Goal: Task Accomplishment & Management: Manage account settings

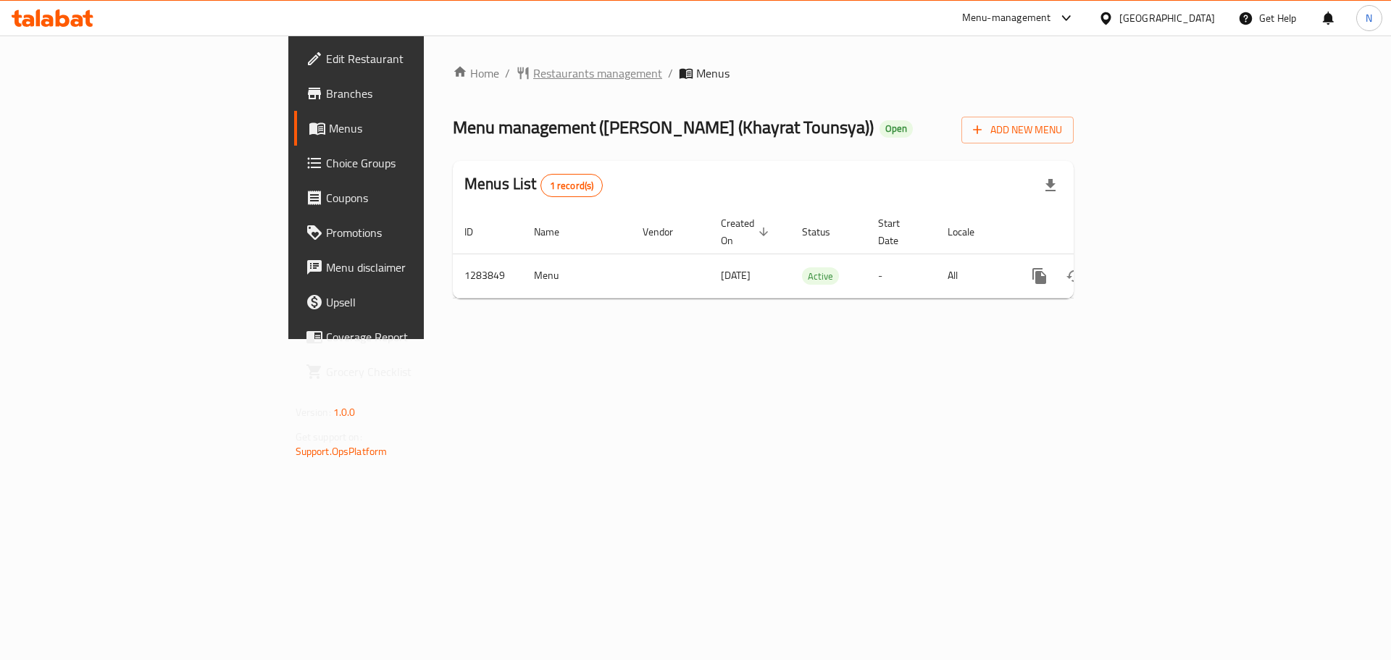
click at [533, 69] on span "Restaurants management" at bounding box center [597, 72] width 129 height 17
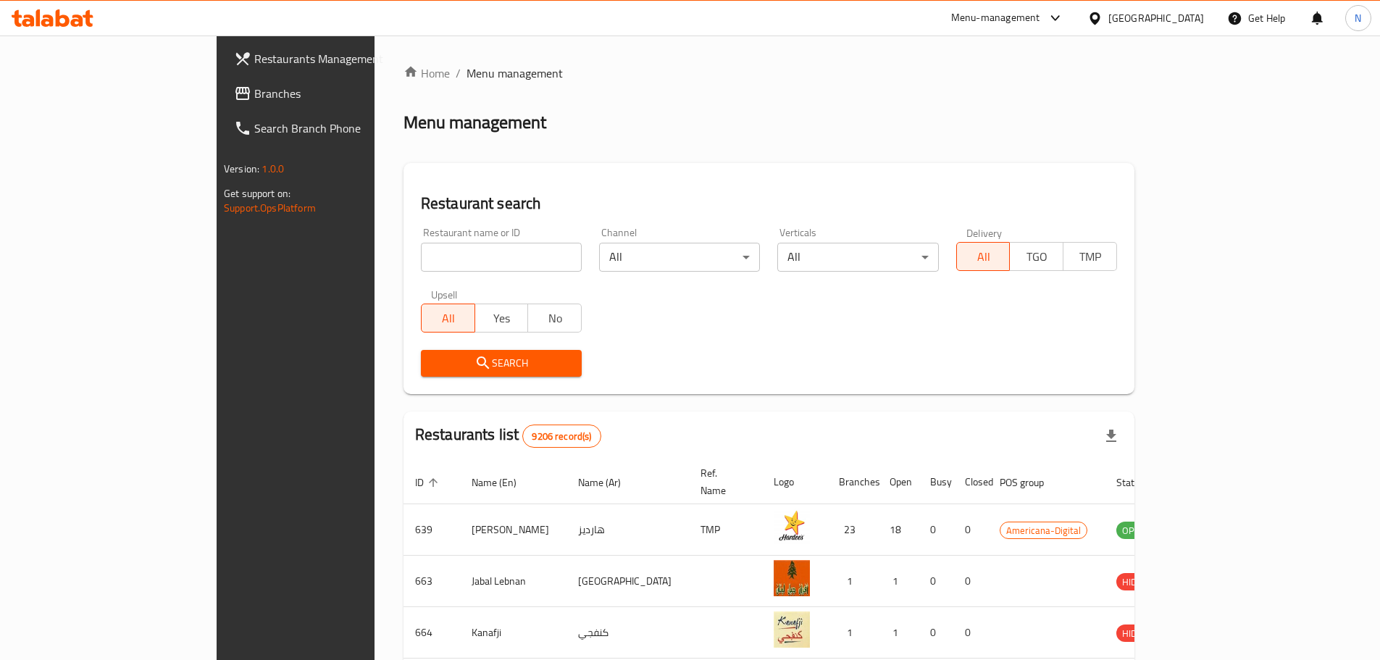
click at [222, 102] on link "Branches" at bounding box center [334, 93] width 225 height 35
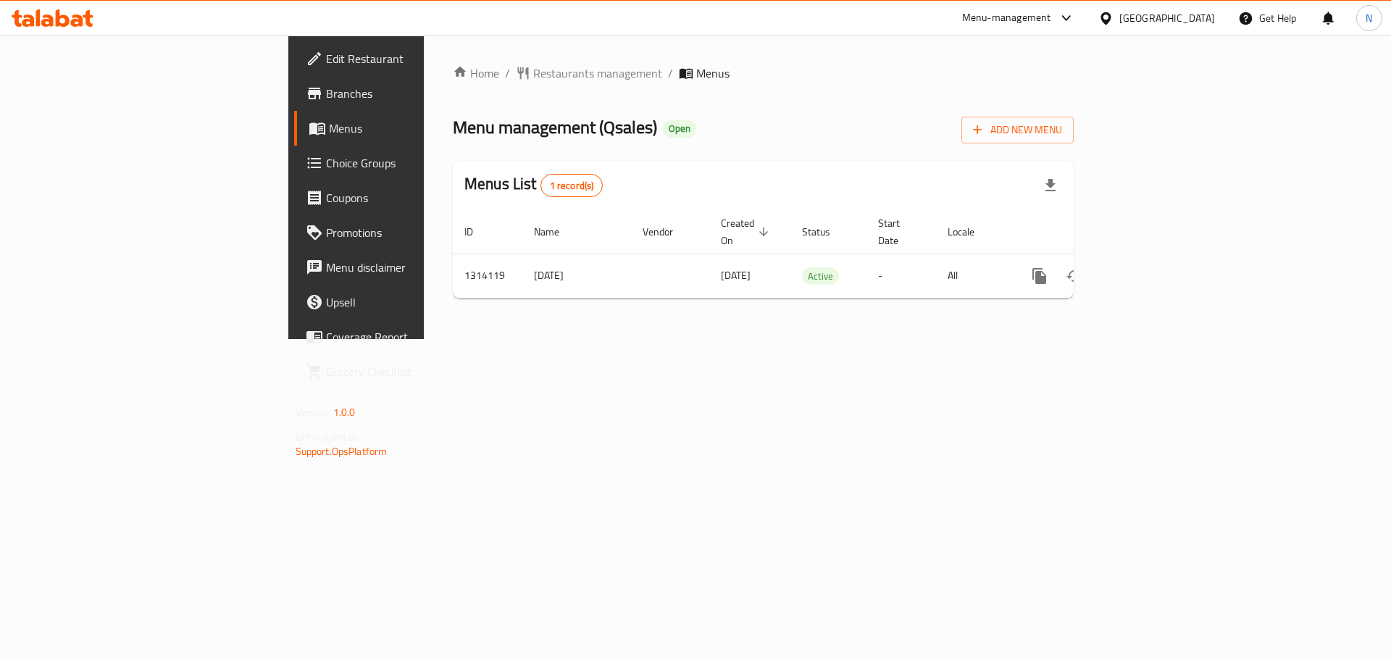
click at [1202, 20] on div "[GEOGRAPHIC_DATA]" at bounding box center [1167, 18] width 96 height 16
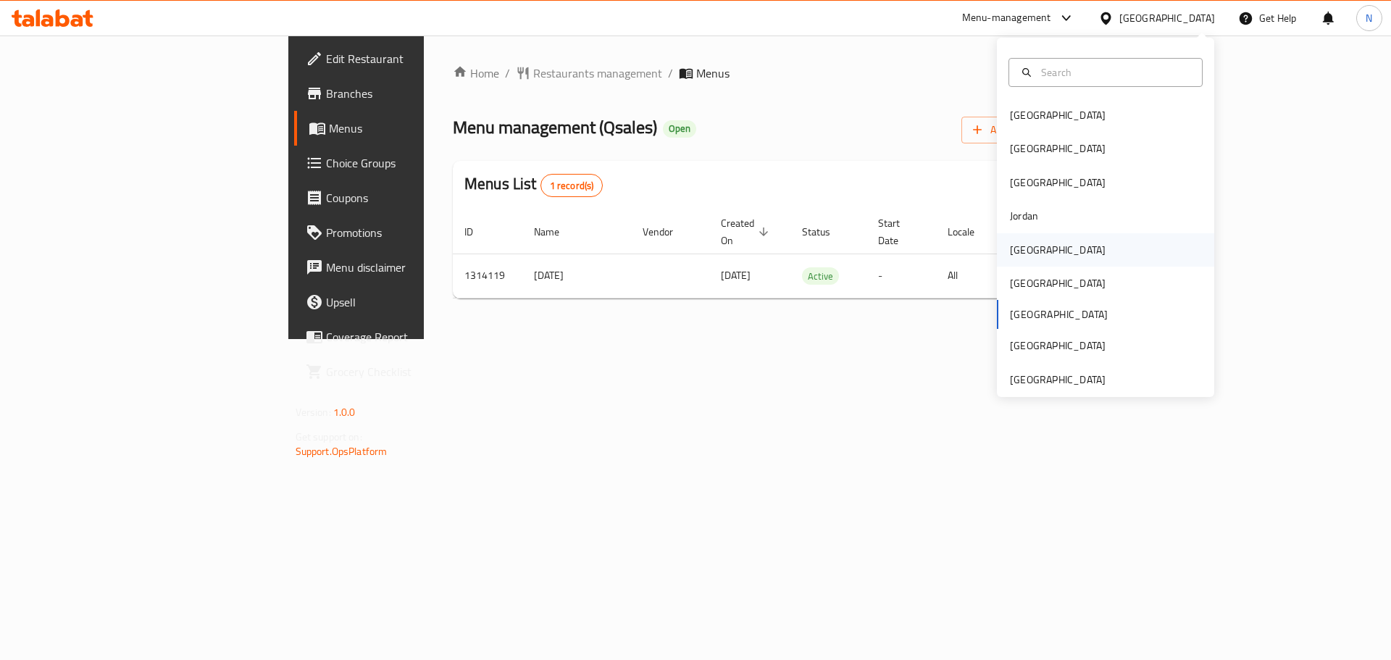
click at [1015, 244] on div "Kuwait" at bounding box center [1058, 250] width 96 height 16
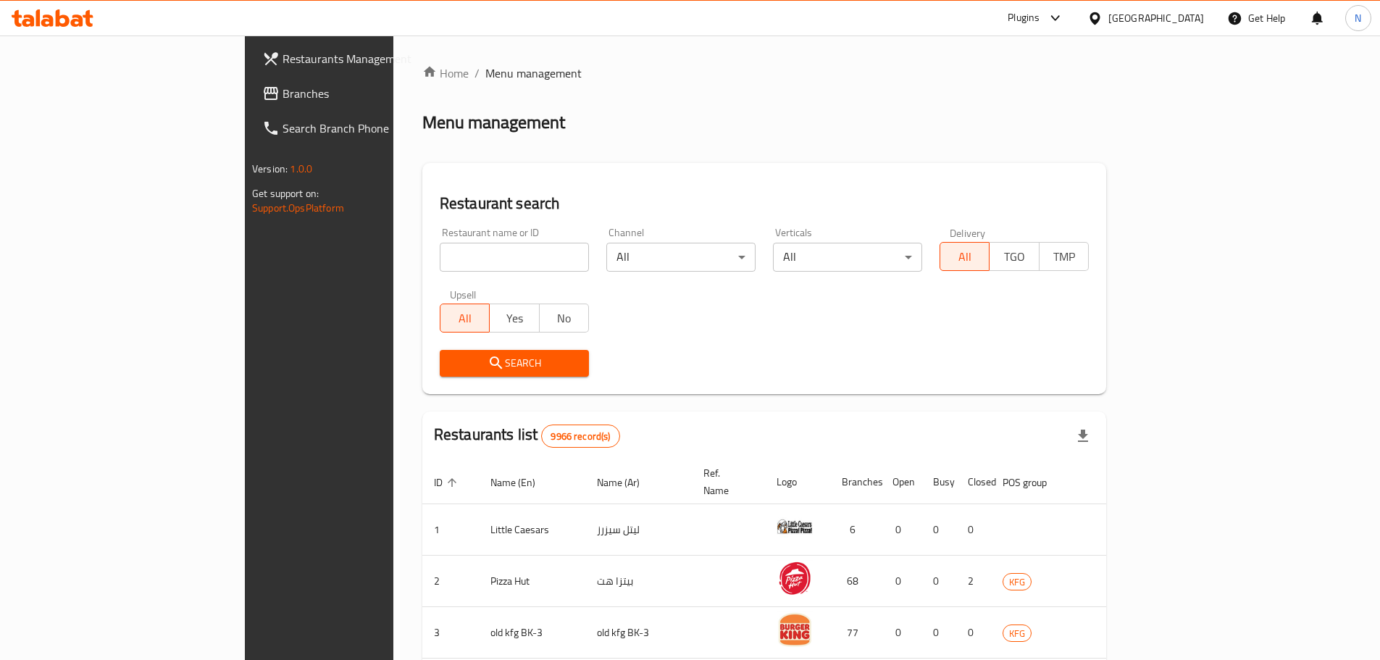
click at [282, 91] on span "Branches" at bounding box center [372, 93] width 181 height 17
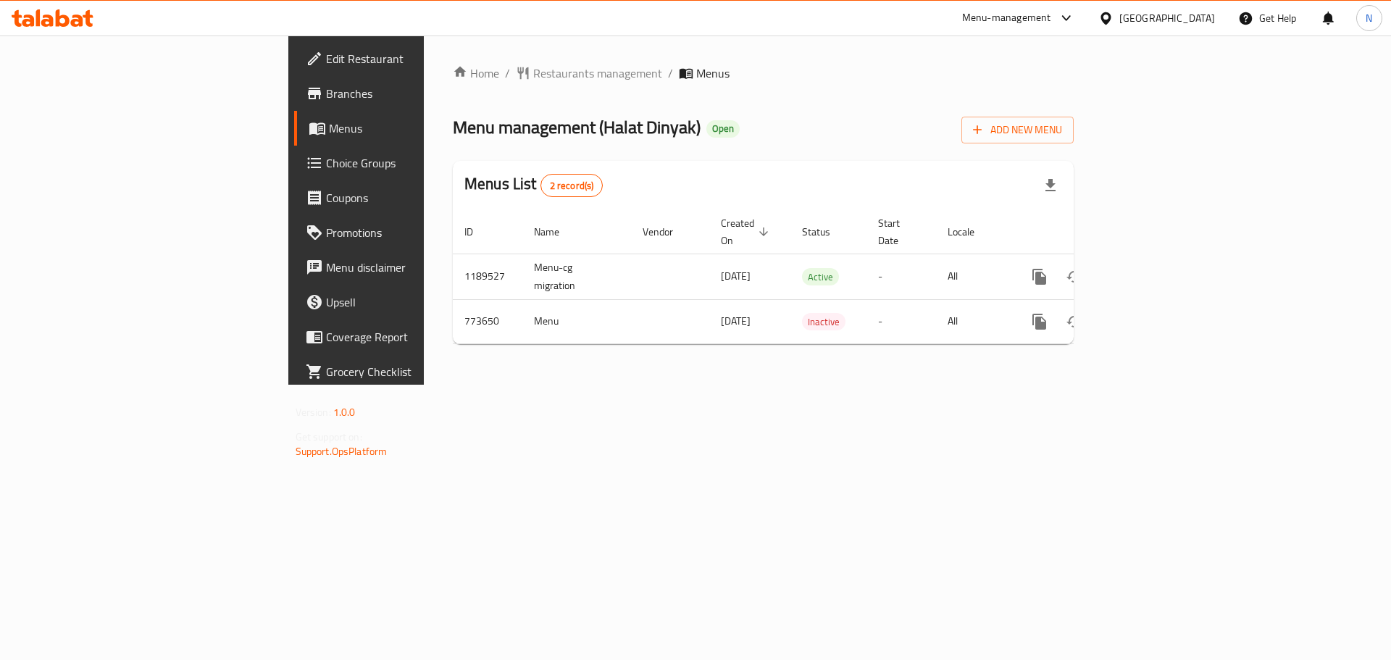
click at [1195, 21] on div "[GEOGRAPHIC_DATA]" at bounding box center [1167, 18] width 96 height 16
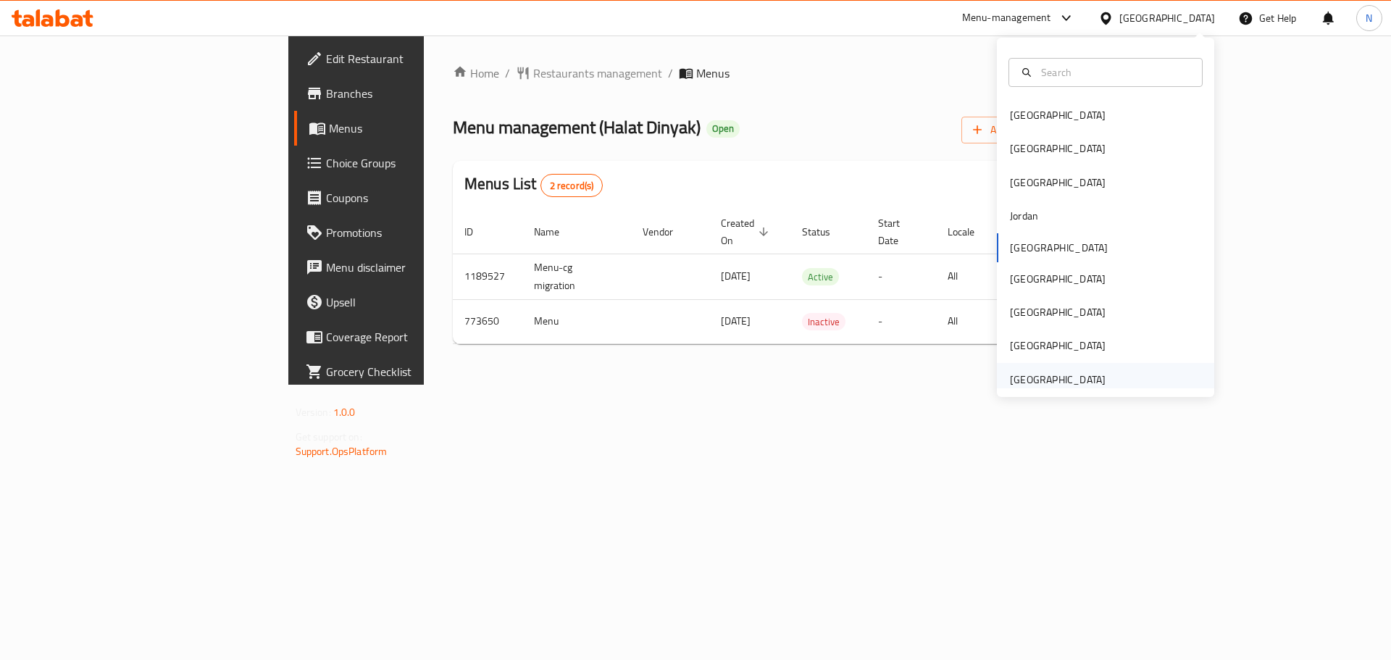
click at [1099, 378] on div "[GEOGRAPHIC_DATA]" at bounding box center [1057, 379] width 119 height 33
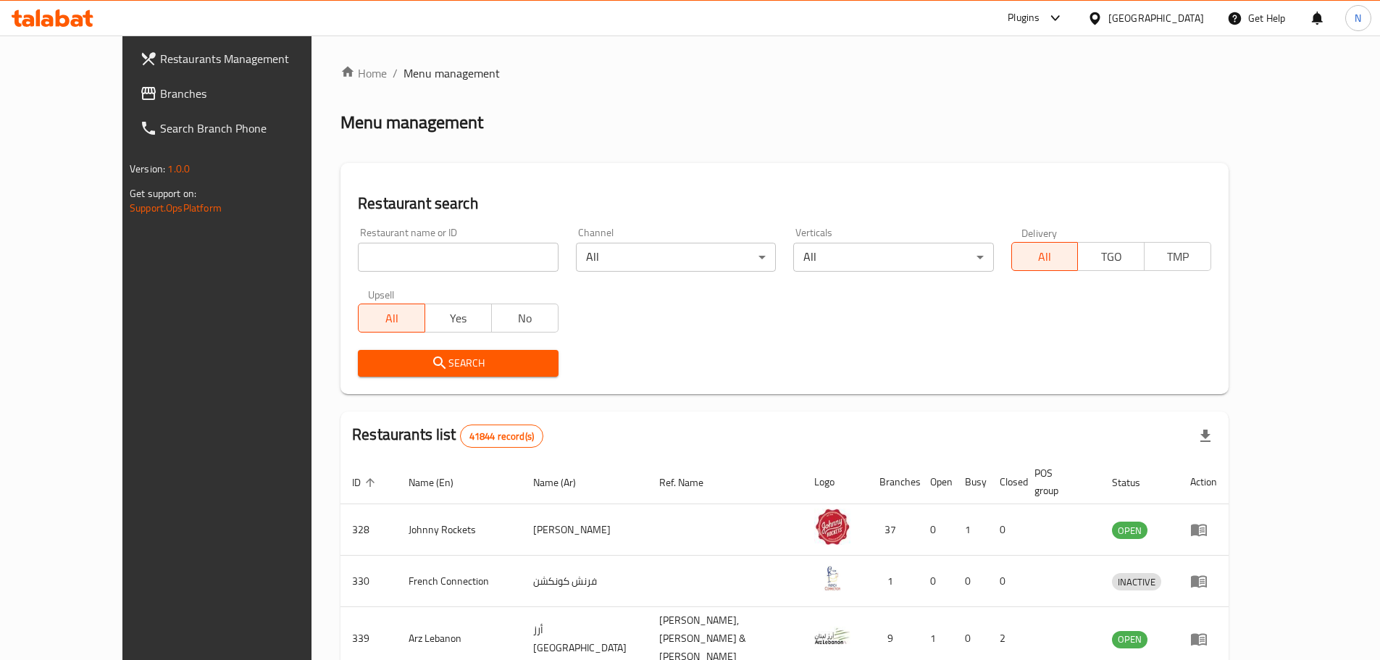
click at [160, 93] on span "Branches" at bounding box center [250, 93] width 181 height 17
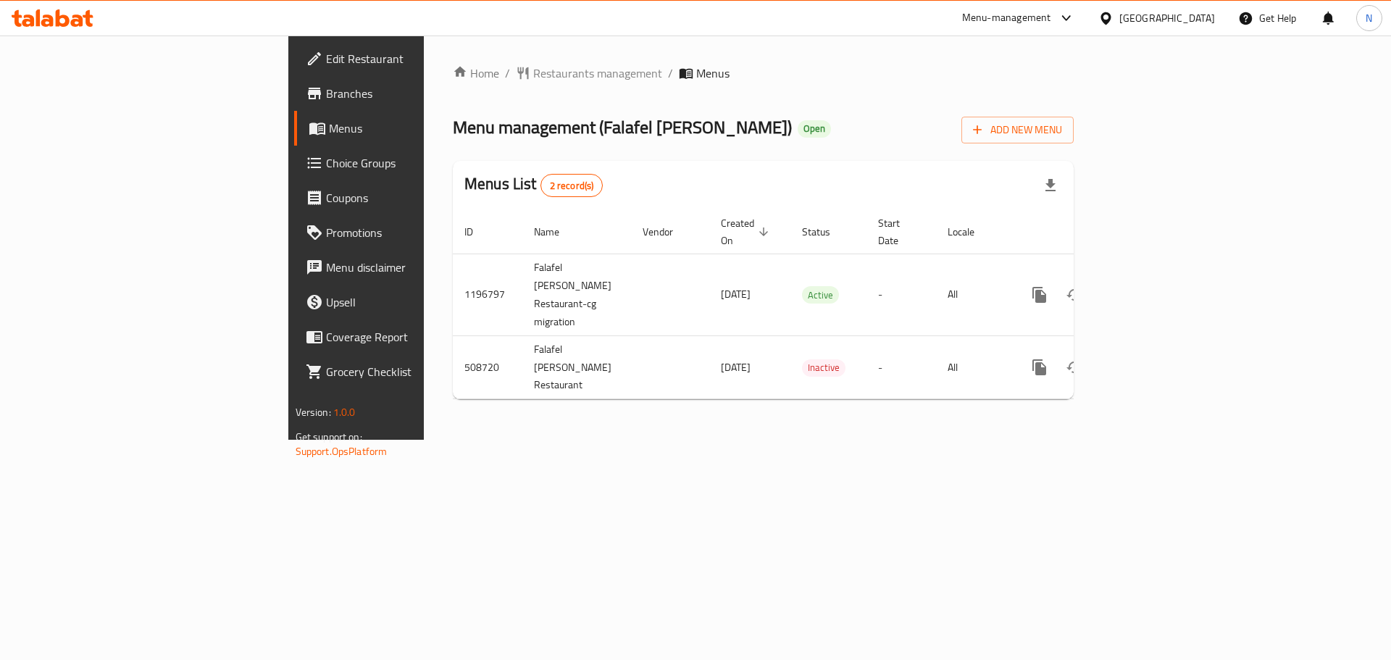
click at [1150, 16] on div "[GEOGRAPHIC_DATA]" at bounding box center [1167, 18] width 96 height 16
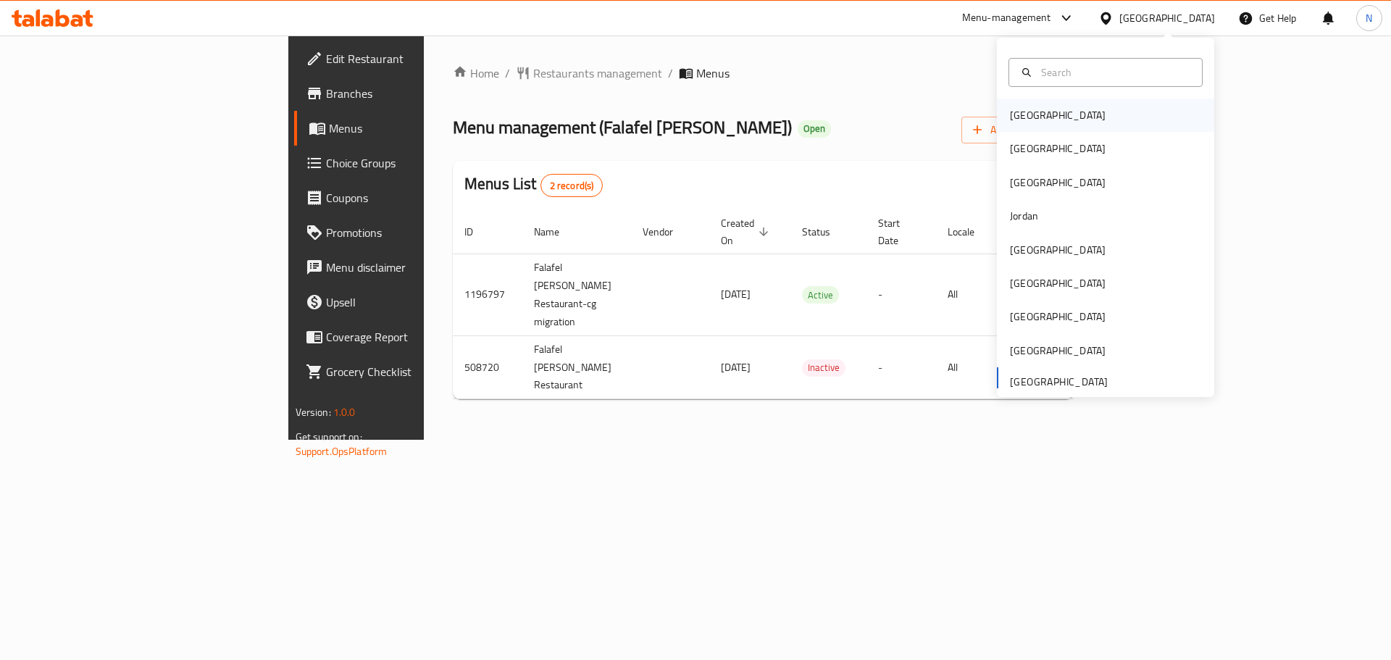
click at [1033, 114] on div "[GEOGRAPHIC_DATA]" at bounding box center [1057, 114] width 119 height 33
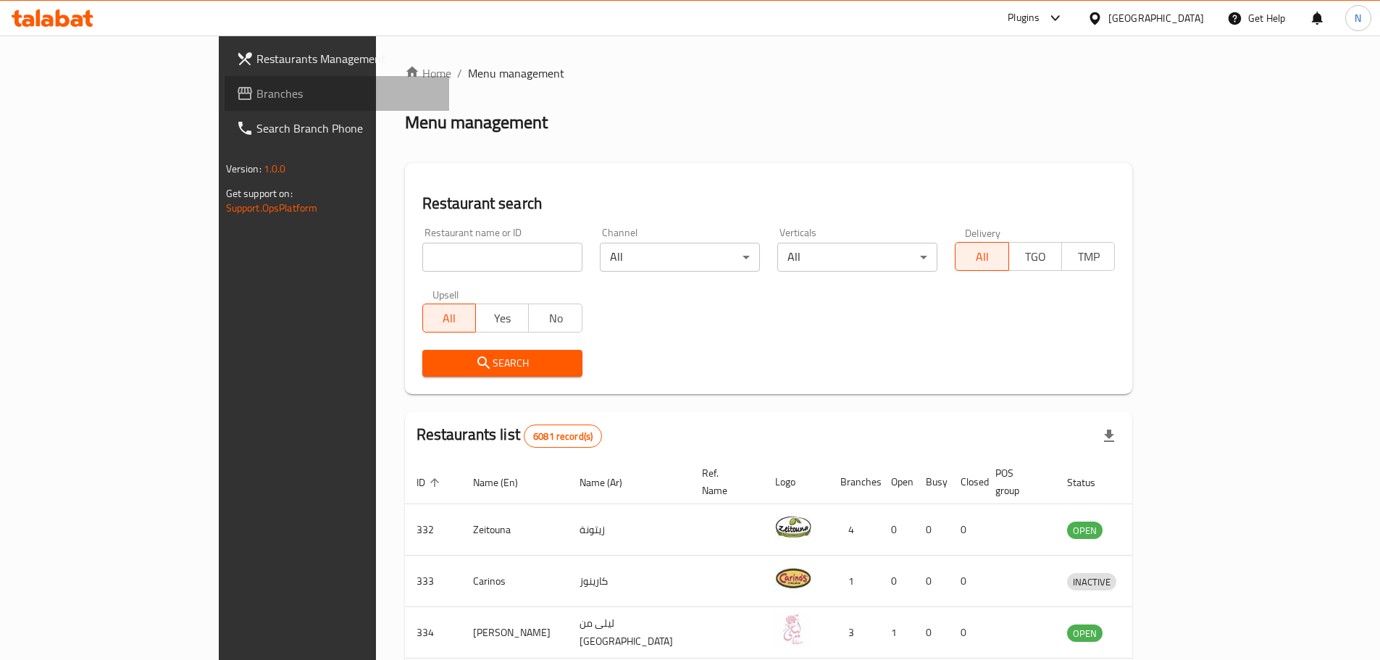
click at [256, 94] on span "Branches" at bounding box center [346, 93] width 181 height 17
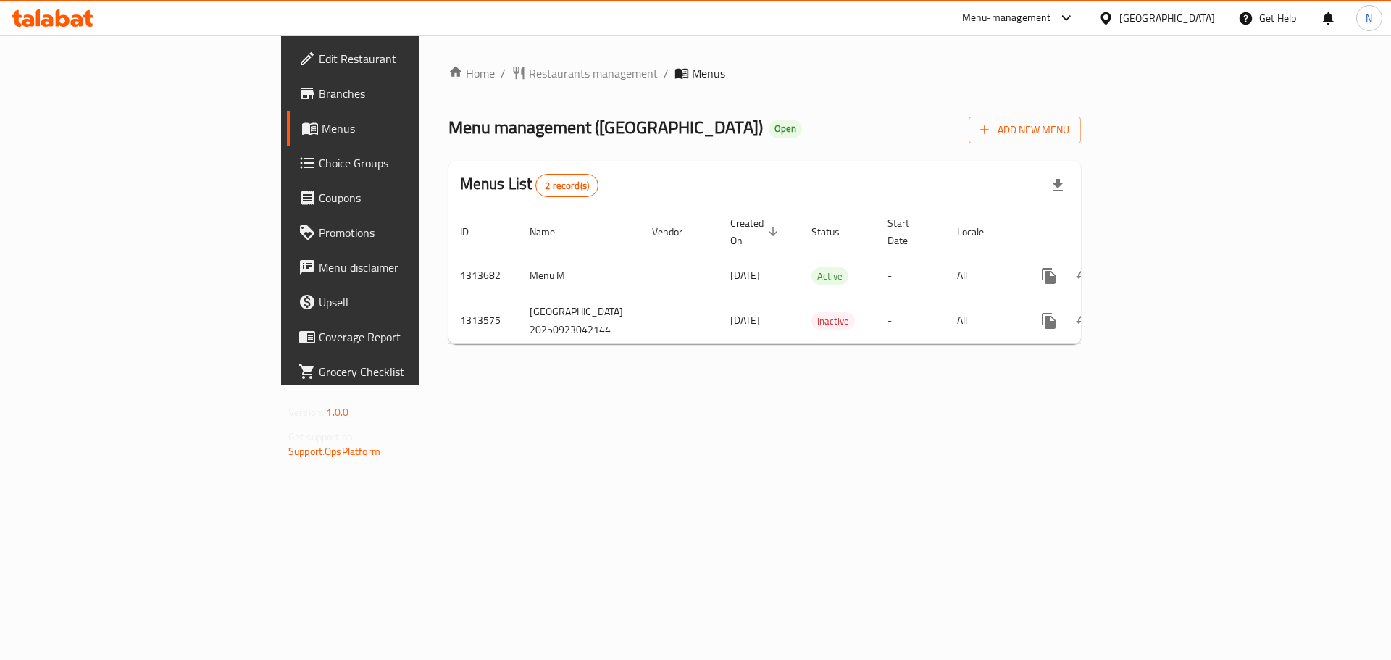
click at [319, 64] on span "Edit Restaurant" at bounding box center [410, 58] width 183 height 17
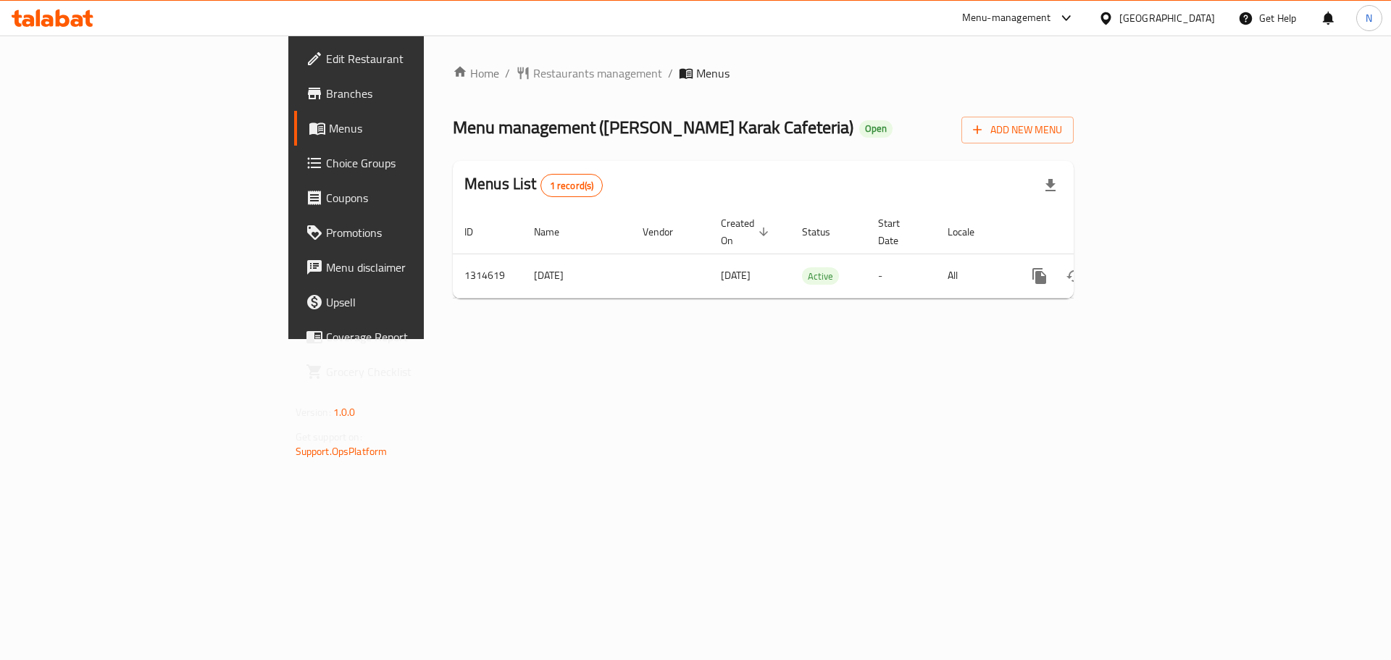
click at [1174, 19] on div "[GEOGRAPHIC_DATA]" at bounding box center [1167, 18] width 96 height 16
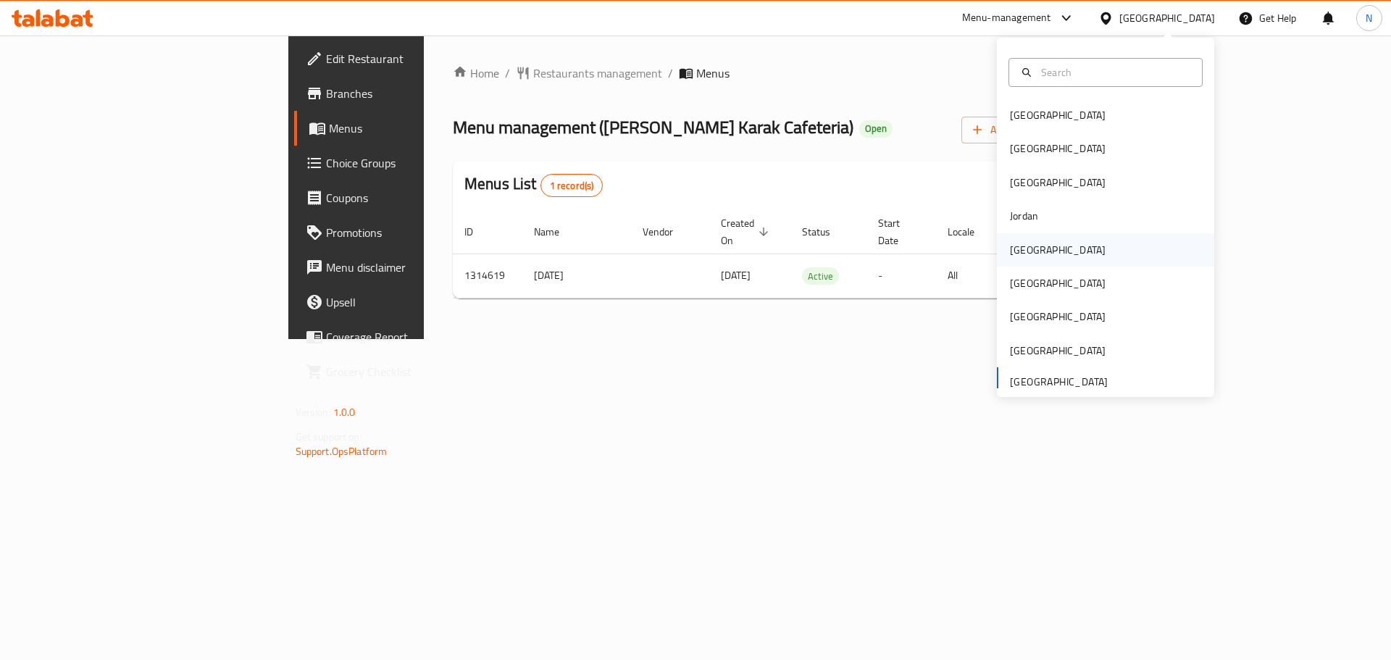
click at [1015, 256] on div "[GEOGRAPHIC_DATA]" at bounding box center [1058, 250] width 96 height 16
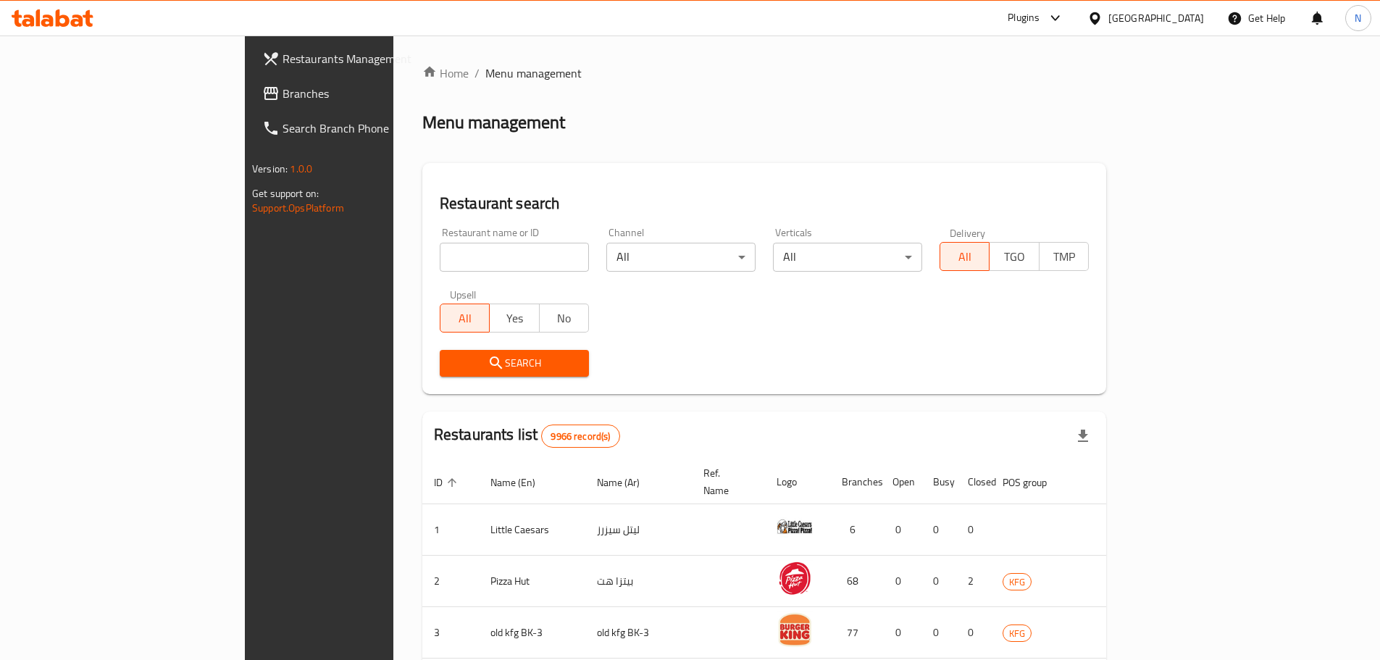
click at [282, 91] on span "Branches" at bounding box center [372, 93] width 181 height 17
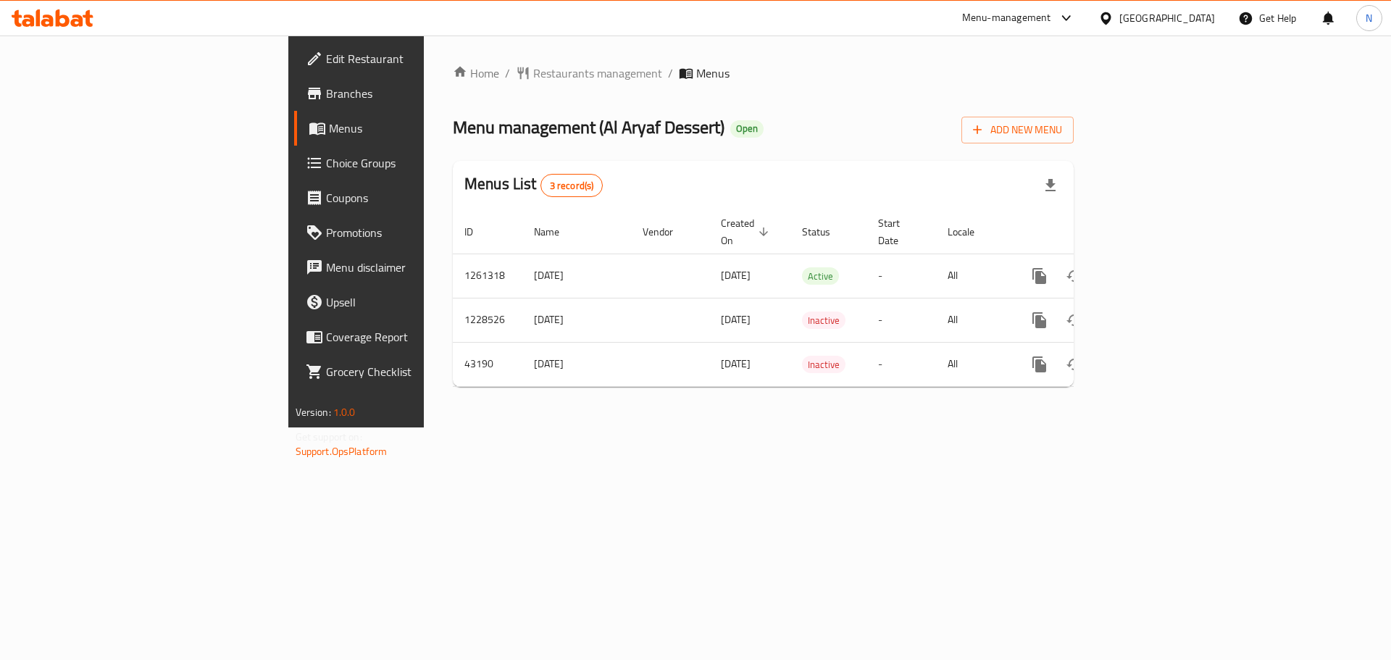
click at [1204, 18] on div "[GEOGRAPHIC_DATA]" at bounding box center [1167, 18] width 96 height 16
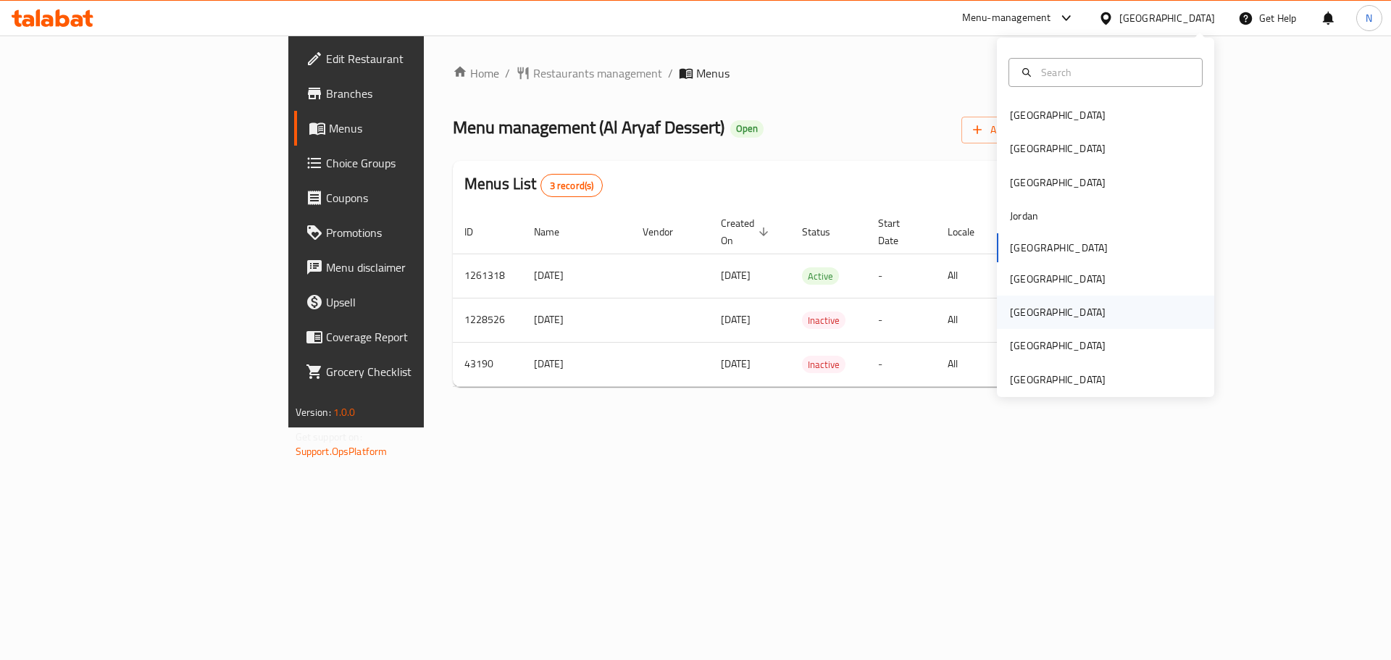
click at [1027, 311] on div "[GEOGRAPHIC_DATA]" at bounding box center [1057, 311] width 119 height 33
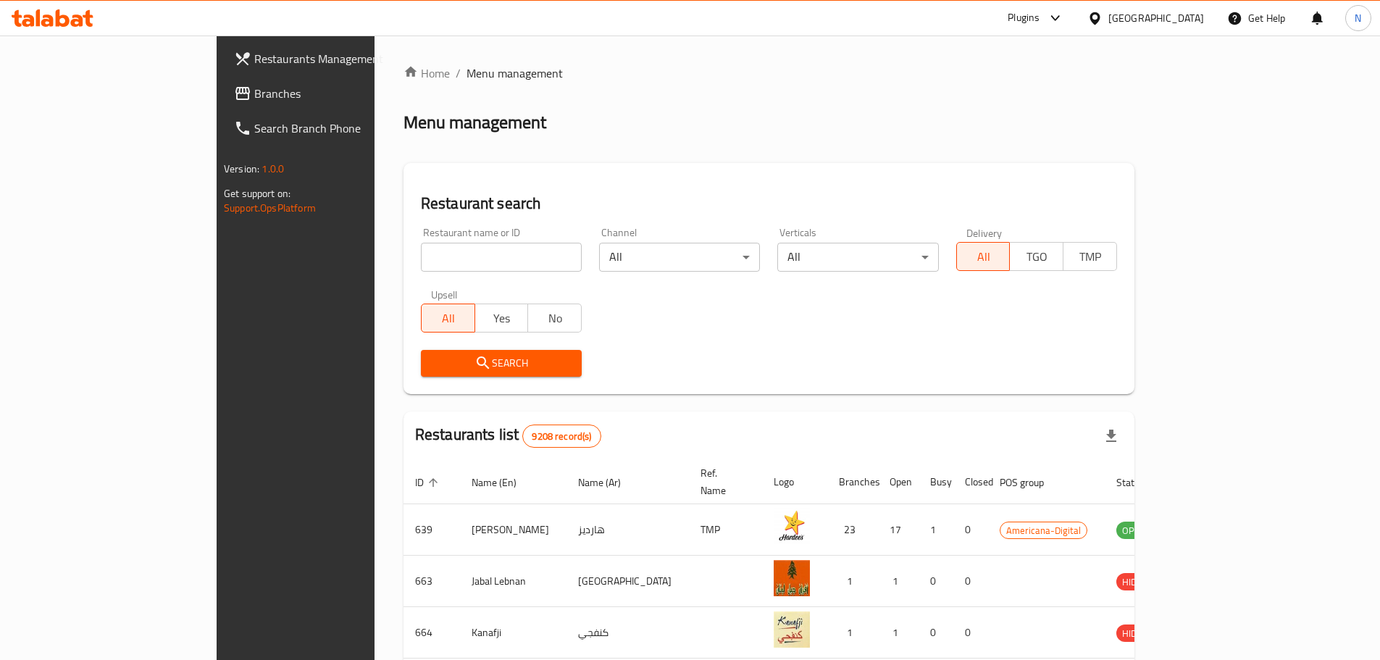
click at [222, 103] on link "Branches" at bounding box center [334, 93] width 225 height 35
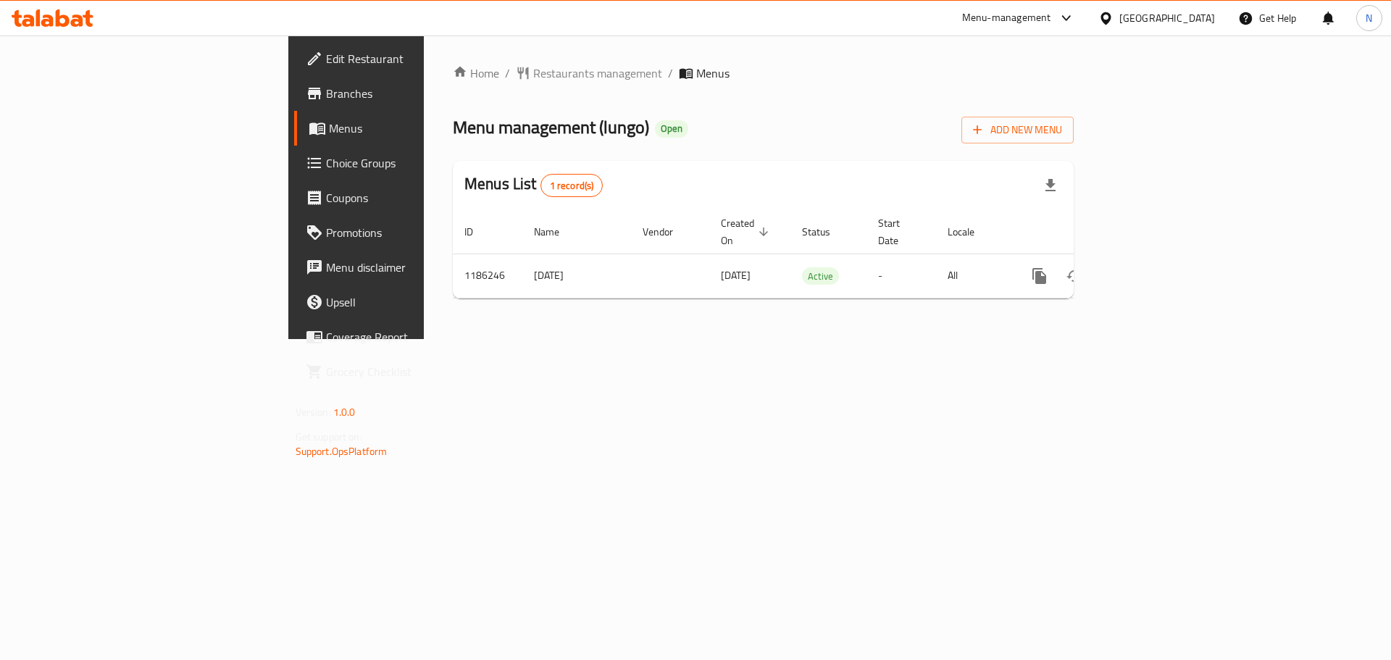
click at [1204, 14] on div "[GEOGRAPHIC_DATA]" at bounding box center [1167, 18] width 96 height 16
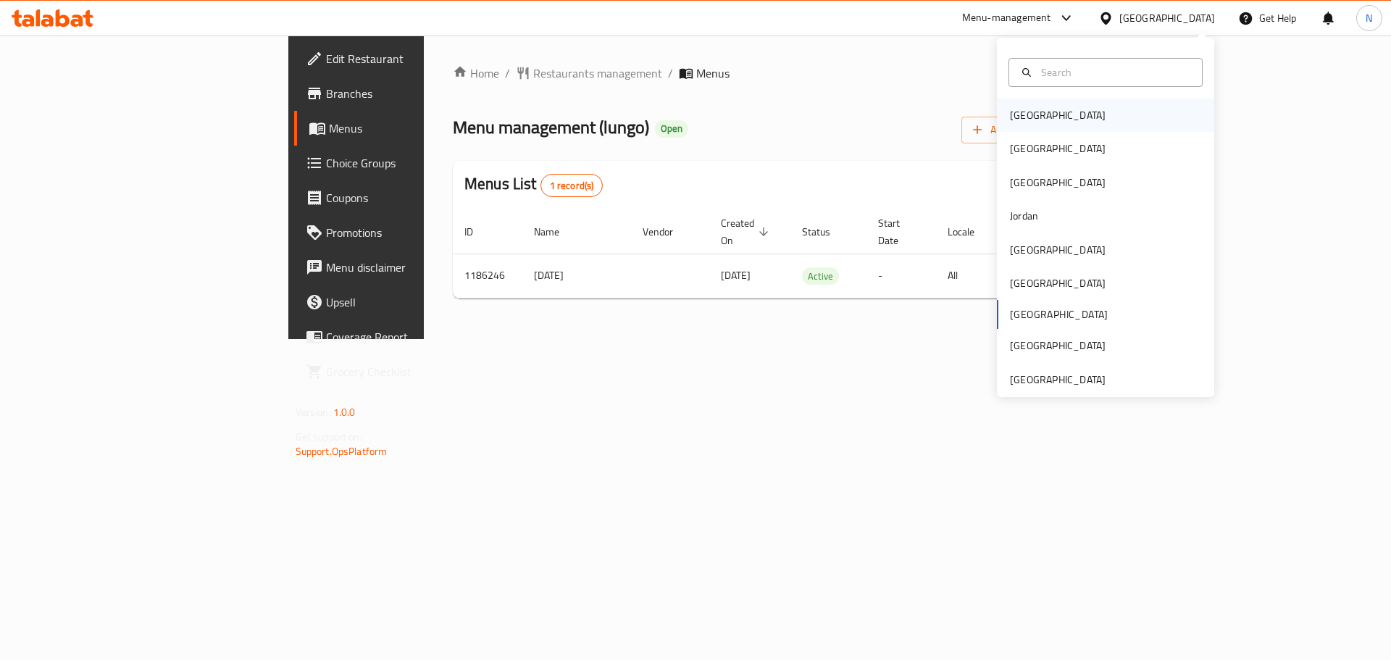
click at [1039, 120] on div "[GEOGRAPHIC_DATA]" at bounding box center [1057, 114] width 119 height 33
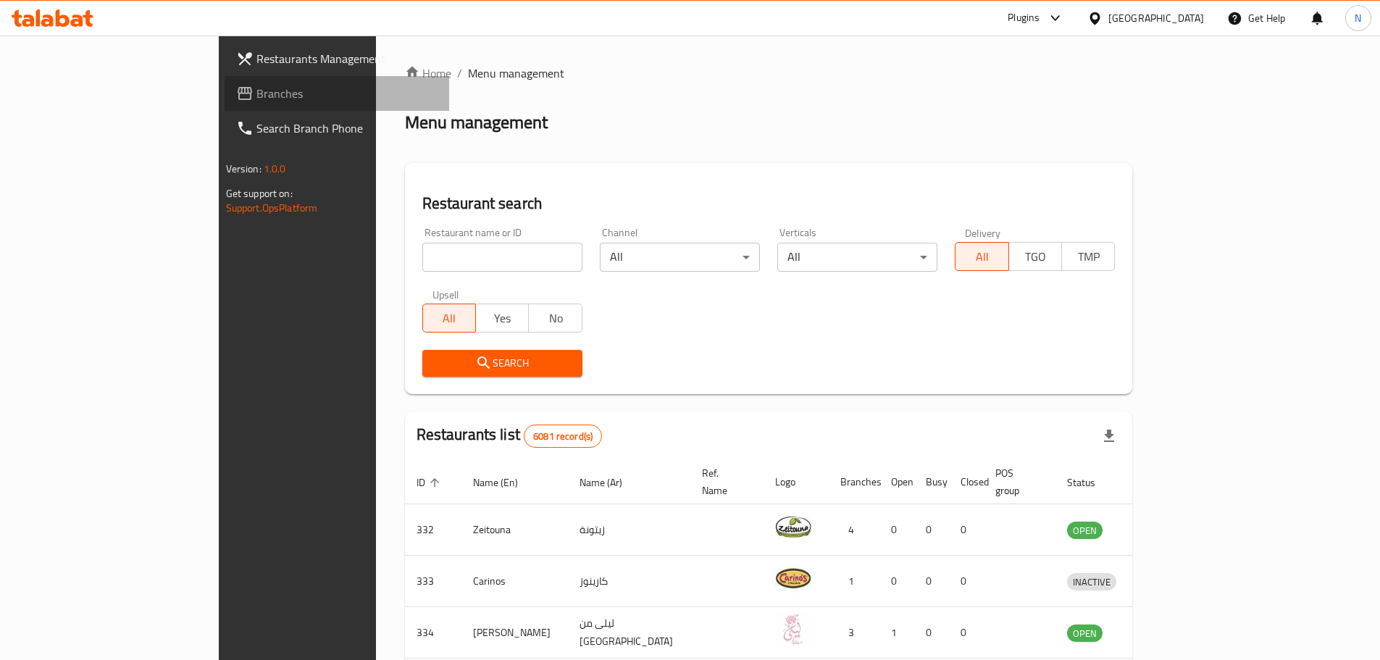
click at [256, 92] on span "Branches" at bounding box center [346, 93] width 181 height 17
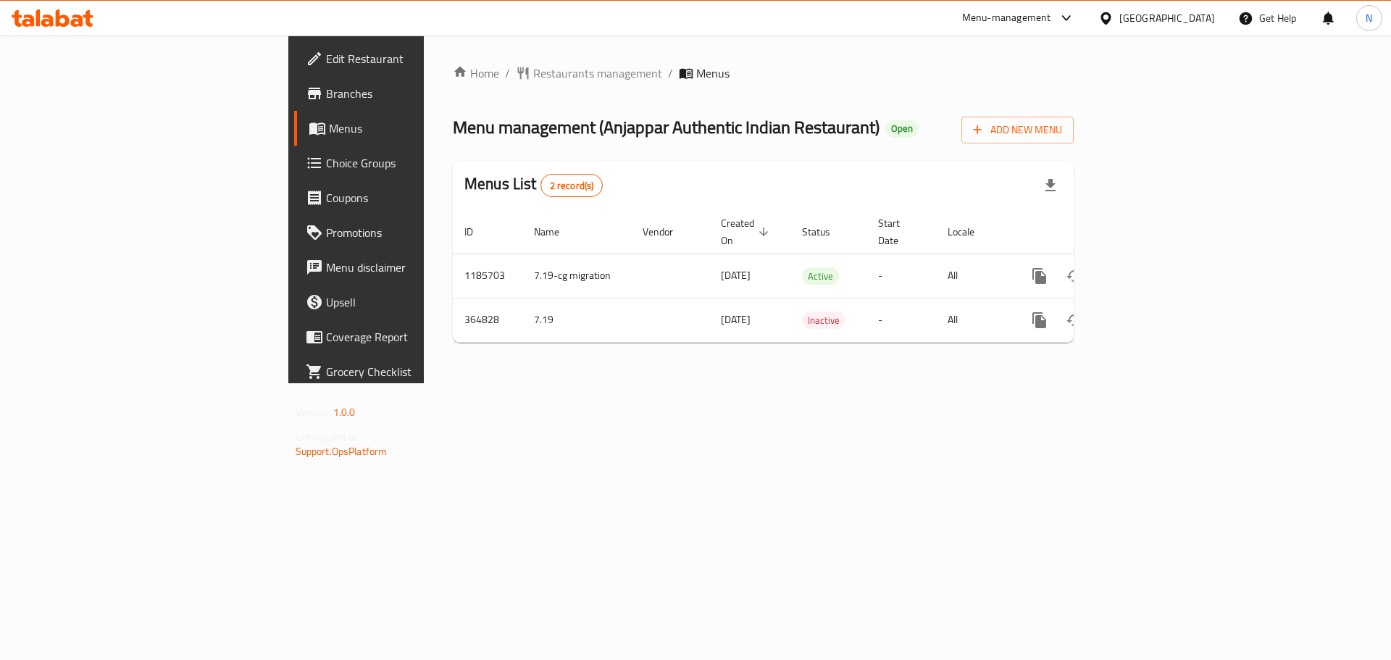
drag, startPoint x: 1201, startPoint y: 15, endPoint x: 1193, endPoint y: 34, distance: 20.4
click at [1202, 17] on div "[GEOGRAPHIC_DATA]" at bounding box center [1167, 18] width 96 height 16
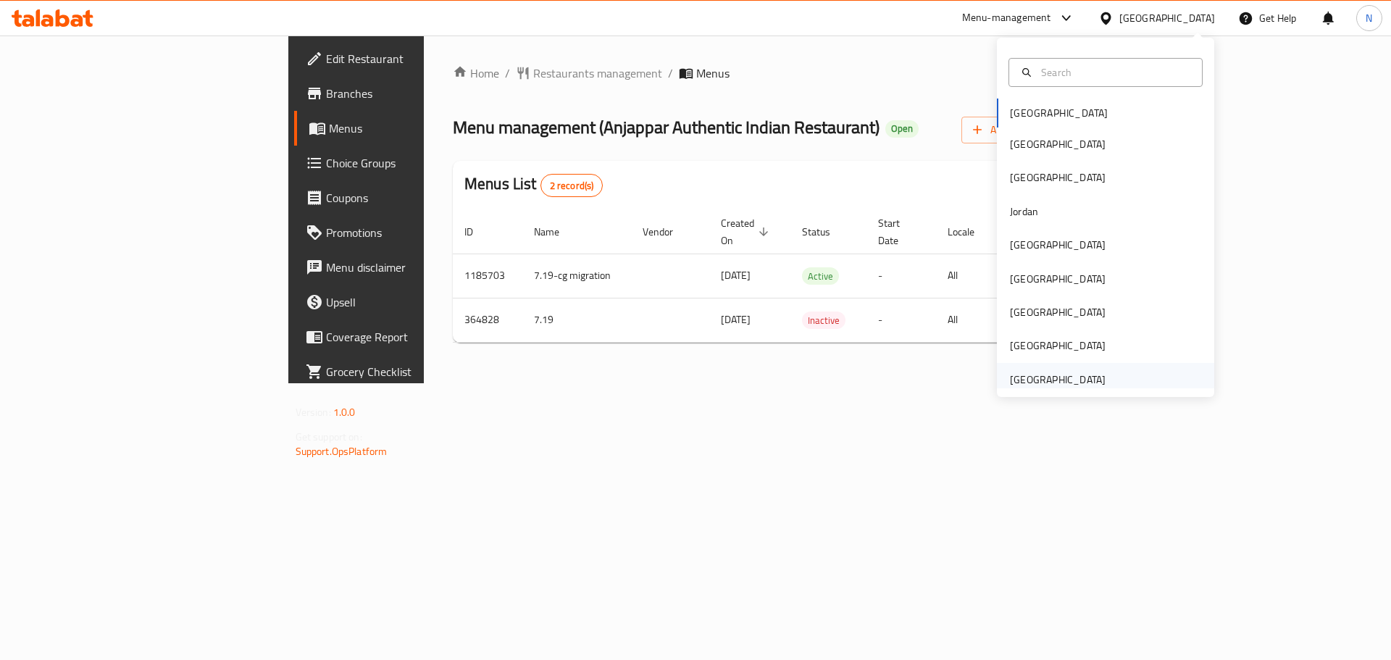
click at [1029, 382] on div "[GEOGRAPHIC_DATA]" at bounding box center [1058, 380] width 96 height 16
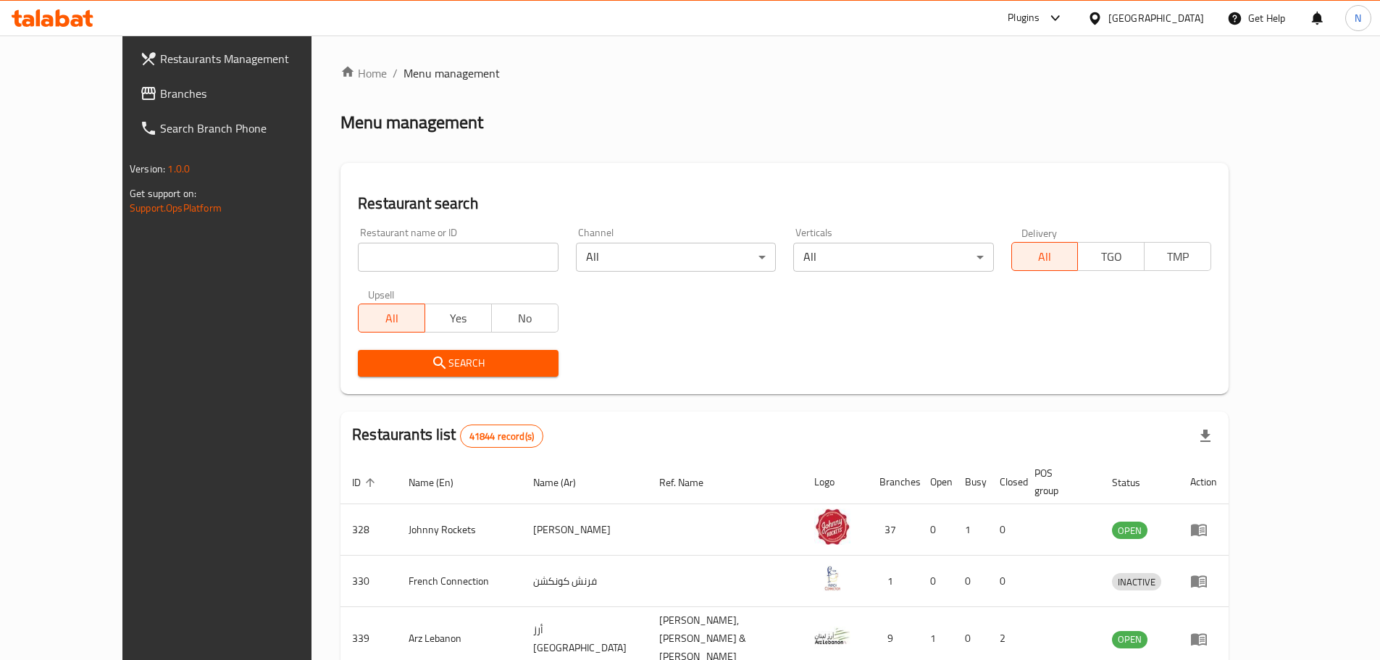
click at [160, 89] on span "Branches" at bounding box center [250, 93] width 181 height 17
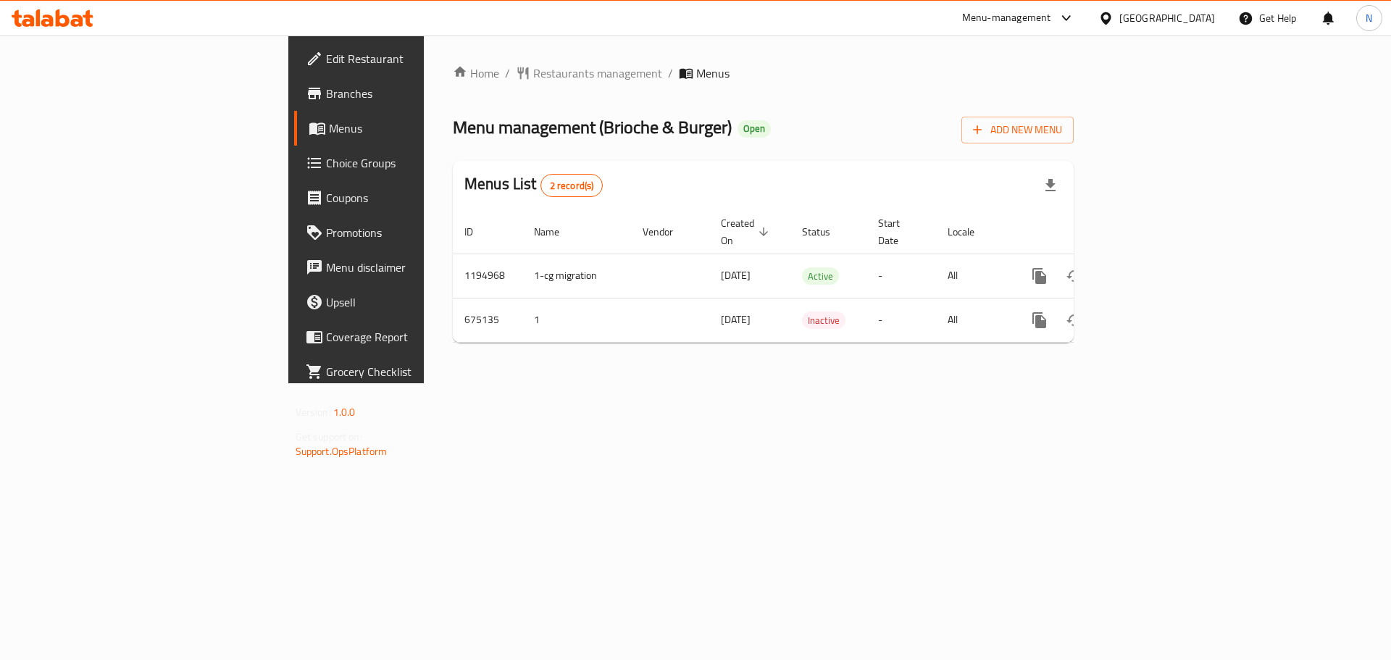
click at [1169, 17] on div "[GEOGRAPHIC_DATA]" at bounding box center [1167, 18] width 96 height 16
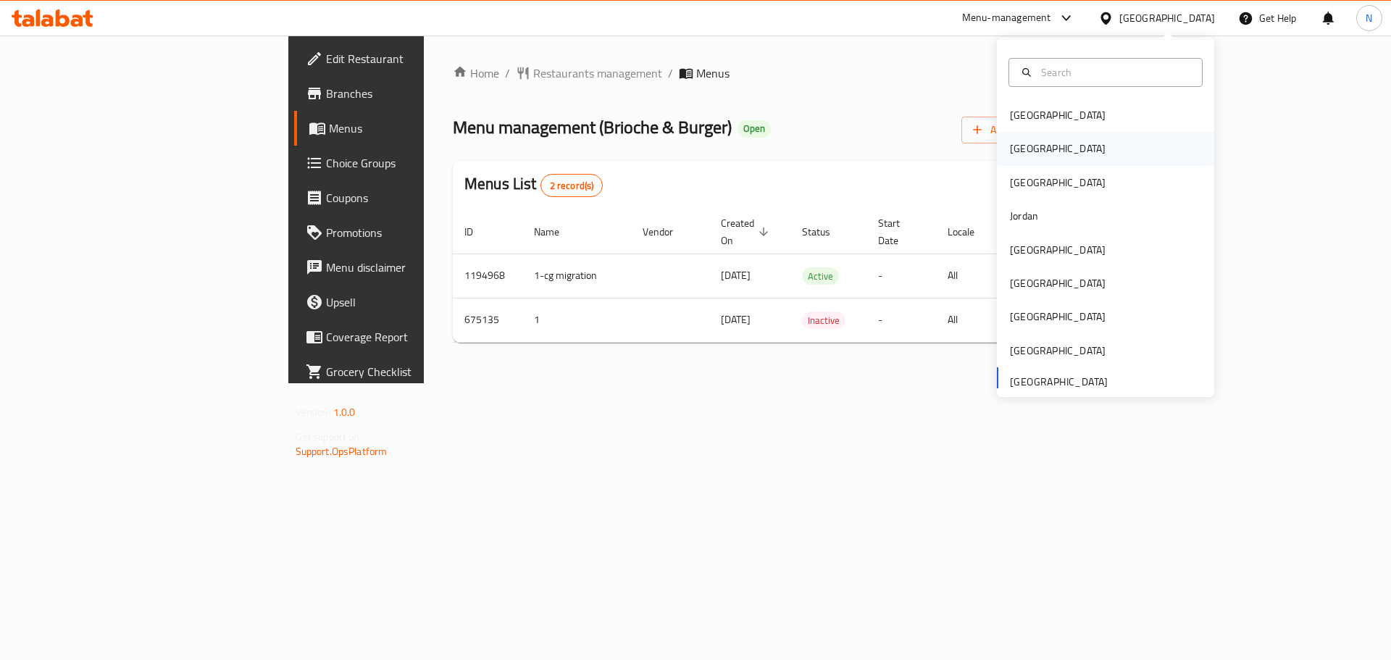
click at [1018, 151] on div "[GEOGRAPHIC_DATA]" at bounding box center [1058, 149] width 96 height 16
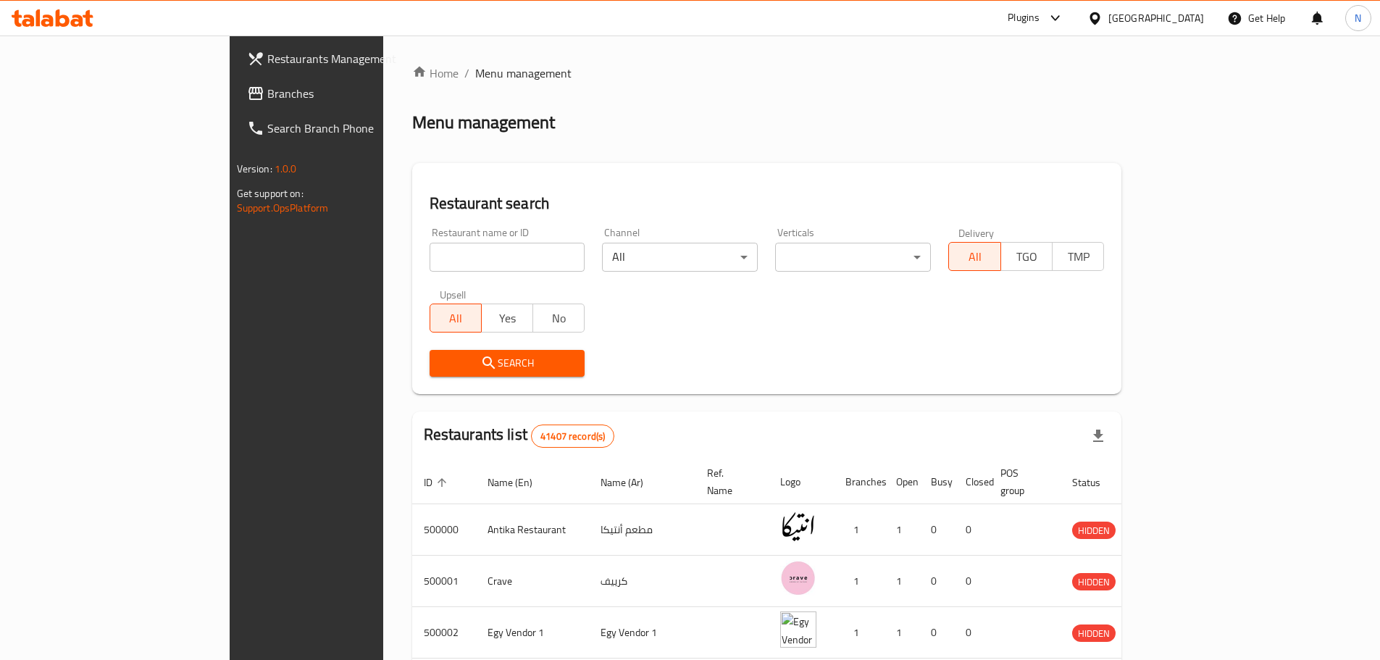
click at [69, 101] on div at bounding box center [690, 330] width 1380 height 660
click at [267, 101] on span "Branches" at bounding box center [357, 93] width 181 height 17
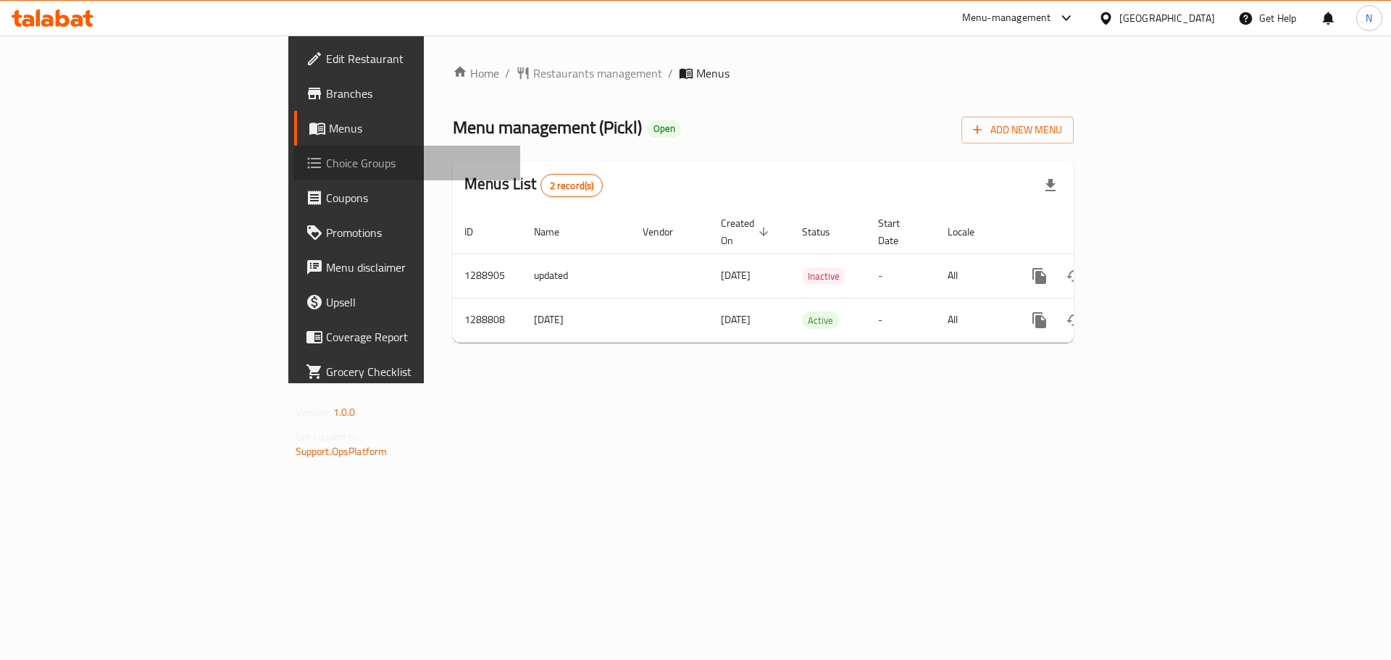
click at [326, 163] on span "Choice Groups" at bounding box center [417, 162] width 183 height 17
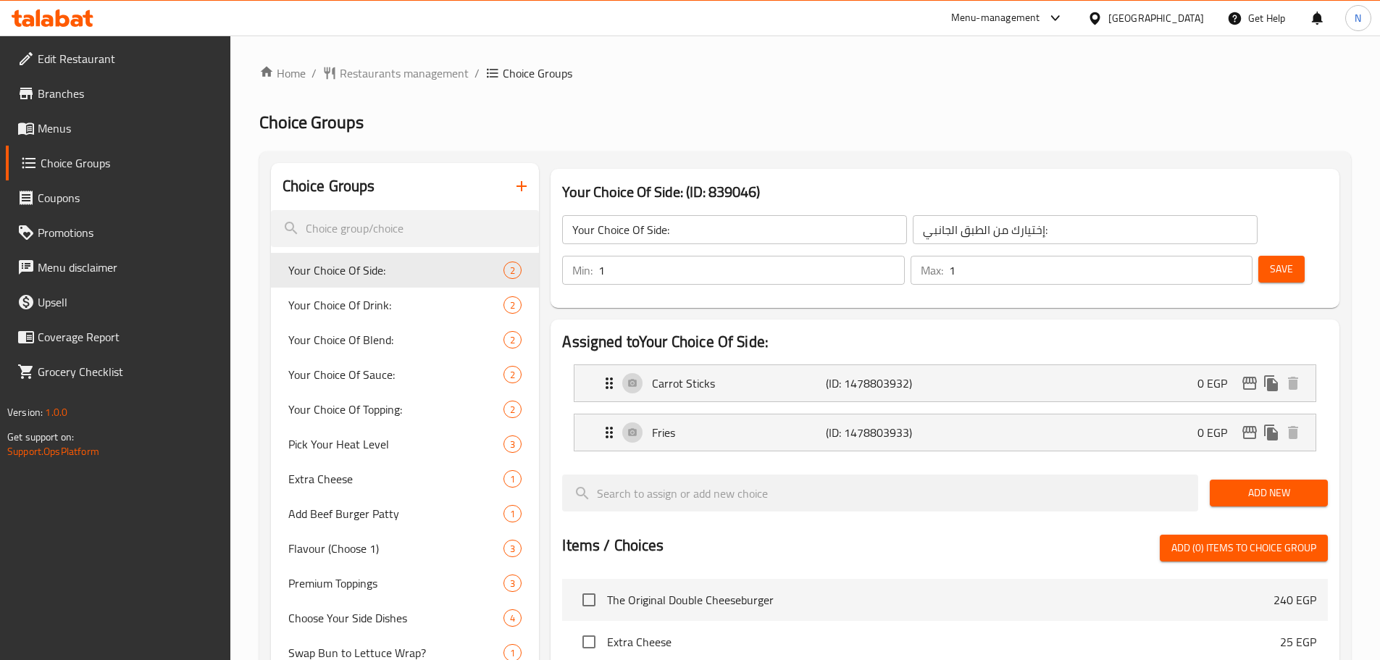
click at [521, 113] on h2 "Choice Groups" at bounding box center [804, 122] width 1091 height 23
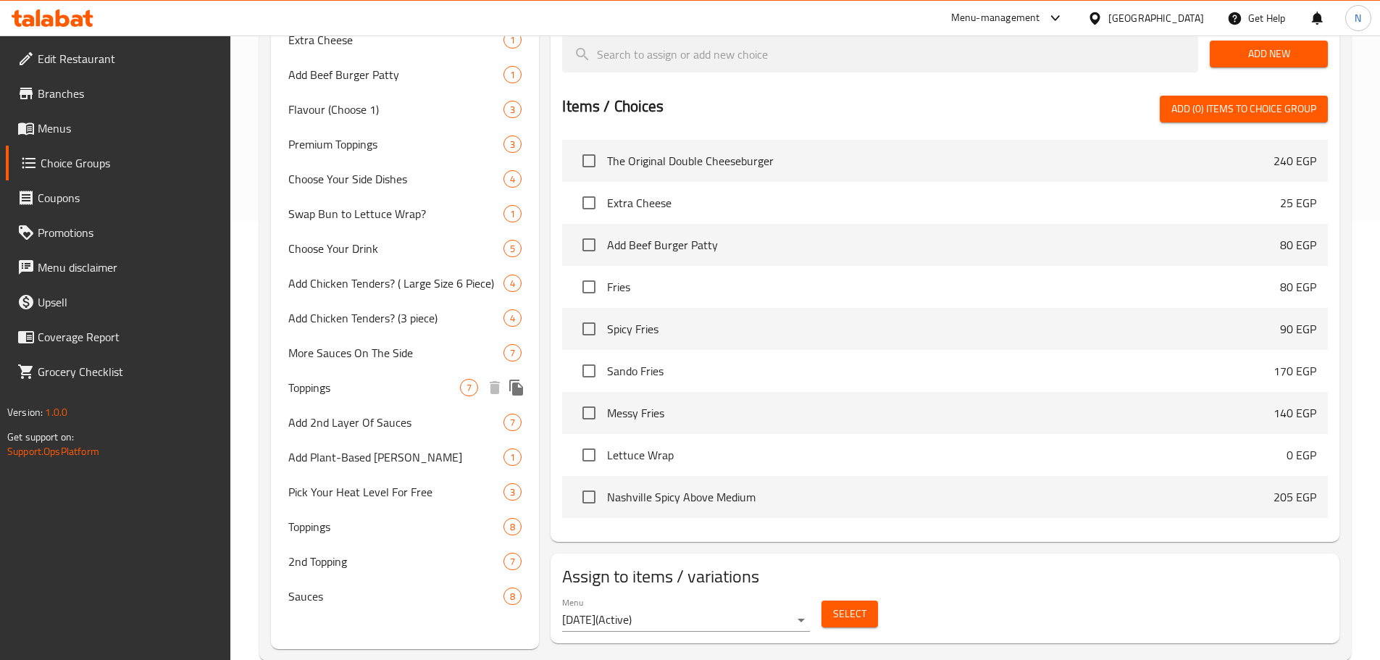
click at [364, 390] on span "Toppings" at bounding box center [374, 387] width 172 height 17
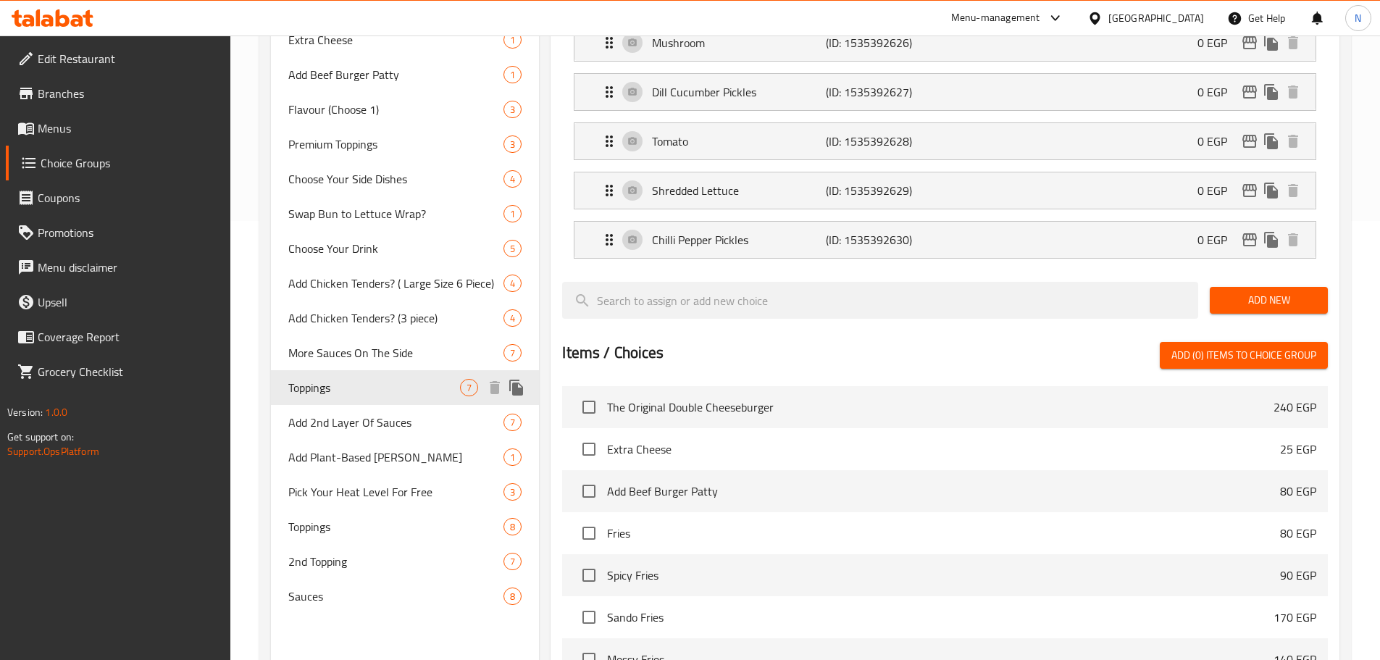
type input "Toppings"
type input "اضافة ثانية من التوبينج"
type input "0"
type input "4"
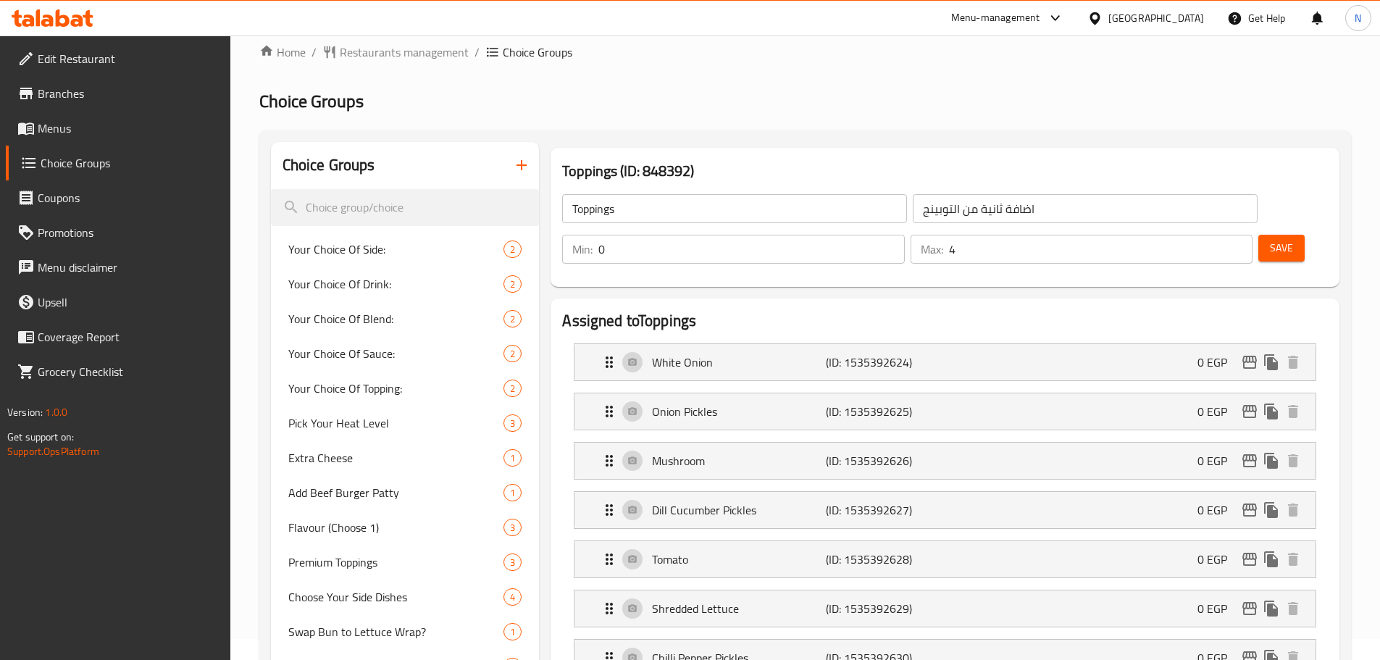
scroll to position [17, 0]
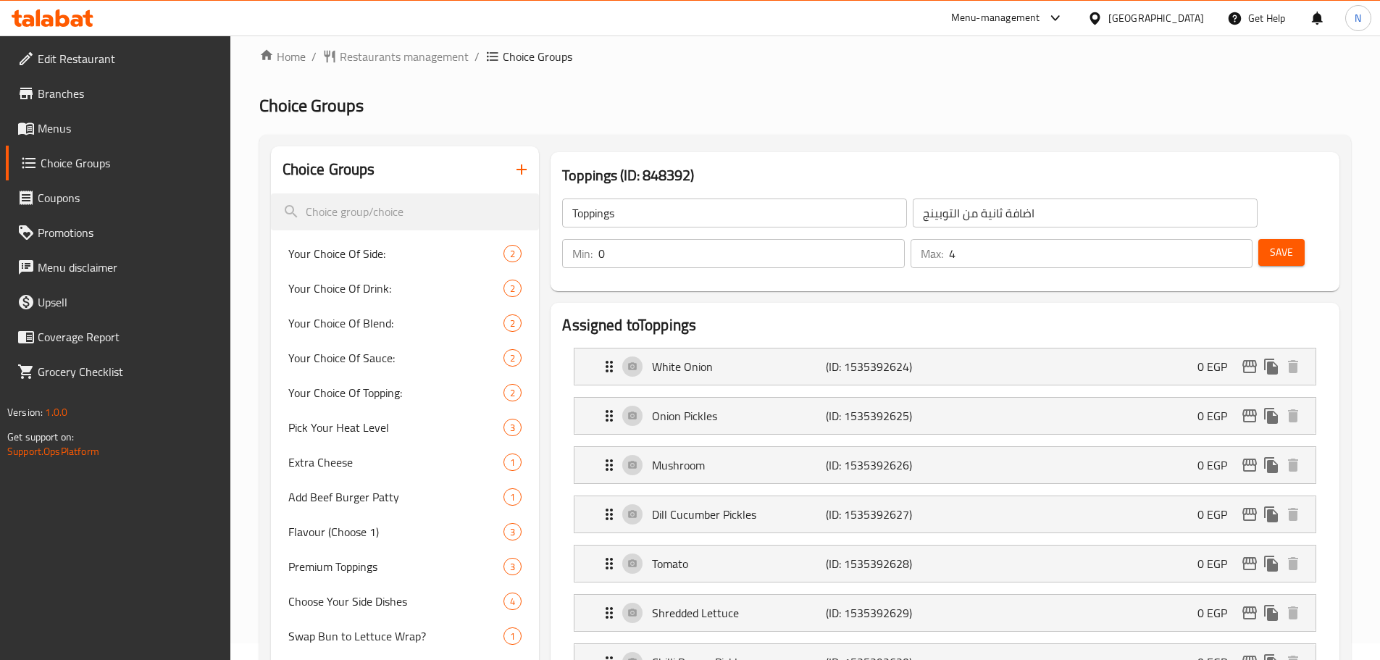
click at [913, 216] on input "اضافة ثانية من التوبينج" at bounding box center [1085, 212] width 345 height 29
click at [633, 212] on input "Toppings" at bounding box center [734, 212] width 345 height 29
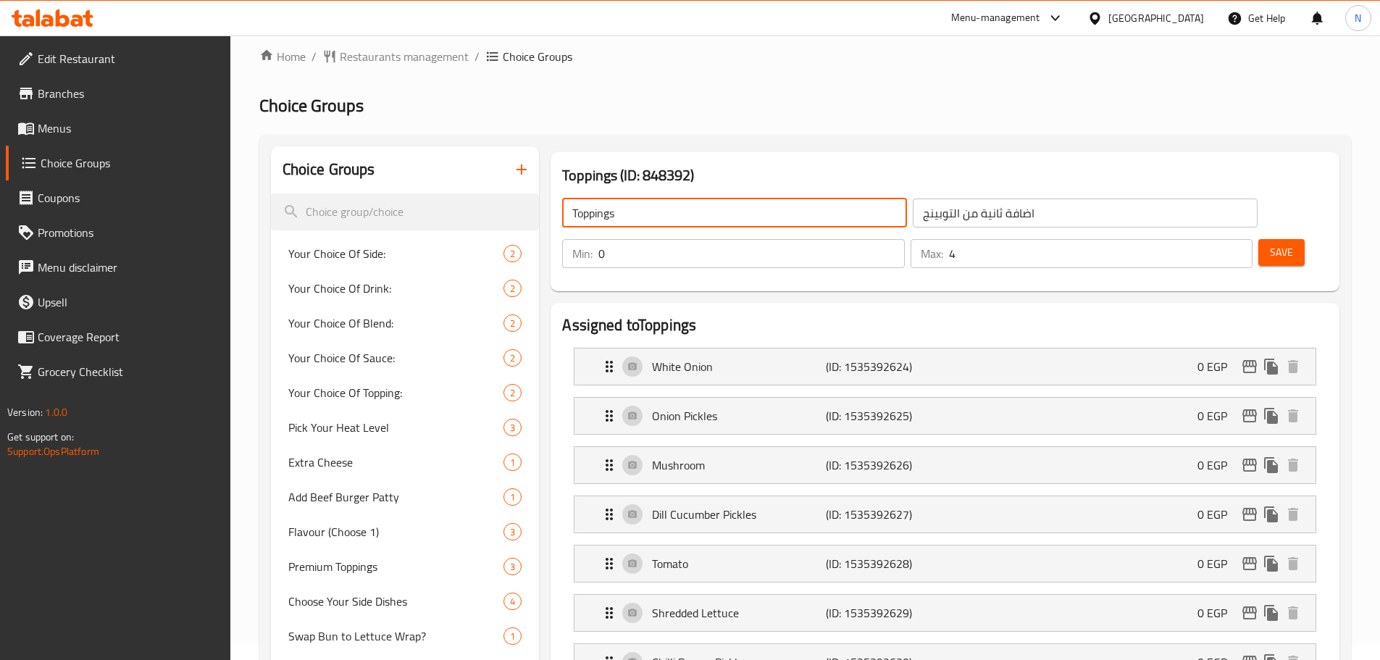
click at [633, 212] on input "Toppings" at bounding box center [734, 212] width 345 height 29
paste input "Add a second topping"
click at [600, 214] on input "Add a second topping" at bounding box center [734, 212] width 345 height 29
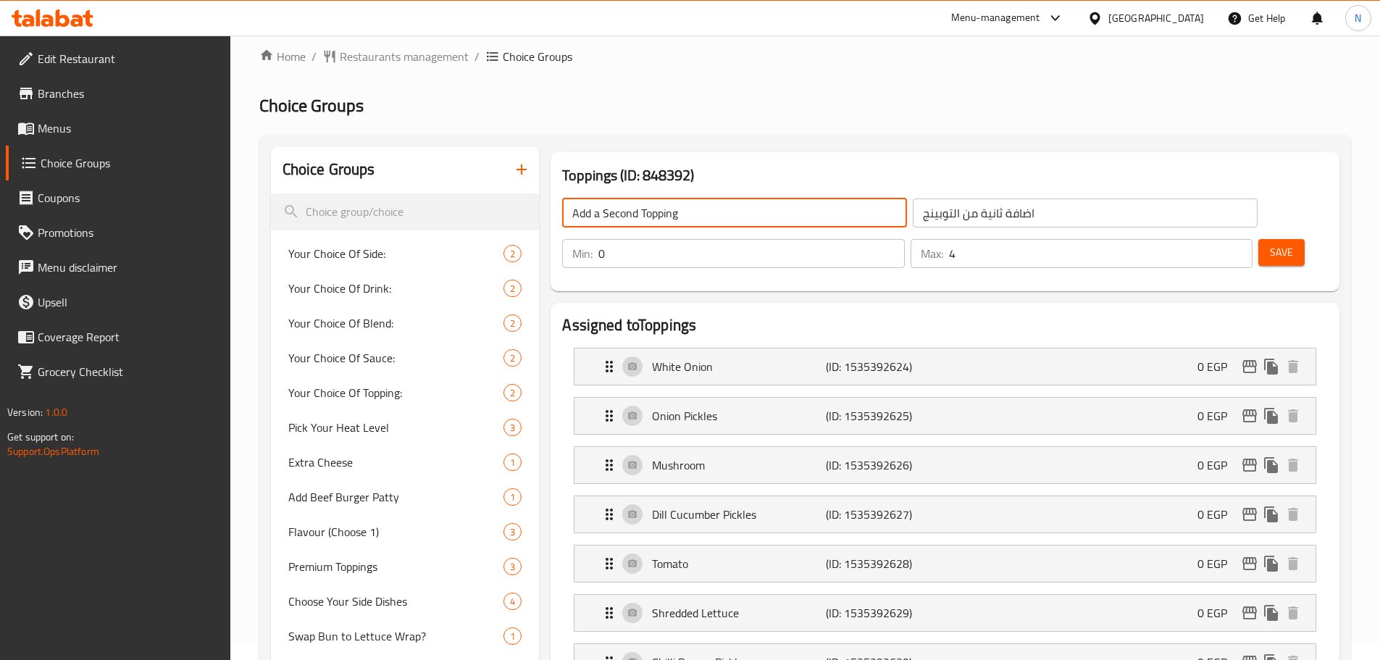
click at [600, 221] on input "Add a Second Topping" at bounding box center [734, 212] width 345 height 29
click at [596, 216] on input "Add a Second Topping" at bounding box center [734, 212] width 345 height 29
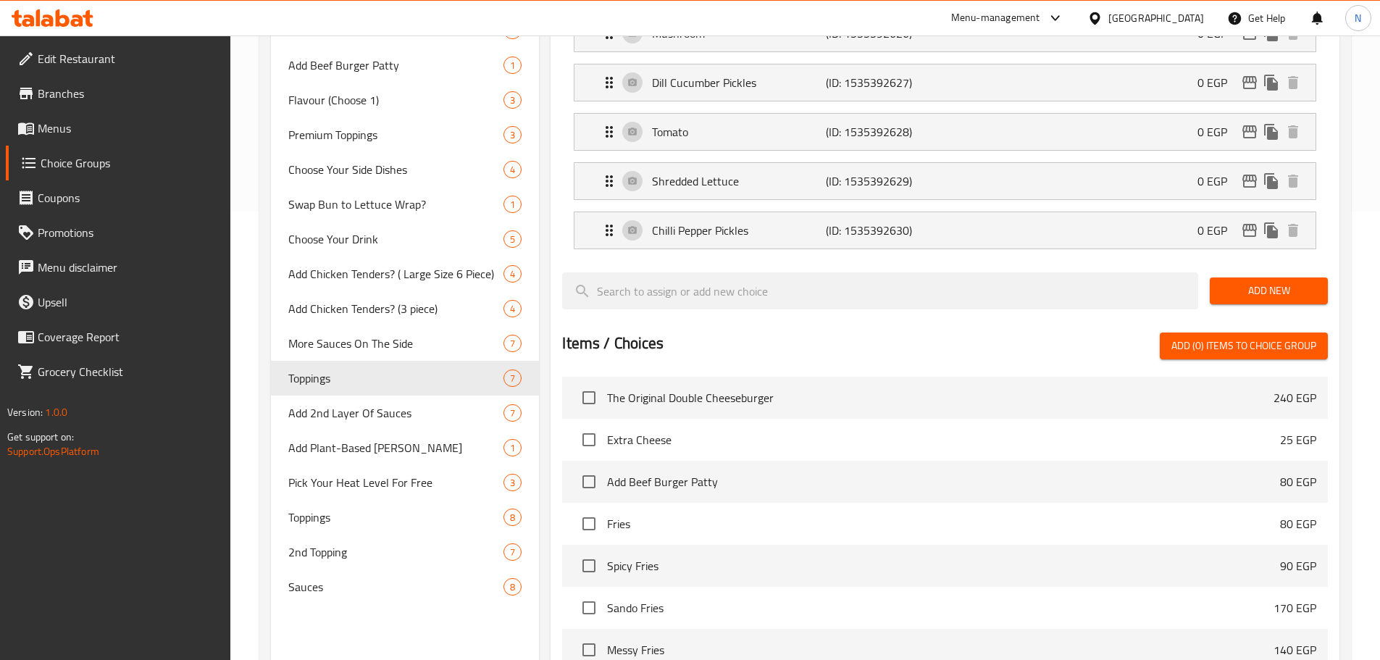
scroll to position [0, 0]
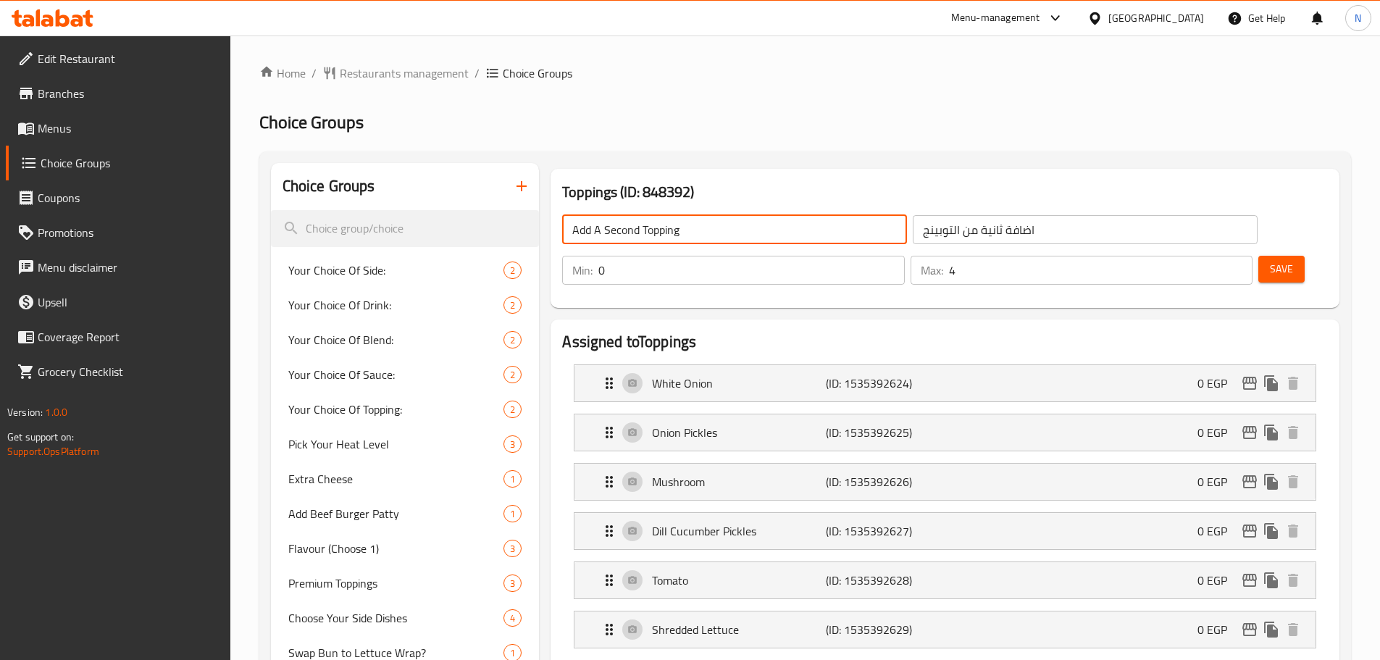
click at [1270, 260] on span "Save" at bounding box center [1281, 269] width 23 height 18
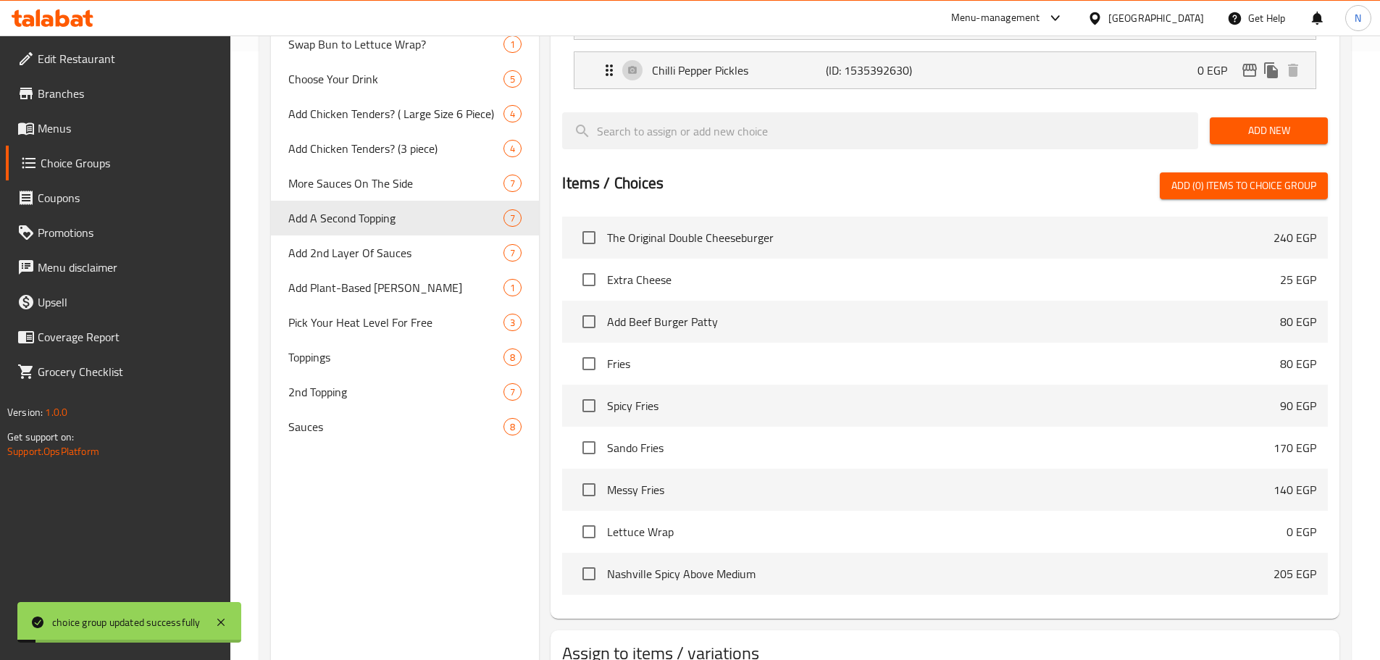
scroll to position [615, 0]
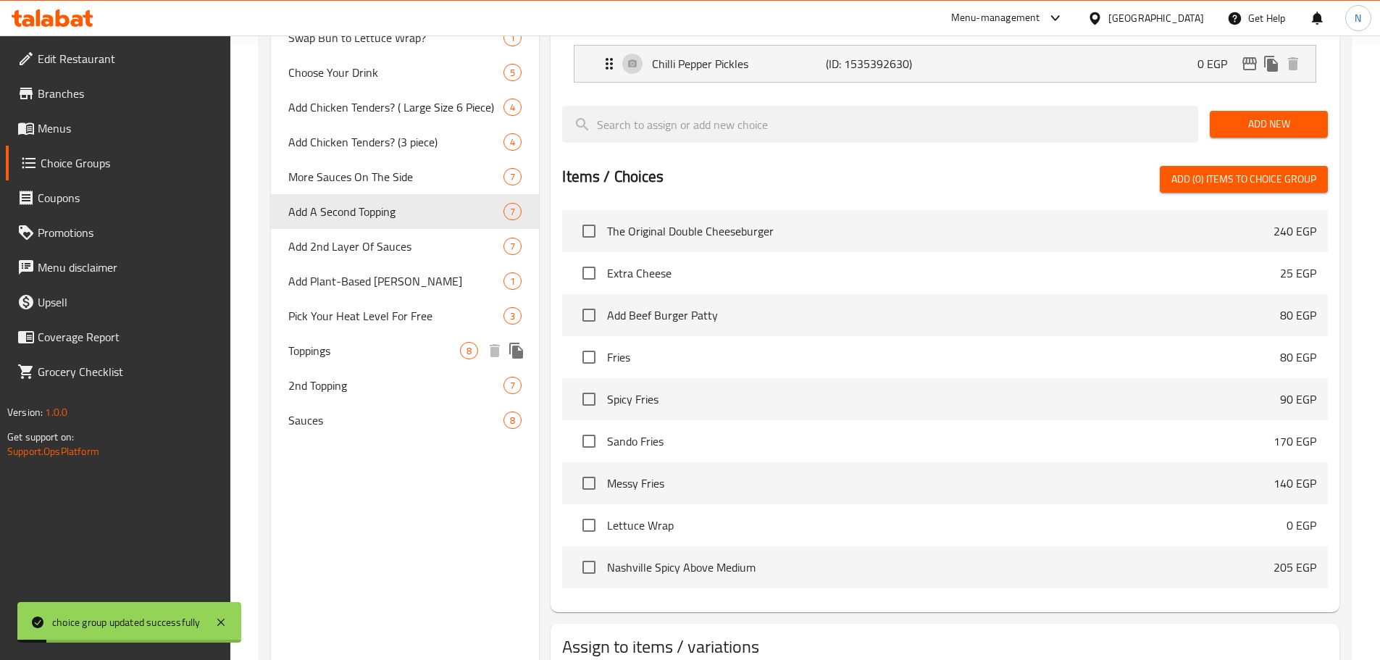
click at [374, 351] on span "Toppings" at bounding box center [374, 350] width 172 height 17
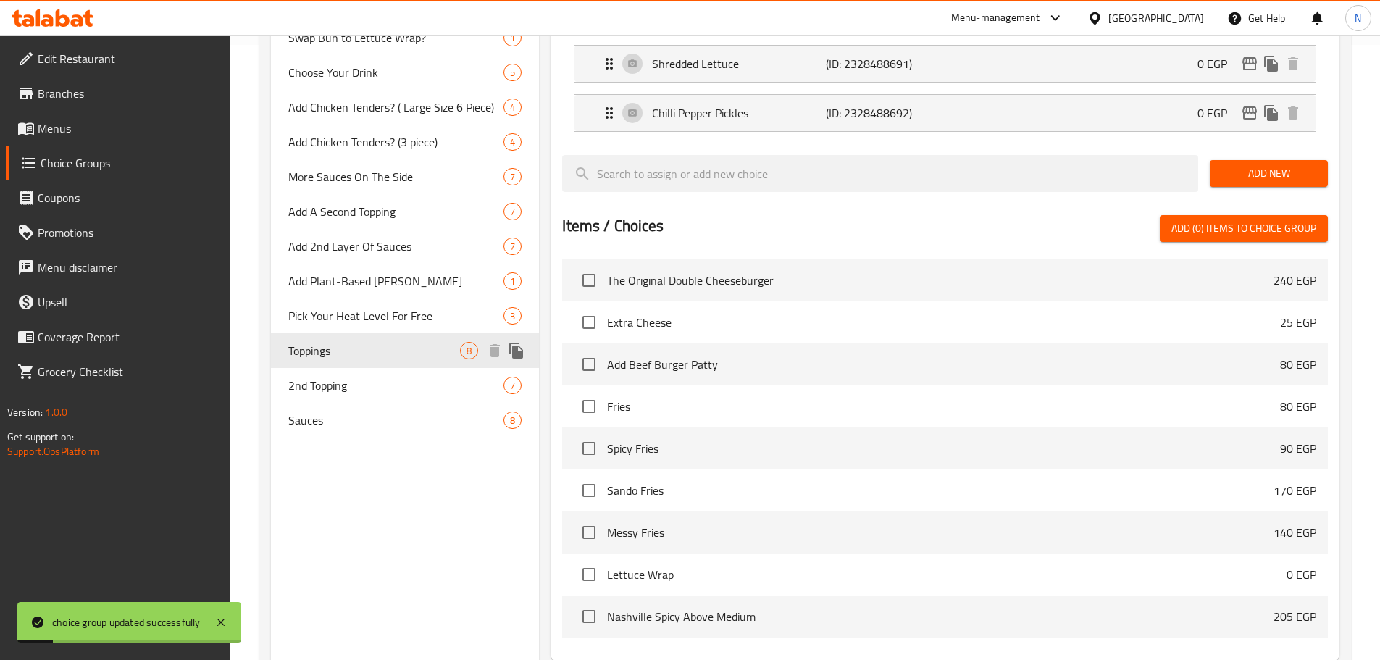
type input "Toppings"
type input "إضافات"
type input "1"
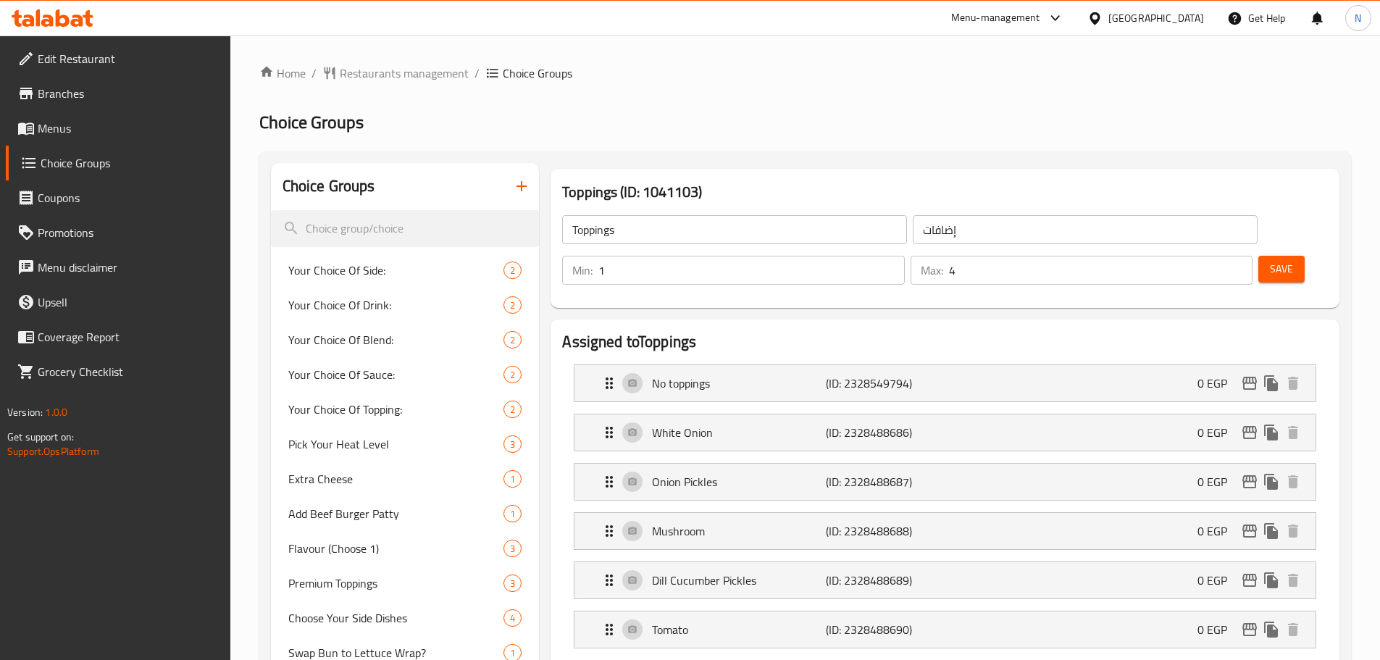
click at [1190, 23] on div "Egypt" at bounding box center [1156, 18] width 96 height 16
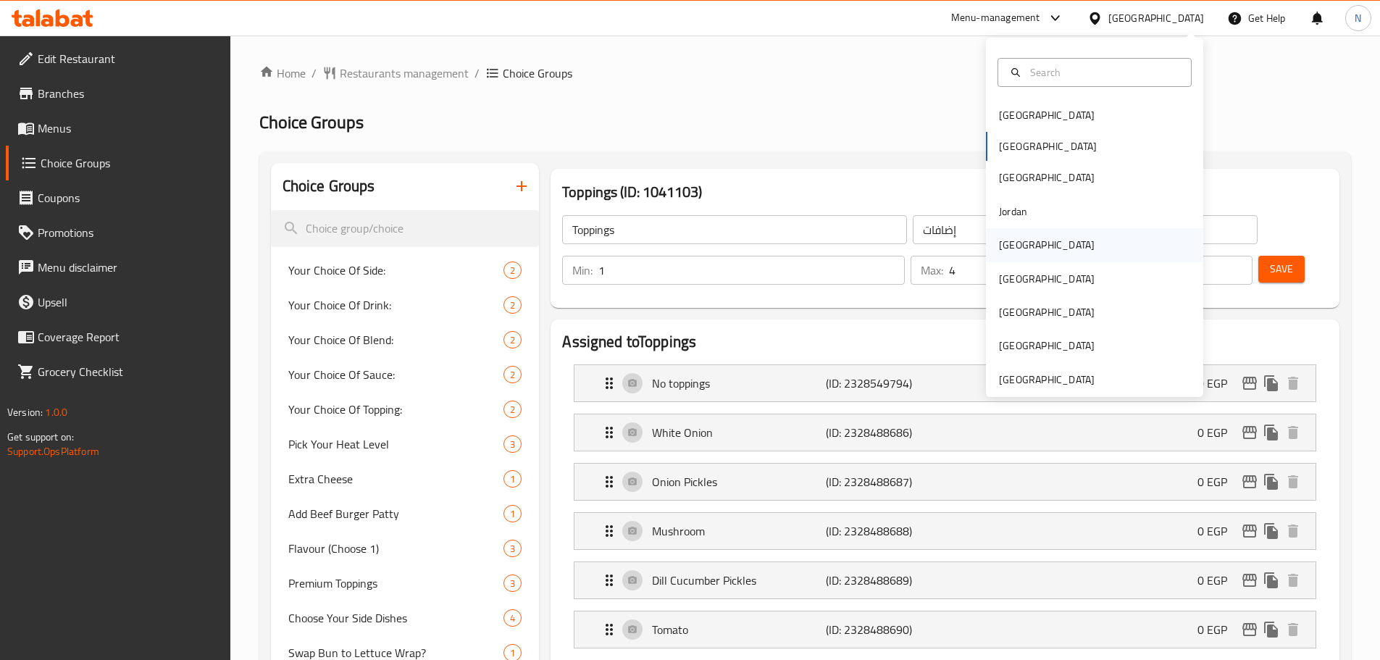
click at [1012, 243] on div "[GEOGRAPHIC_DATA]" at bounding box center [1047, 245] width 96 height 16
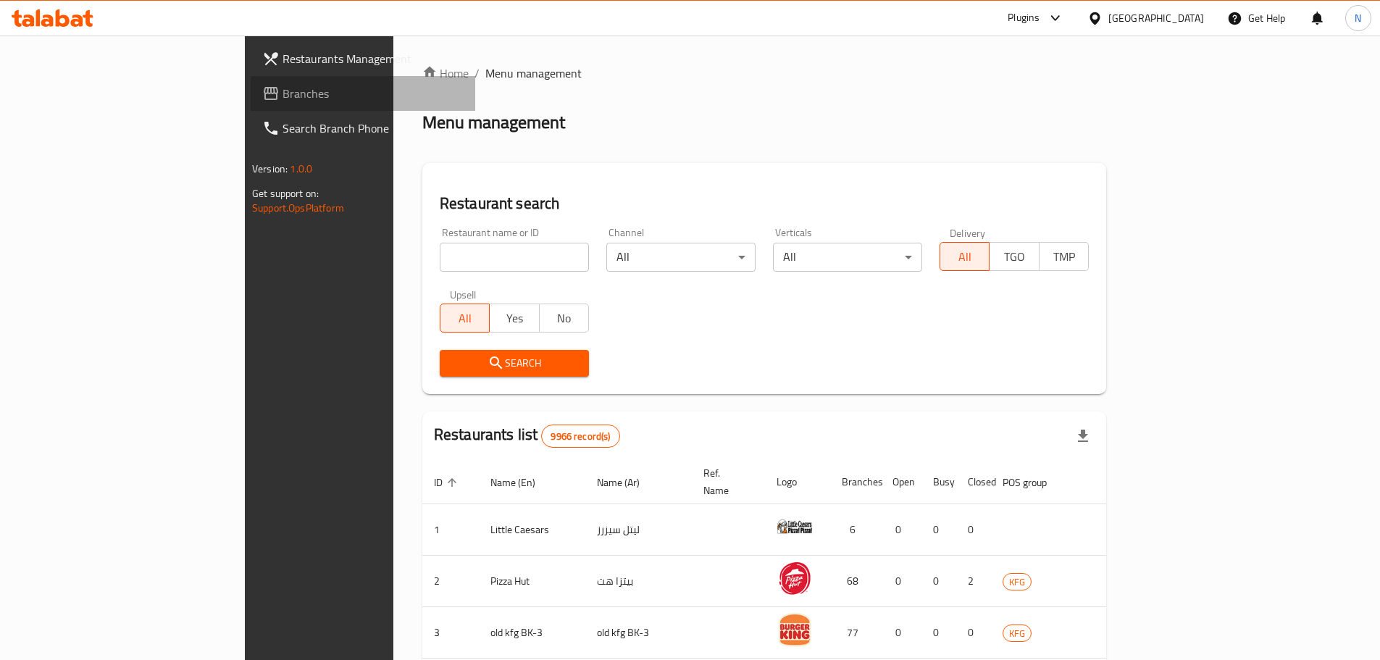
click at [282, 97] on span "Branches" at bounding box center [372, 93] width 181 height 17
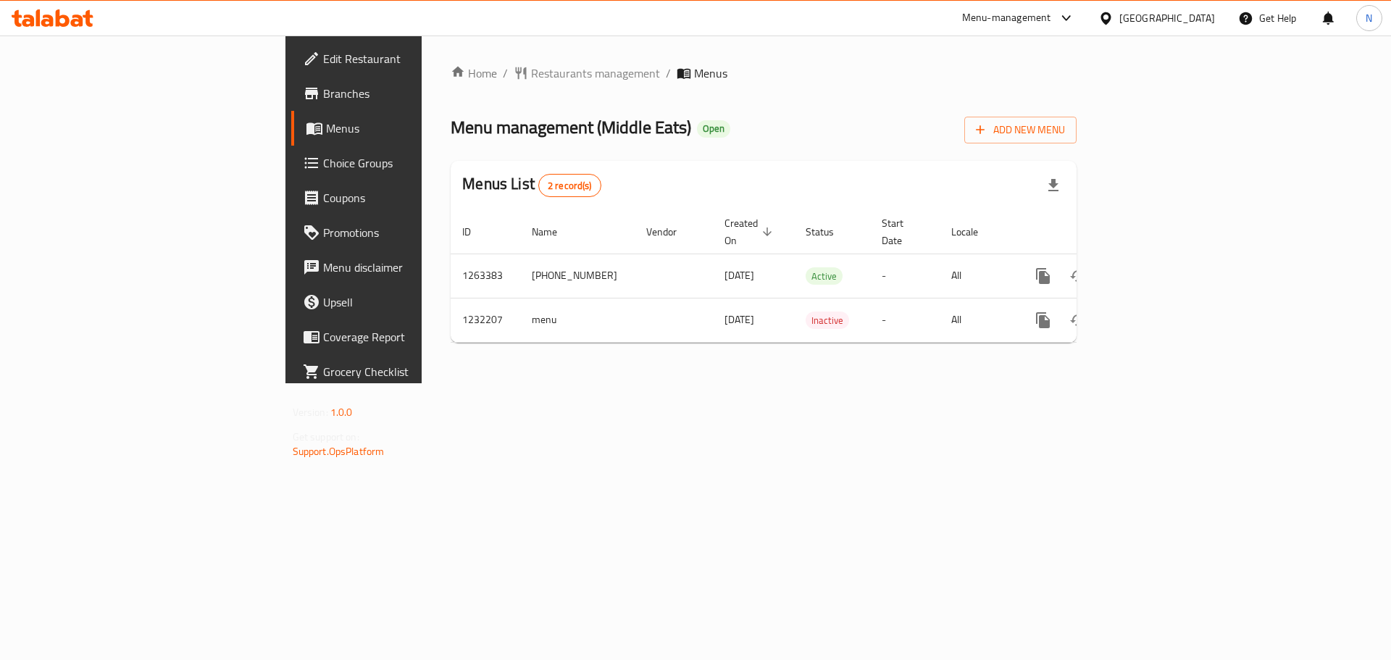
click at [1119, 17] on div at bounding box center [1108, 18] width 21 height 16
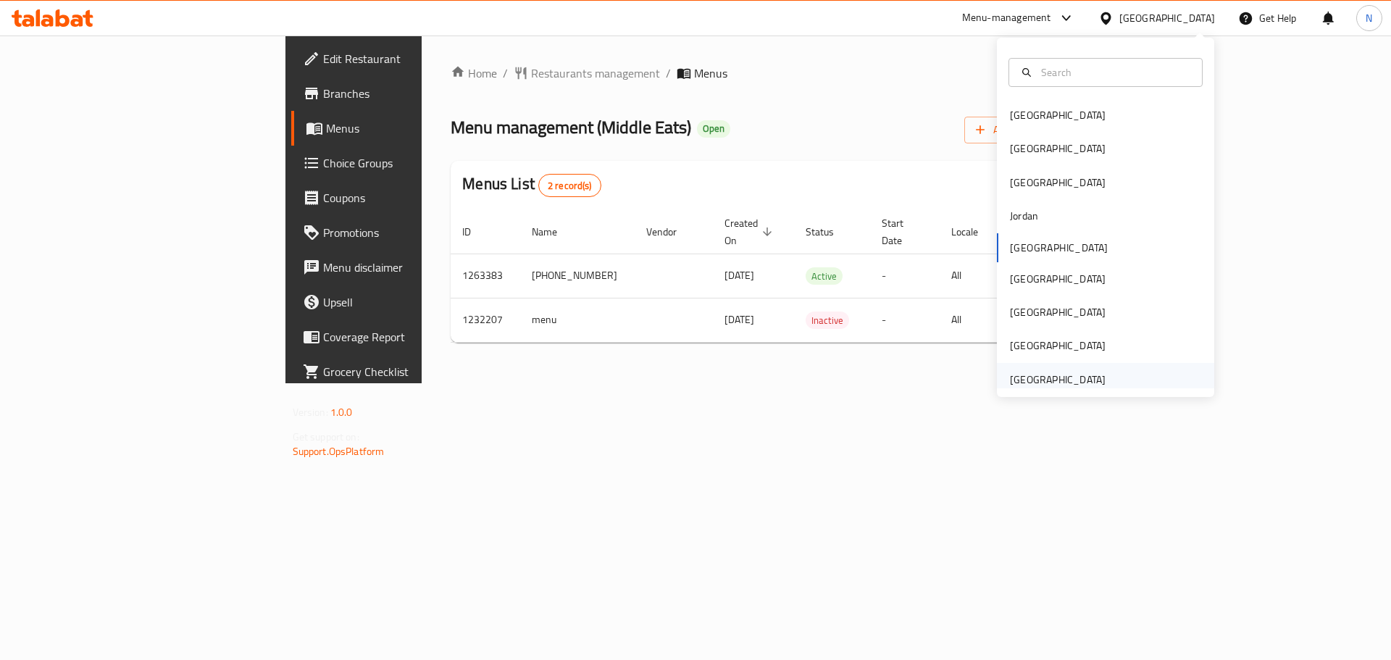
click at [1087, 380] on div "[GEOGRAPHIC_DATA]" at bounding box center [1058, 380] width 96 height 16
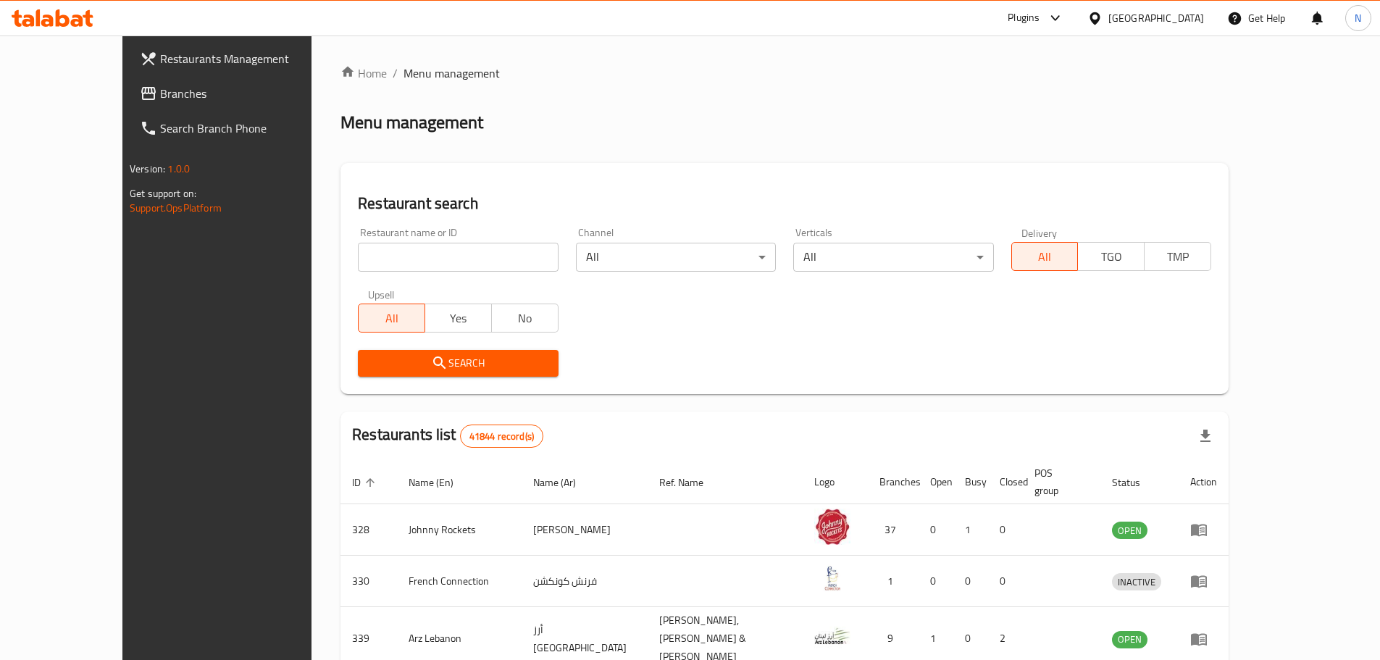
click at [160, 95] on span "Branches" at bounding box center [250, 93] width 181 height 17
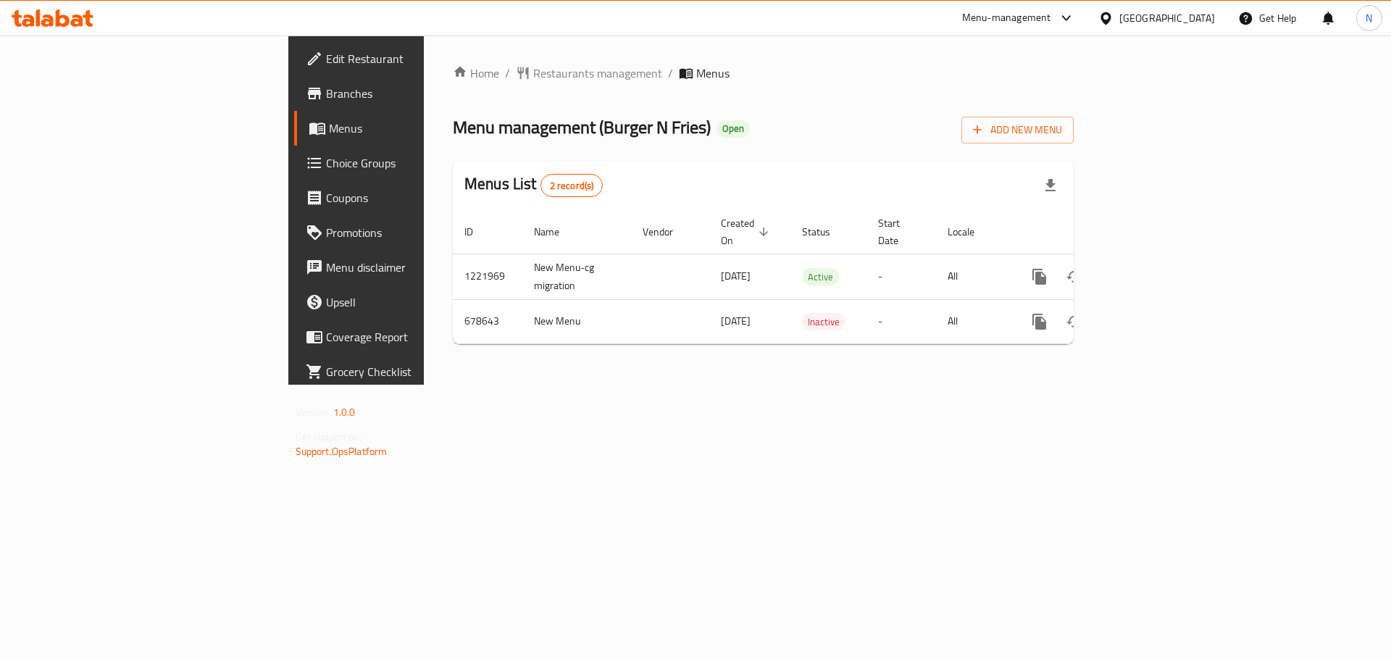
click at [1194, 14] on div "[GEOGRAPHIC_DATA]" at bounding box center [1167, 18] width 96 height 16
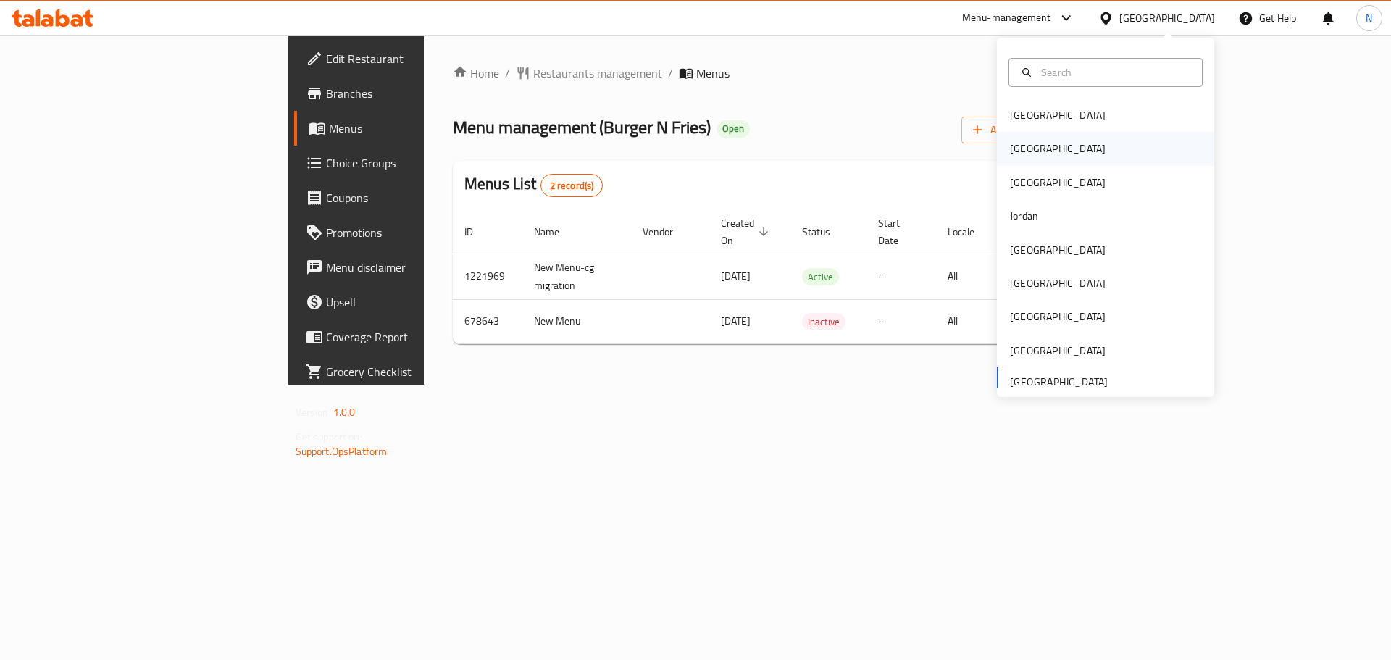
click at [1017, 147] on div "[GEOGRAPHIC_DATA]" at bounding box center [1058, 149] width 96 height 16
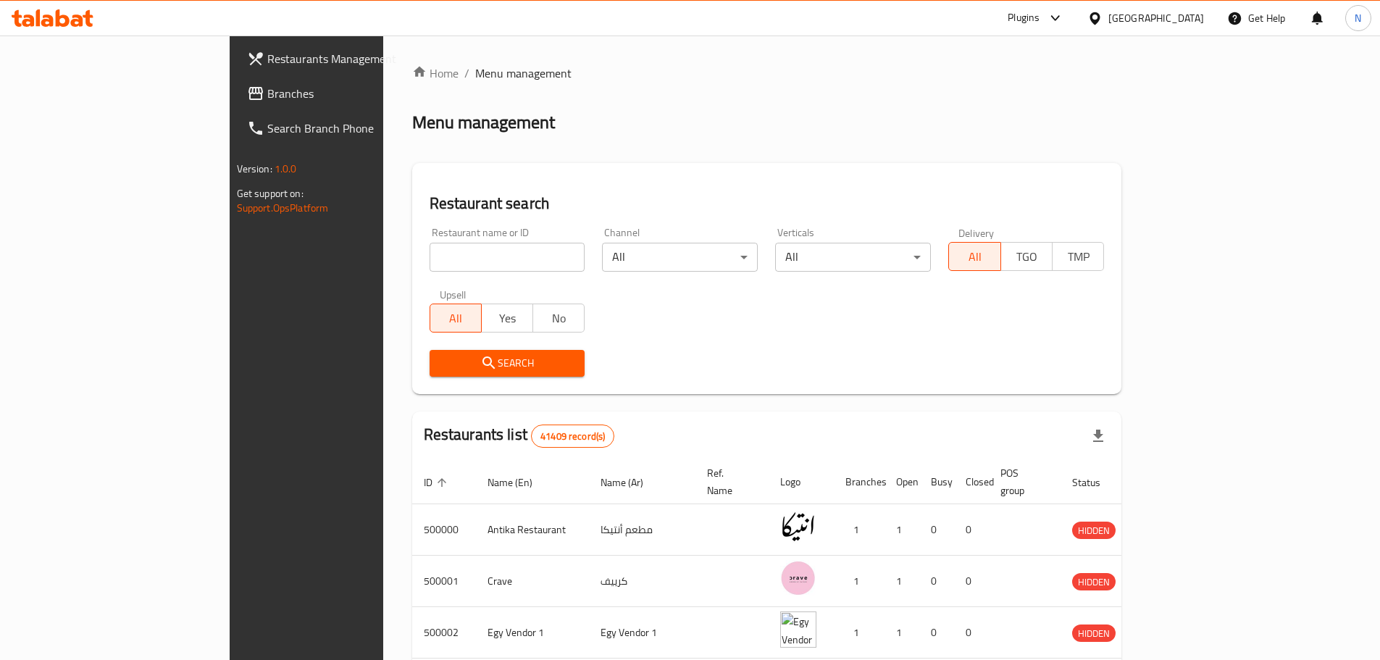
click at [267, 93] on span "Branches" at bounding box center [357, 93] width 181 height 17
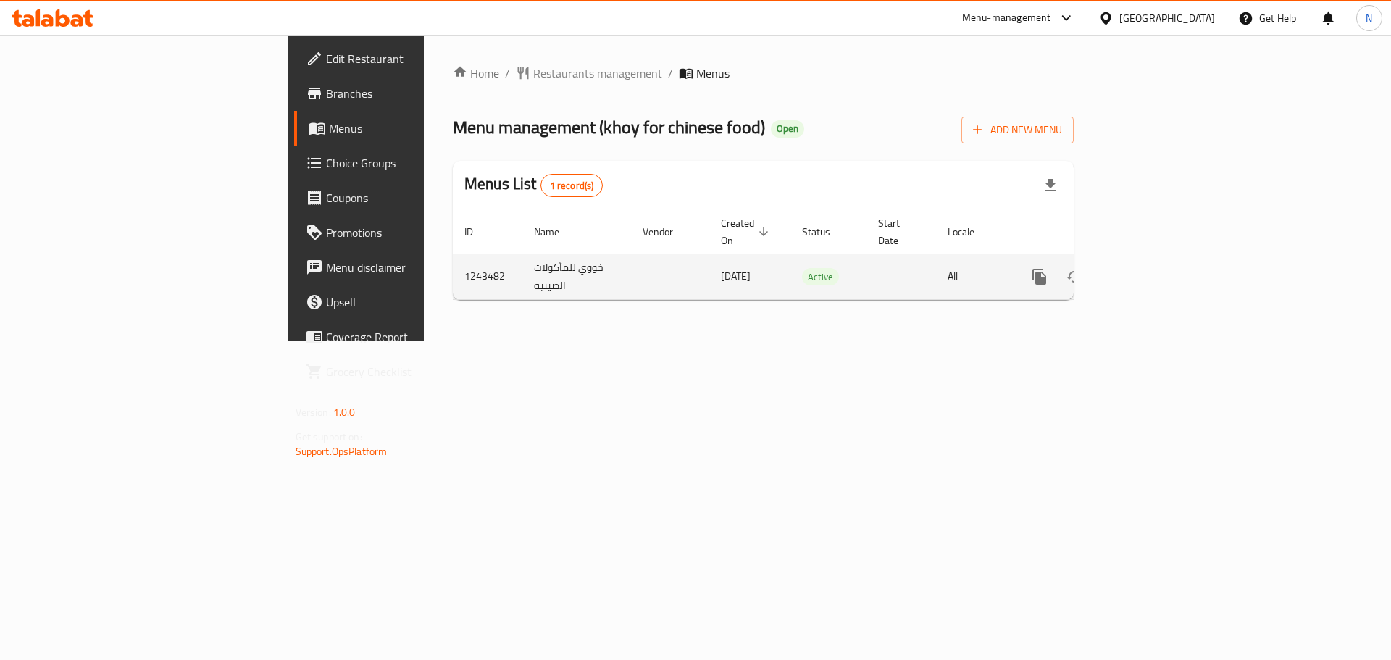
click at [1150, 270] on icon "enhanced table" at bounding box center [1143, 276] width 13 height 13
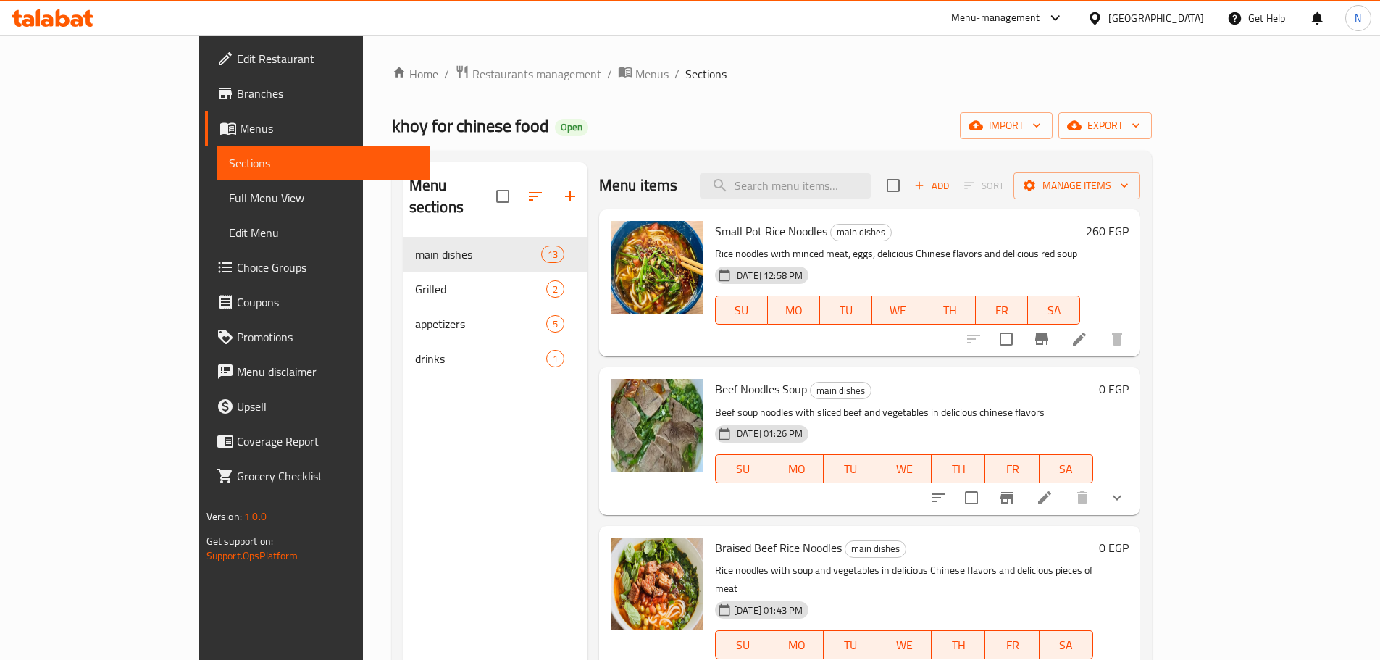
click at [841, 201] on div "Menu items Add Sort Manage items" at bounding box center [869, 185] width 541 height 47
click at [845, 196] on input "search" at bounding box center [785, 185] width 171 height 25
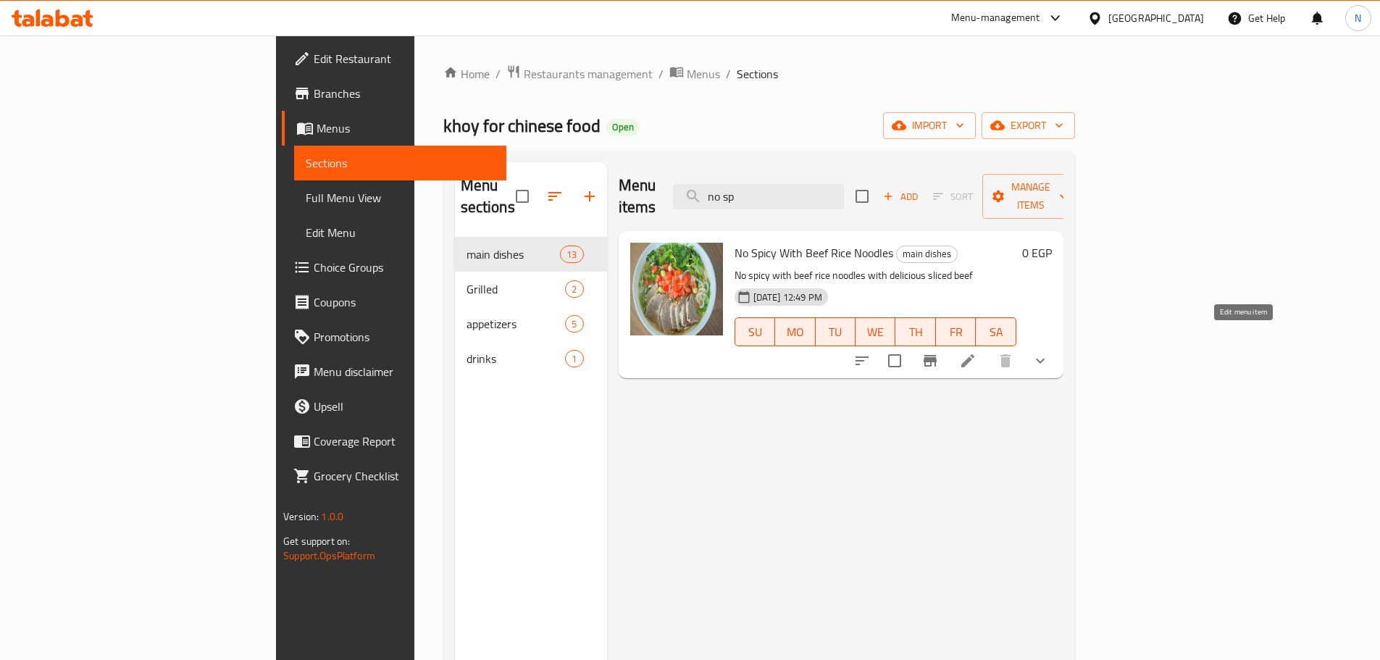
type input "no sp"
click at [976, 352] on icon at bounding box center [967, 360] width 17 height 17
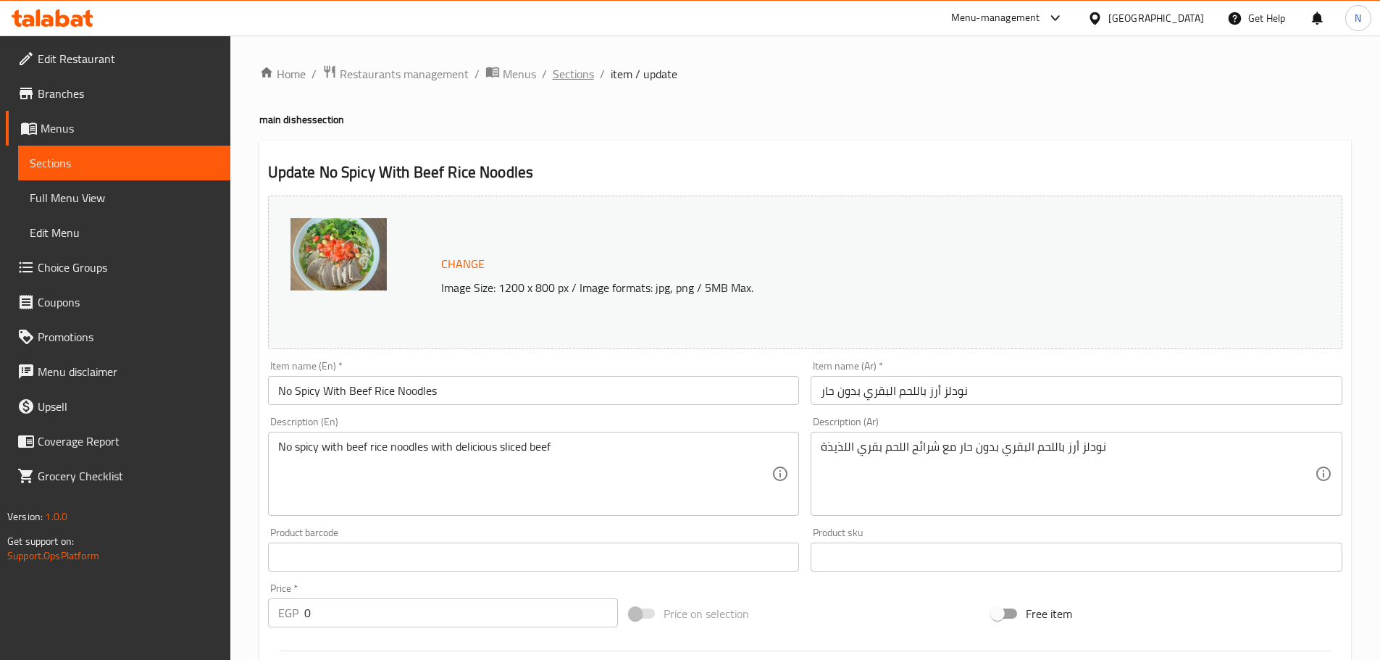
click at [574, 80] on span "Sections" at bounding box center [573, 73] width 41 height 17
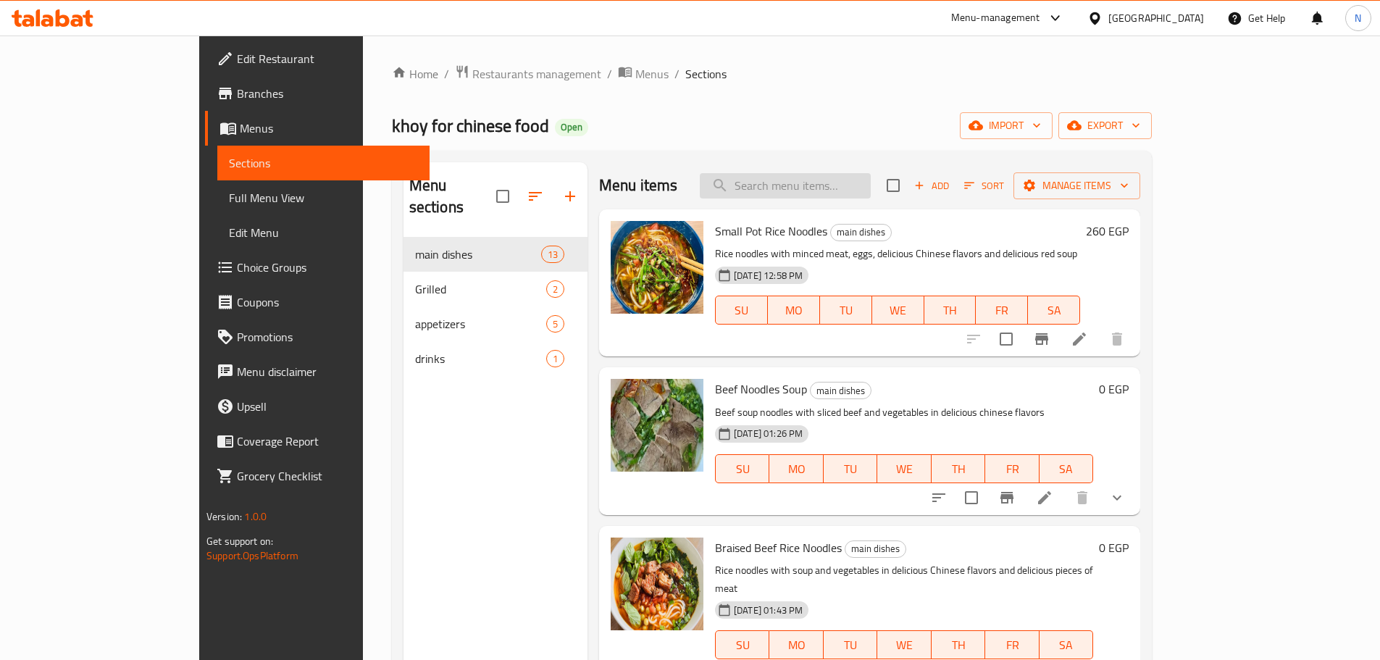
click at [832, 196] on input "search" at bounding box center [785, 185] width 171 height 25
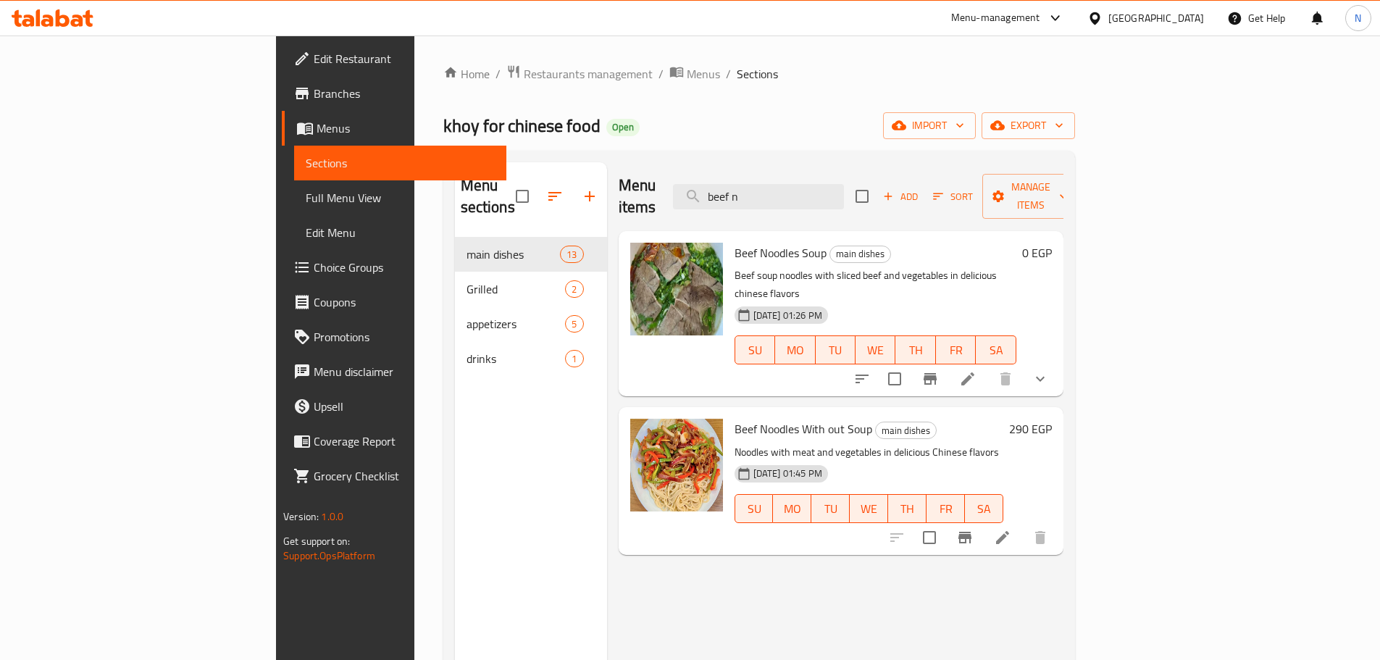
type input "beef n"
click at [976, 370] on icon at bounding box center [967, 378] width 17 height 17
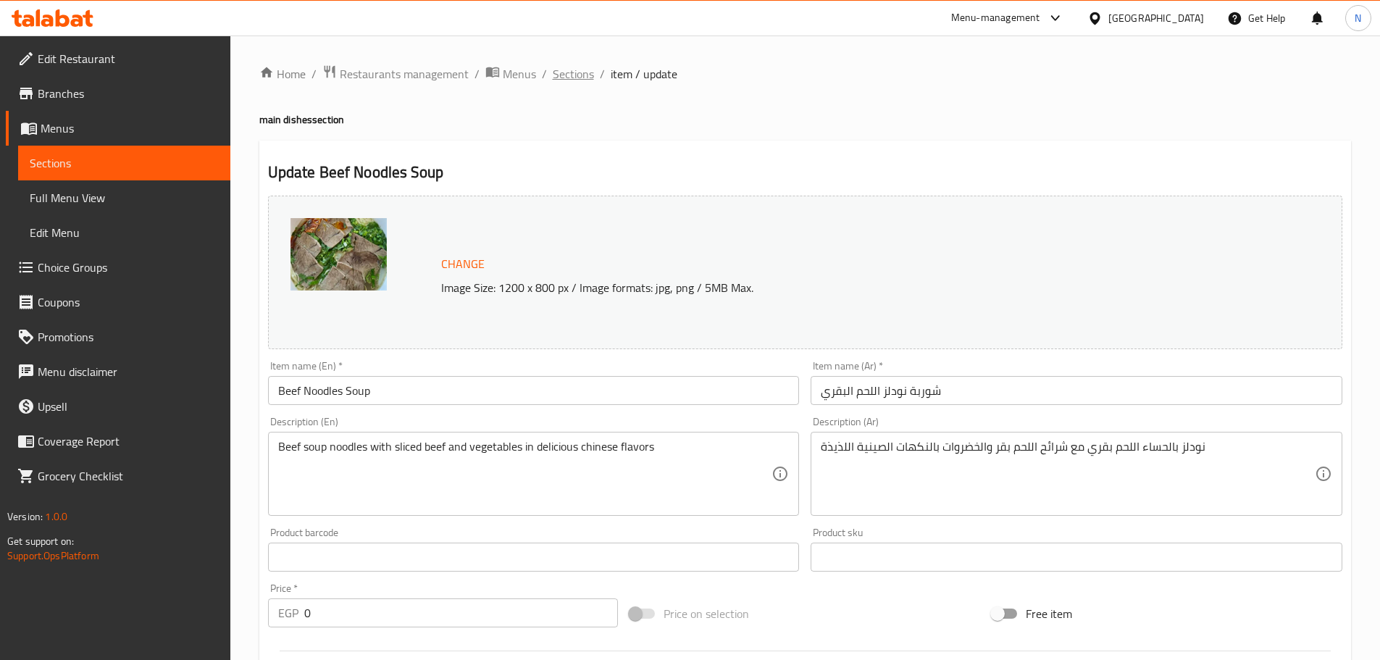
click at [556, 67] on span "Sections" at bounding box center [573, 73] width 41 height 17
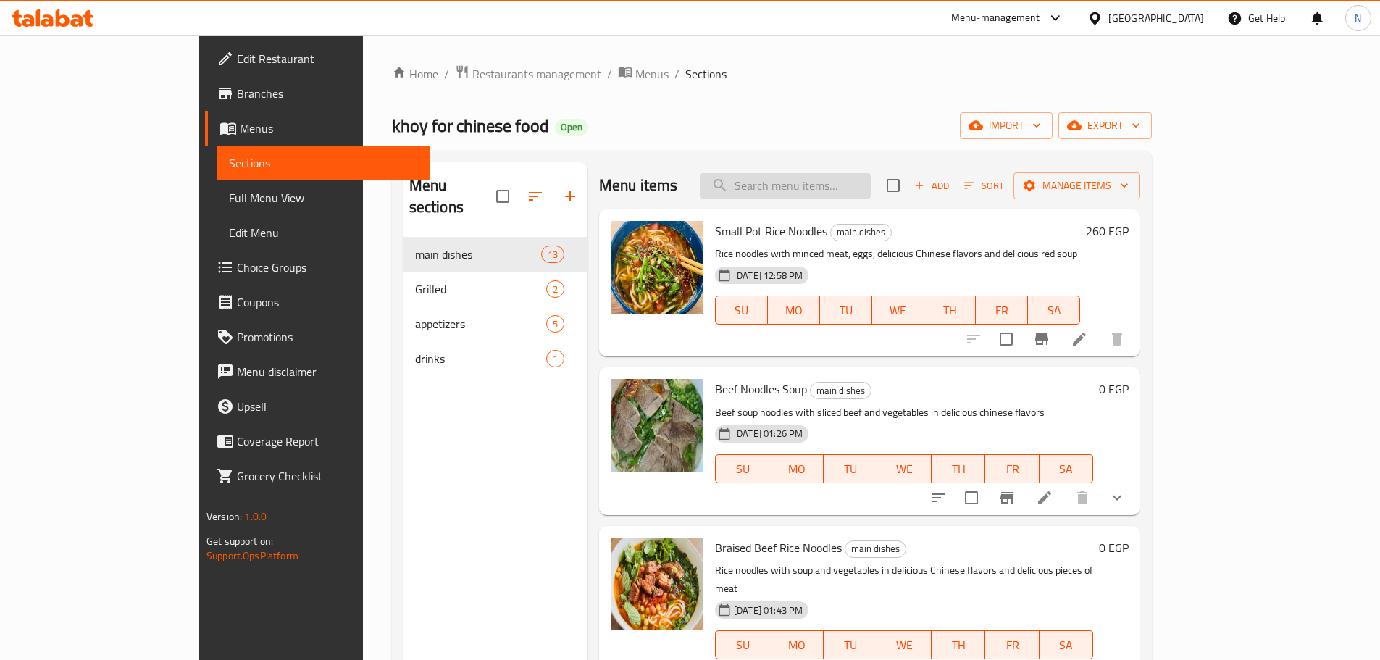
click at [847, 194] on input "search" at bounding box center [785, 185] width 171 height 25
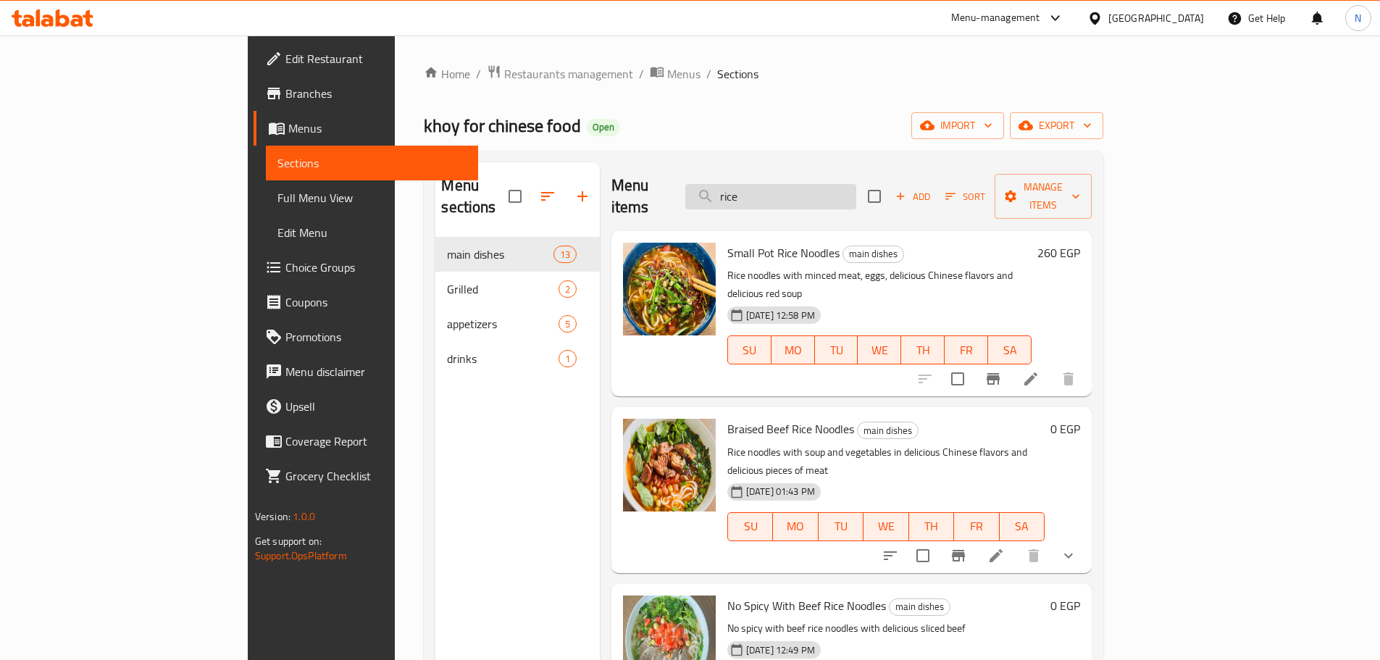
click at [847, 192] on input "rice" at bounding box center [770, 196] width 171 height 25
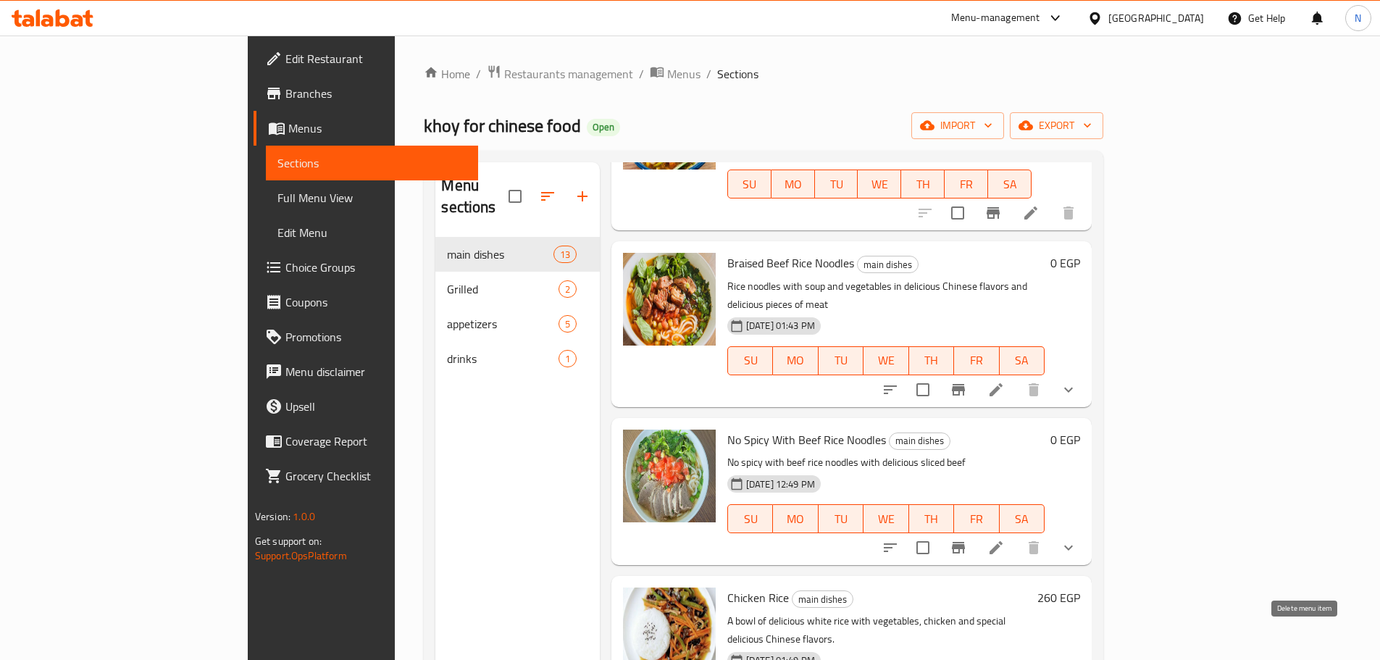
scroll to position [170, 0]
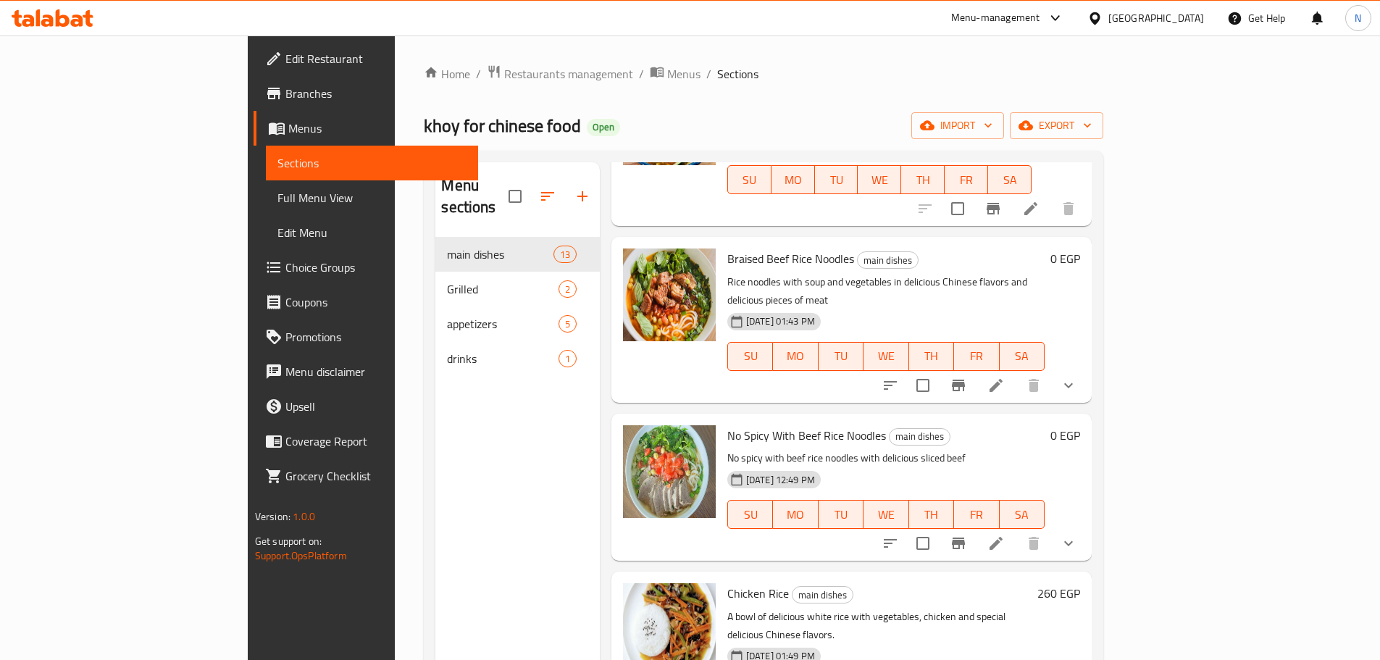
type input "rice"
click at [1005, 535] on icon at bounding box center [995, 543] width 17 height 17
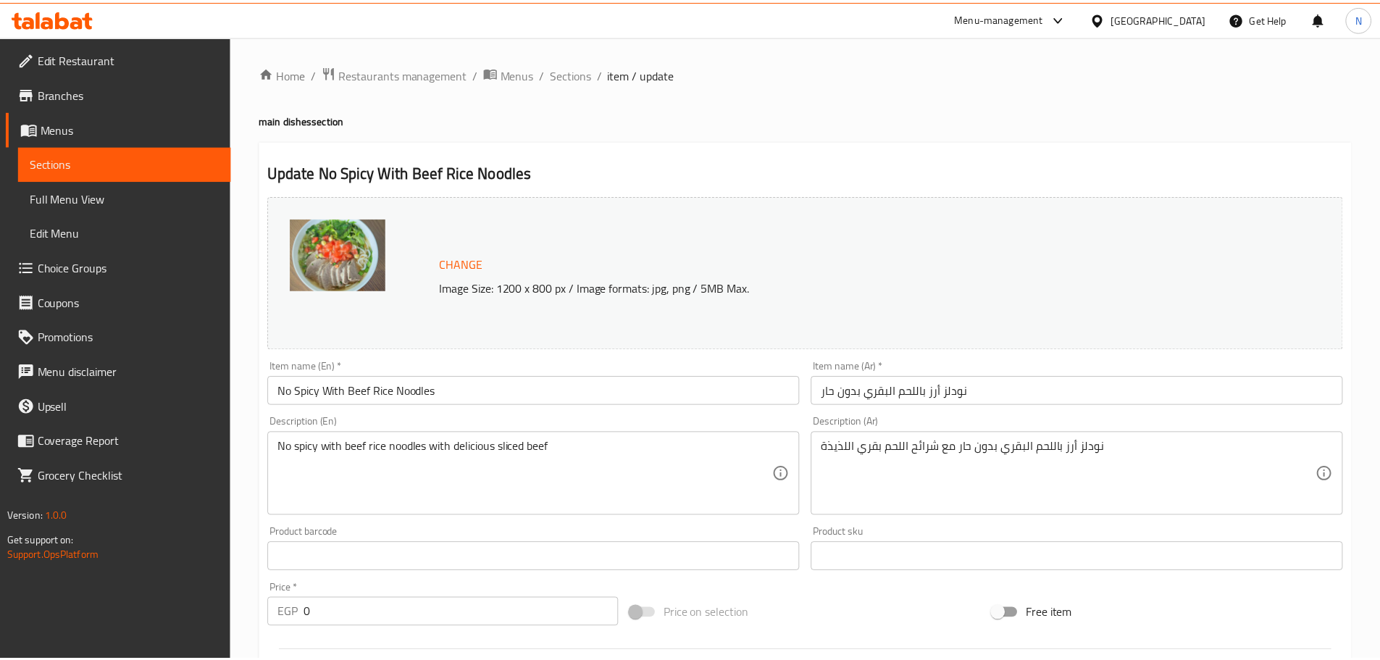
scroll to position [417, 0]
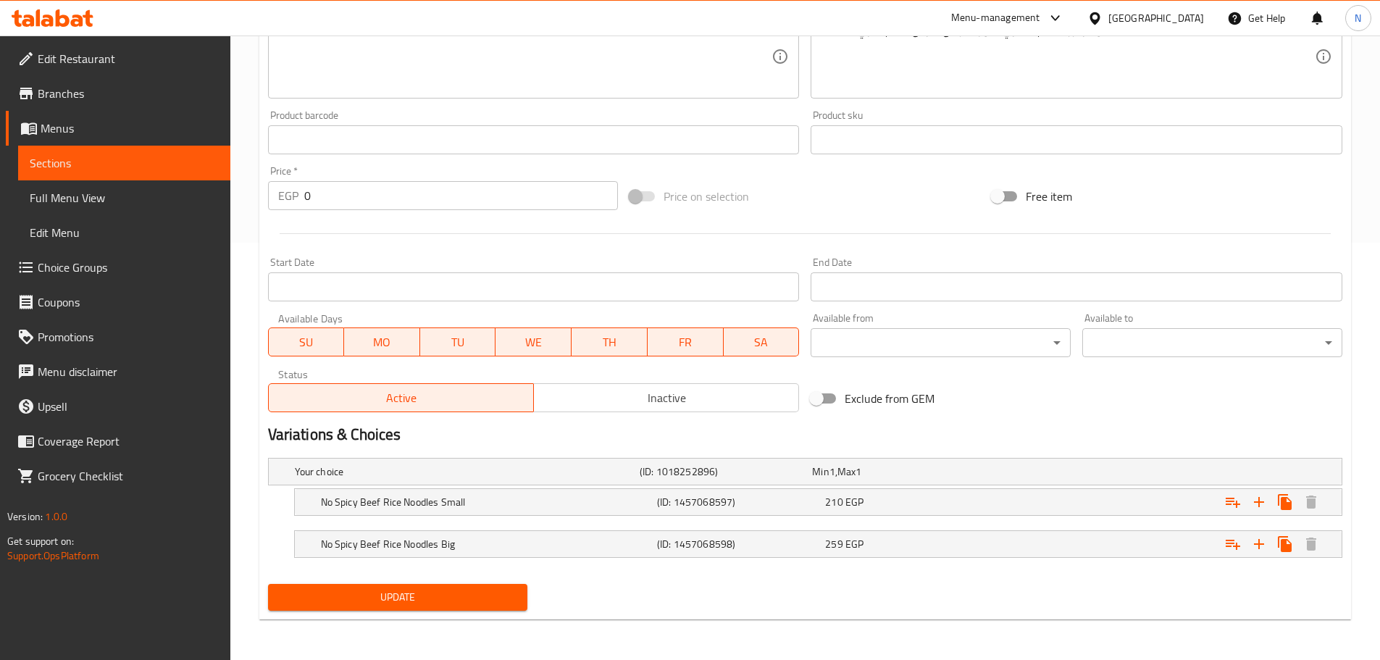
click at [1179, 22] on div "[GEOGRAPHIC_DATA]" at bounding box center [1156, 18] width 96 height 16
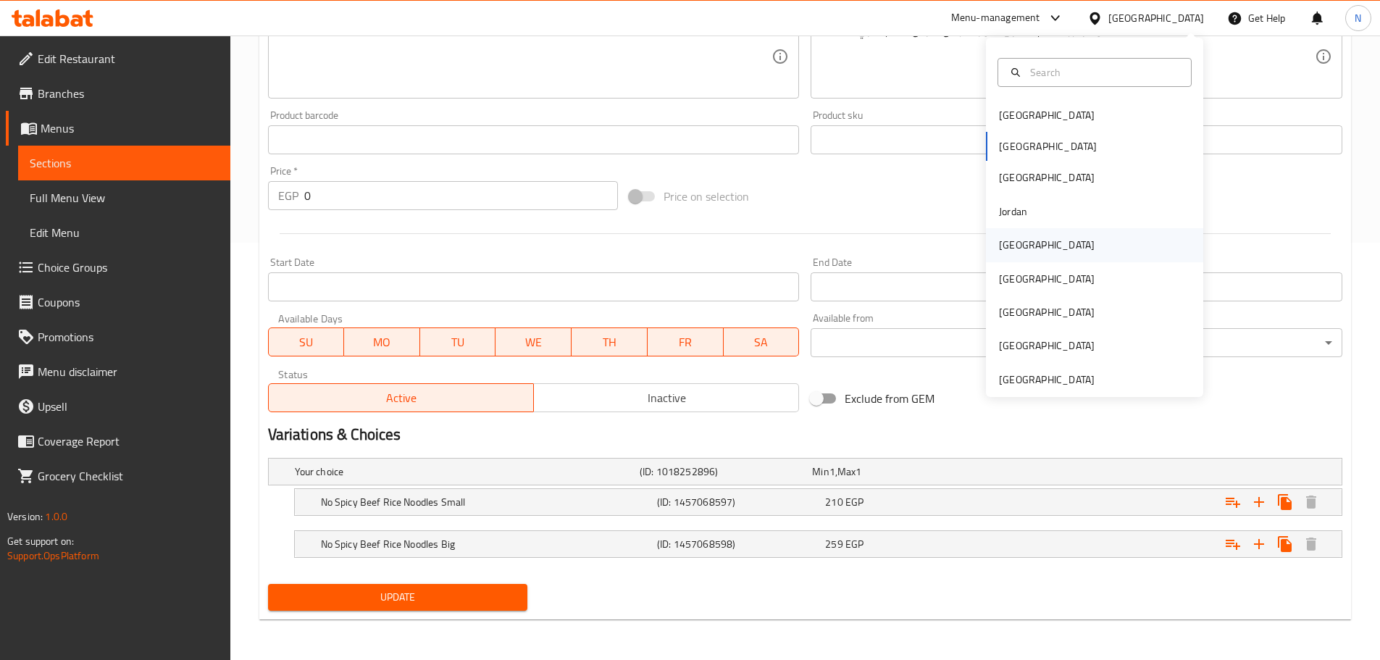
click at [1008, 237] on div "[GEOGRAPHIC_DATA]" at bounding box center [1047, 245] width 96 height 16
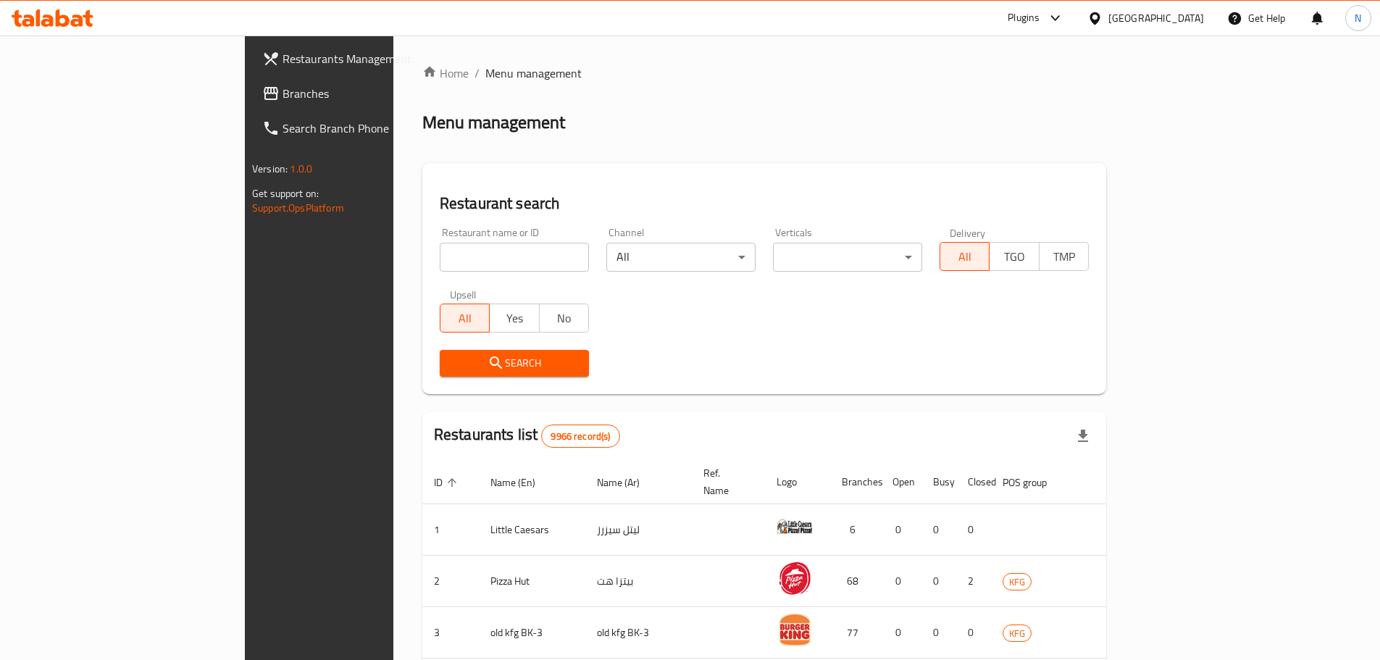
click at [282, 91] on span "Branches" at bounding box center [372, 93] width 181 height 17
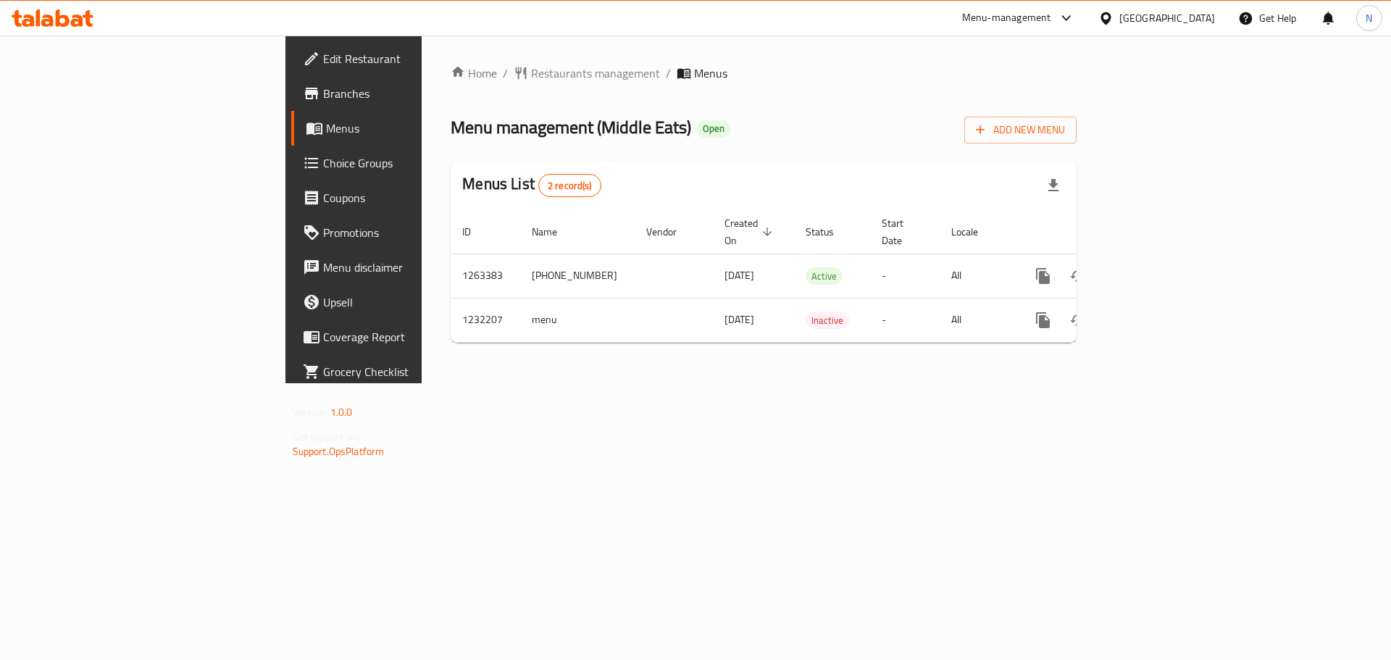
click at [1113, 18] on icon at bounding box center [1105, 18] width 15 height 15
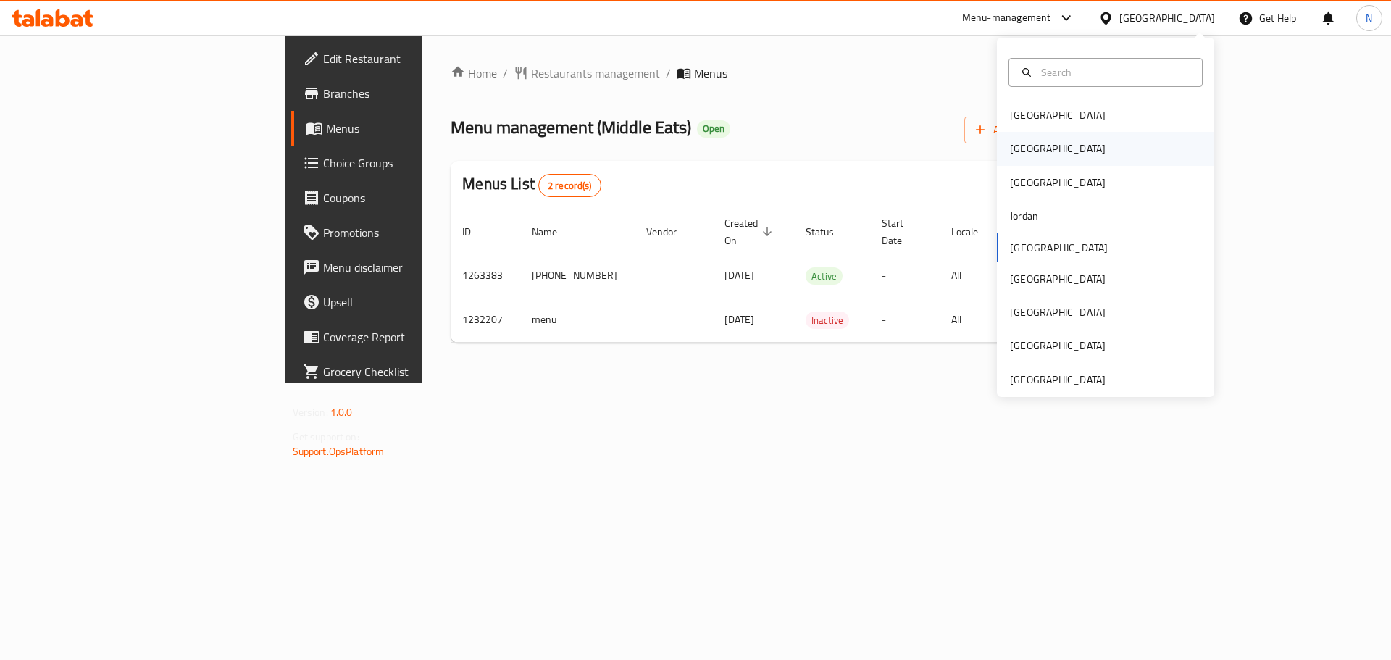
click at [1023, 145] on div "Egypt" at bounding box center [1058, 149] width 96 height 16
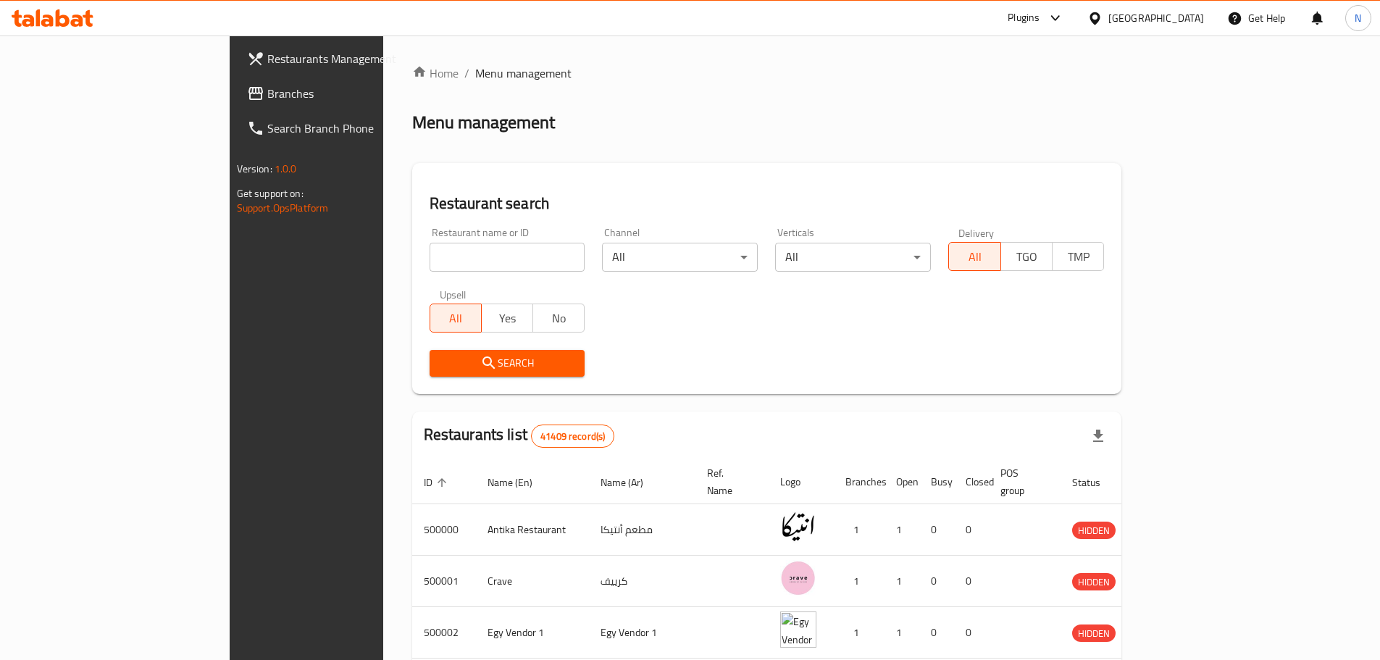
click at [267, 101] on span "Branches" at bounding box center [357, 93] width 181 height 17
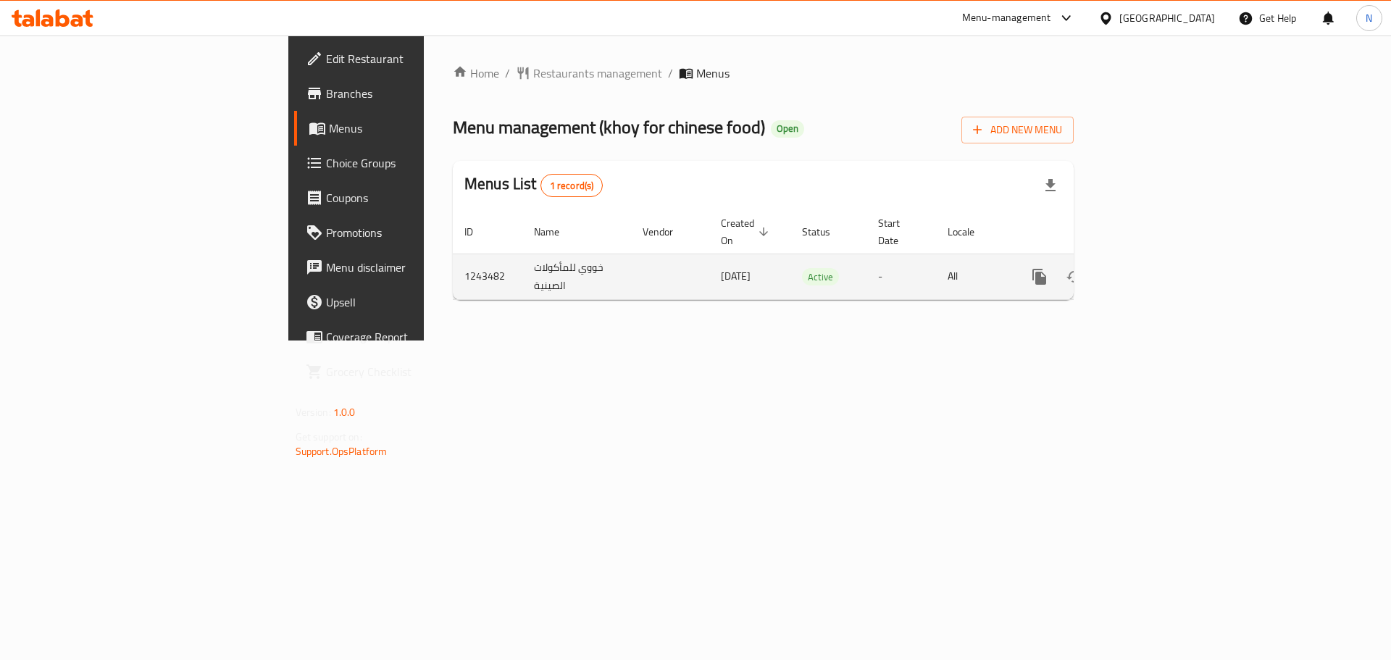
click at [1161, 260] on link "enhanced table" at bounding box center [1143, 276] width 35 height 35
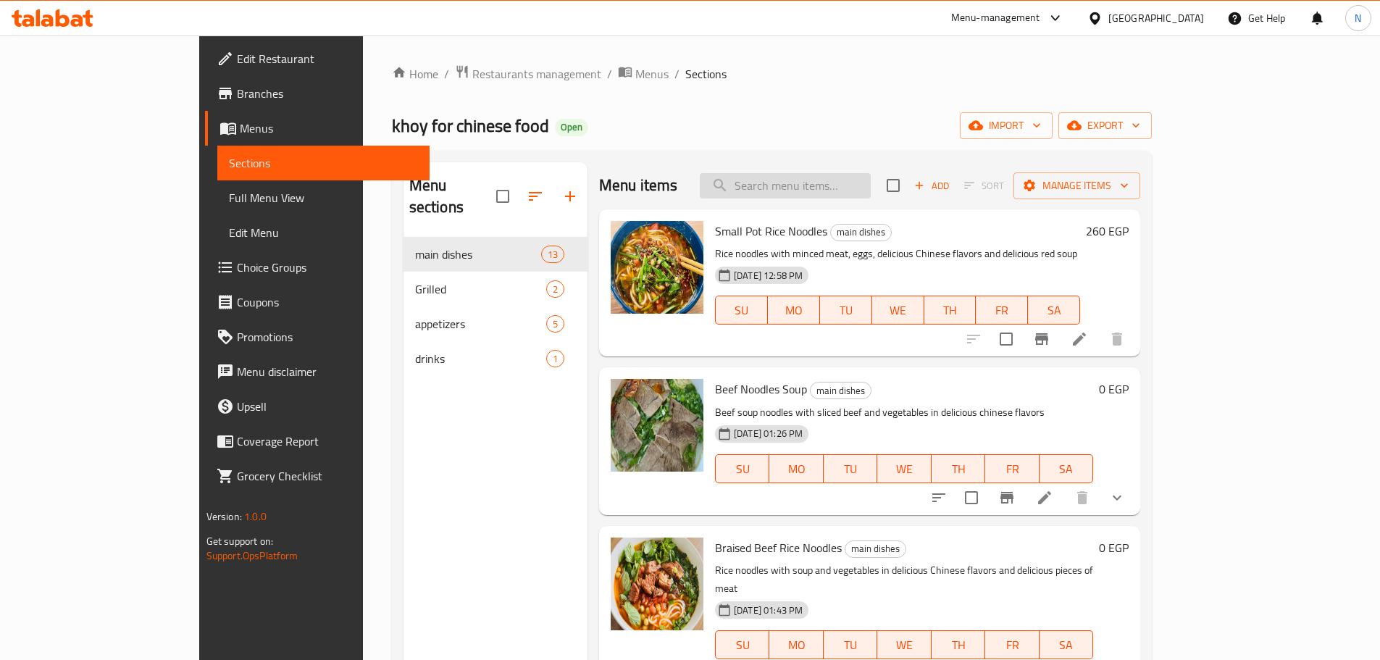
click at [819, 193] on input "search" at bounding box center [785, 185] width 171 height 25
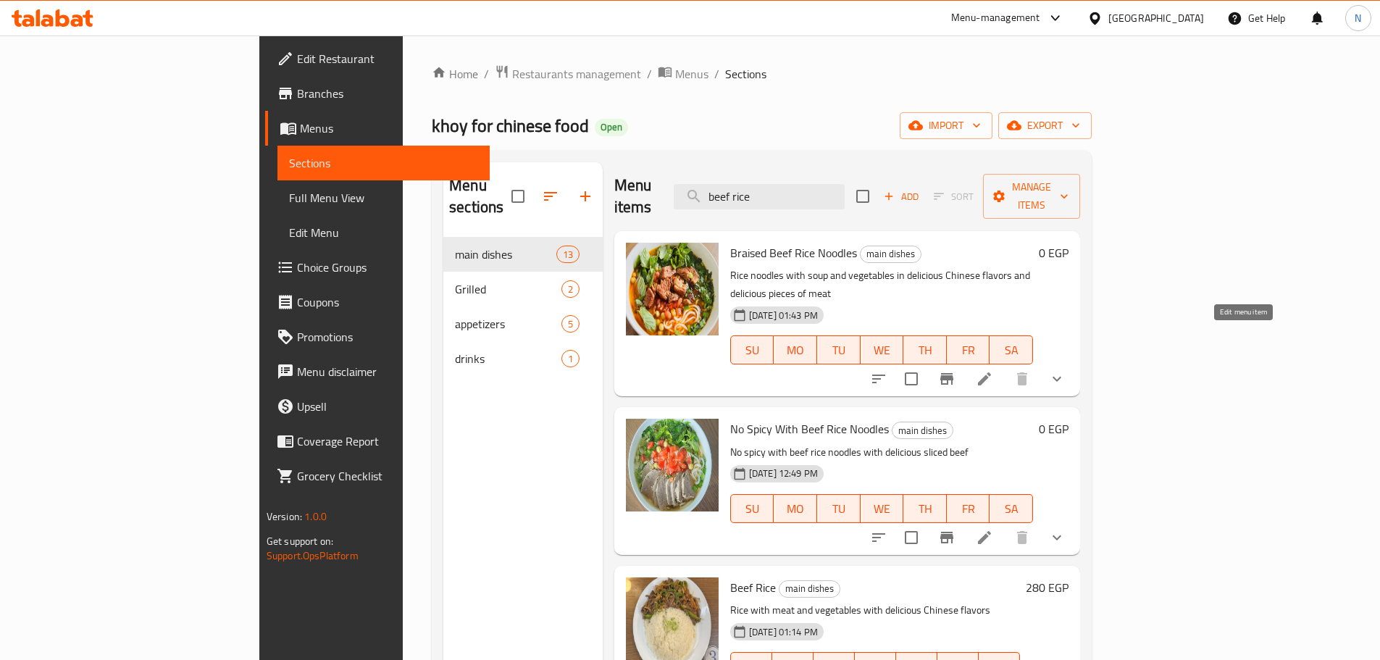
type input "beef rice"
click at [991, 372] on icon at bounding box center [984, 378] width 13 height 13
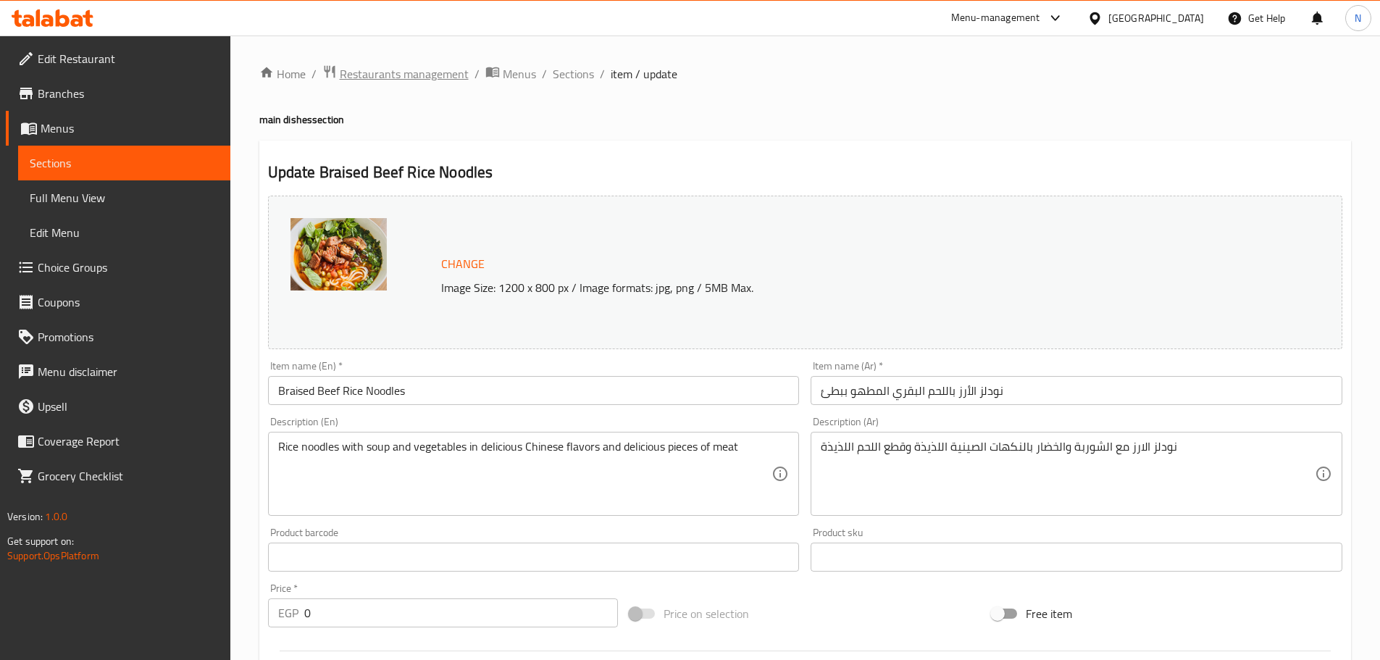
click at [417, 78] on span "Restaurants management" at bounding box center [404, 73] width 129 height 17
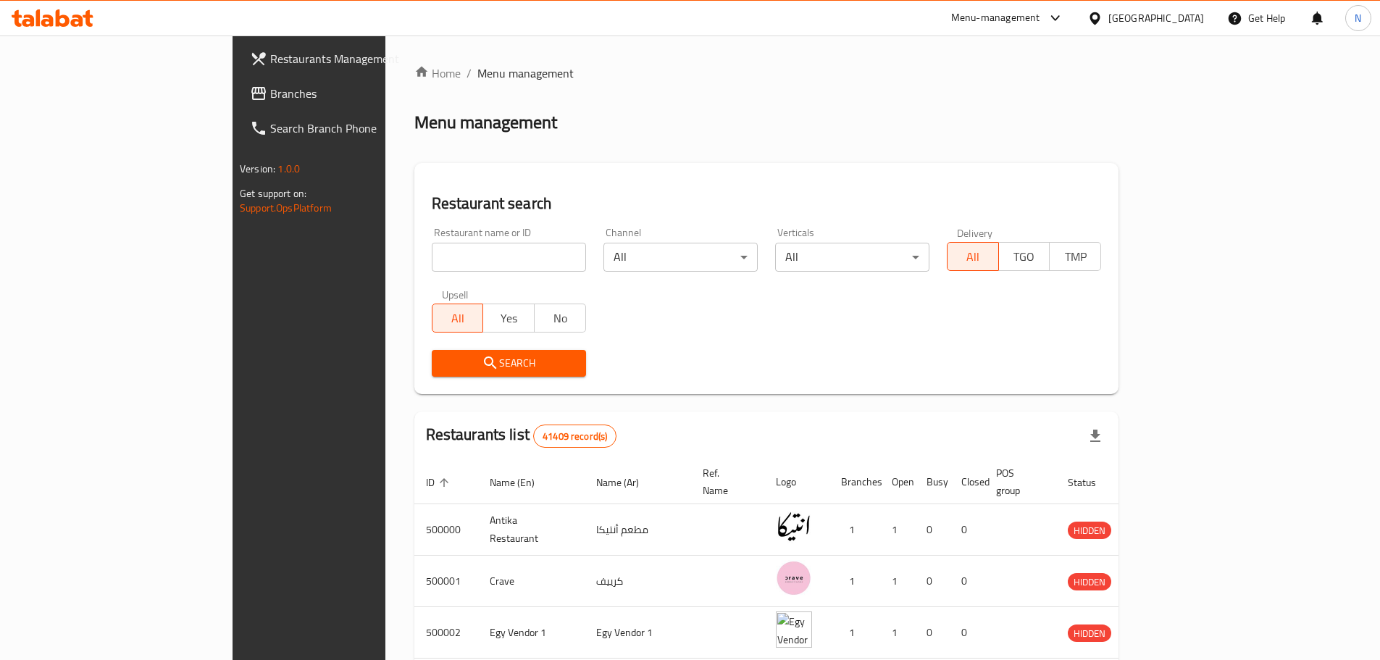
click at [1178, 14] on div "[GEOGRAPHIC_DATA]" at bounding box center [1156, 18] width 96 height 16
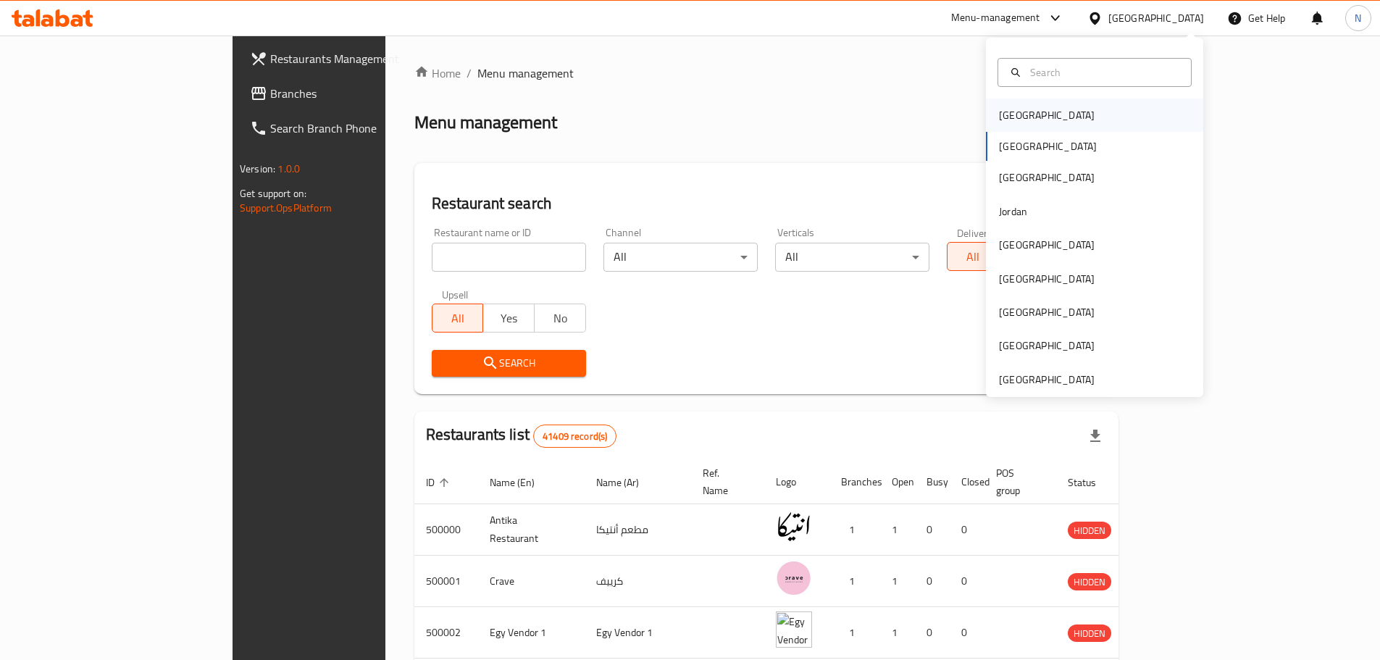
click at [1014, 114] on div "[GEOGRAPHIC_DATA]" at bounding box center [1047, 115] width 96 height 16
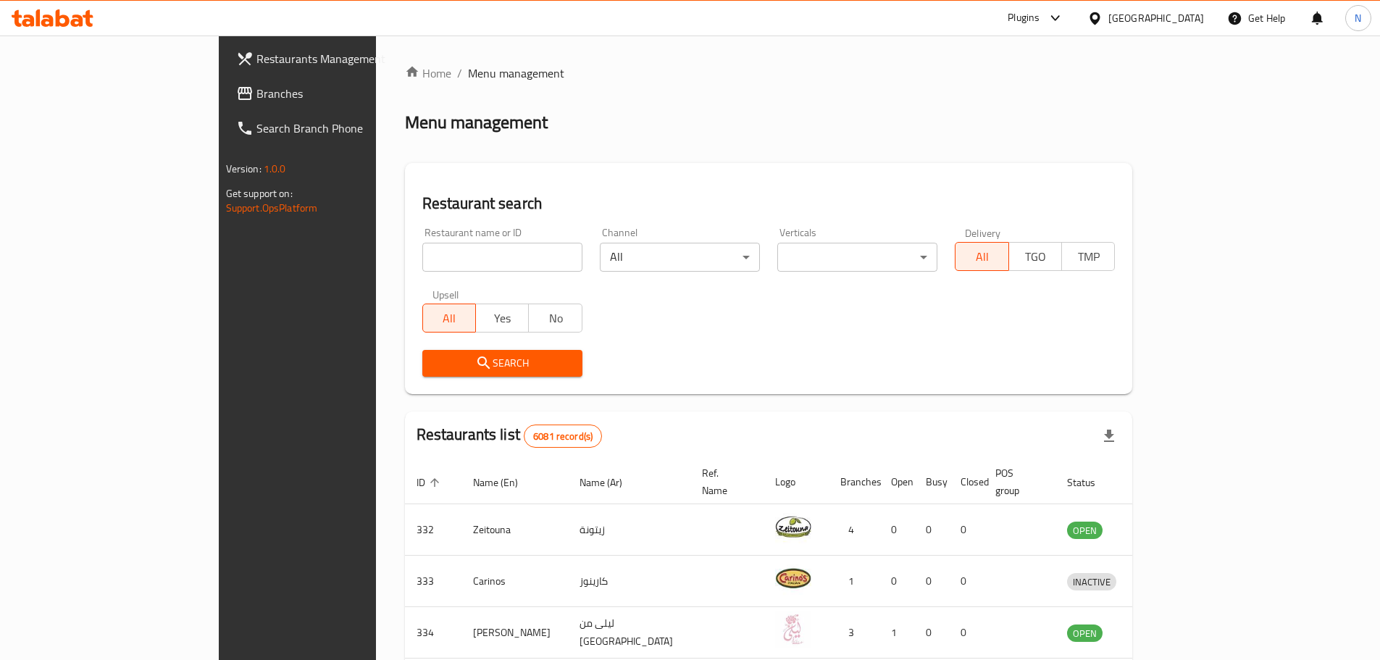
click at [256, 90] on span "Branches" at bounding box center [346, 93] width 181 height 17
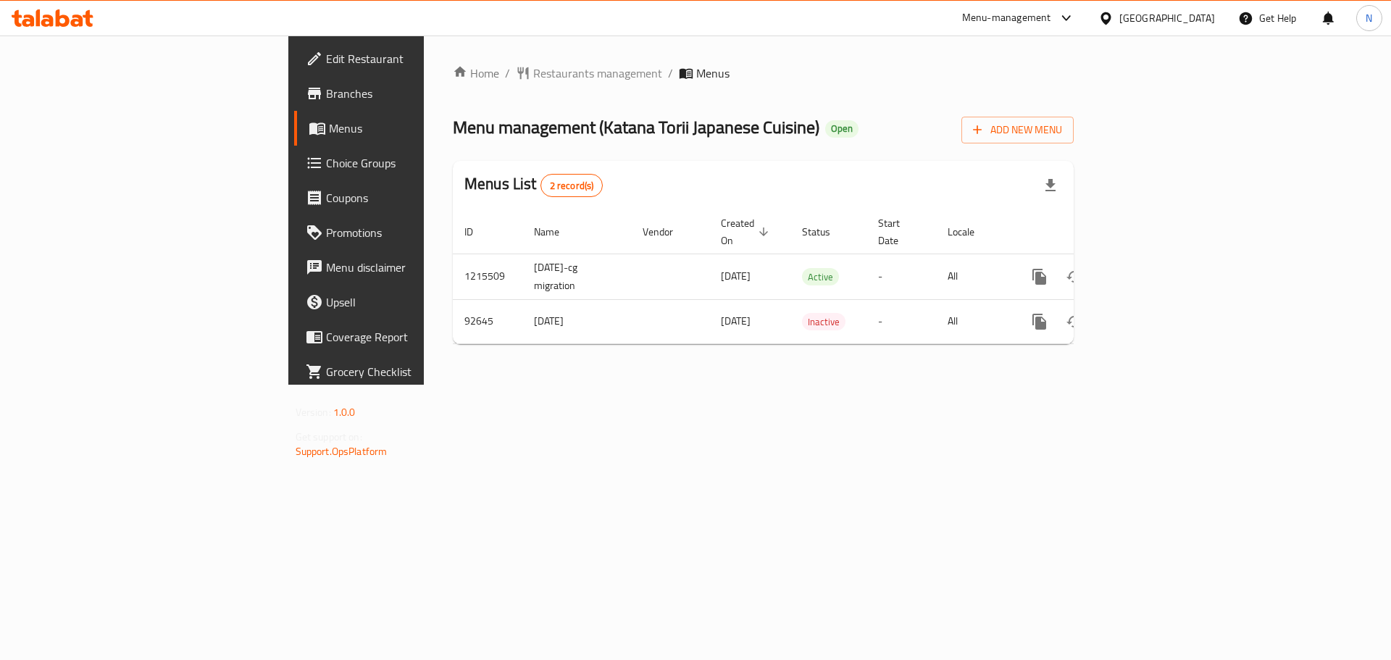
click at [1191, 20] on div "[GEOGRAPHIC_DATA]" at bounding box center [1167, 18] width 96 height 16
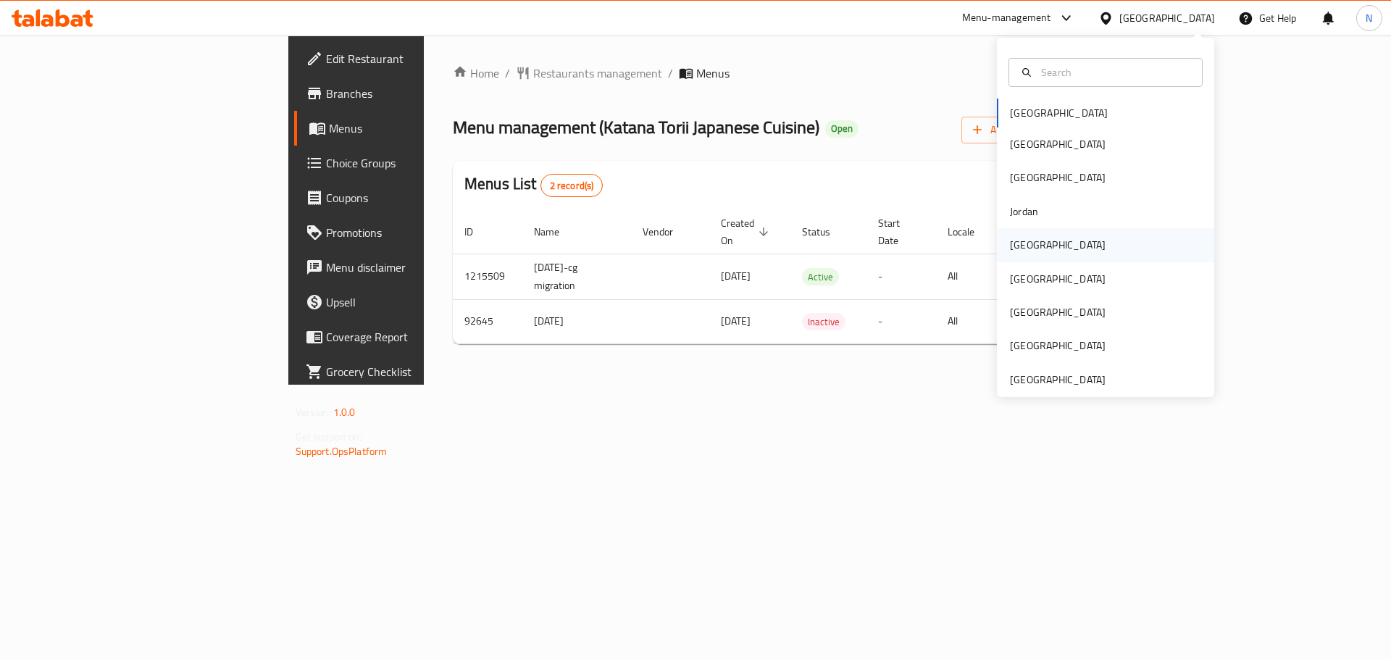
click at [1027, 254] on div "[GEOGRAPHIC_DATA]" at bounding box center [1057, 244] width 119 height 33
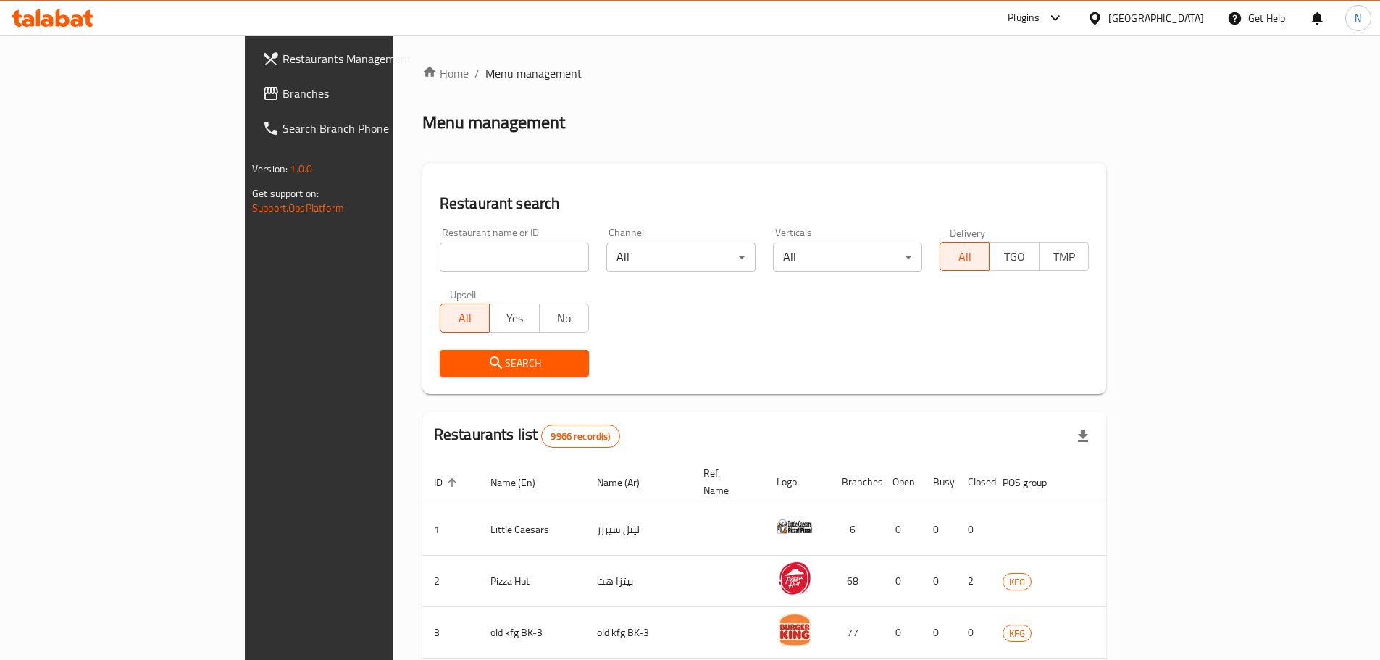
click at [282, 90] on span "Branches" at bounding box center [372, 93] width 181 height 17
